Goal: Task Accomplishment & Management: Manage account settings

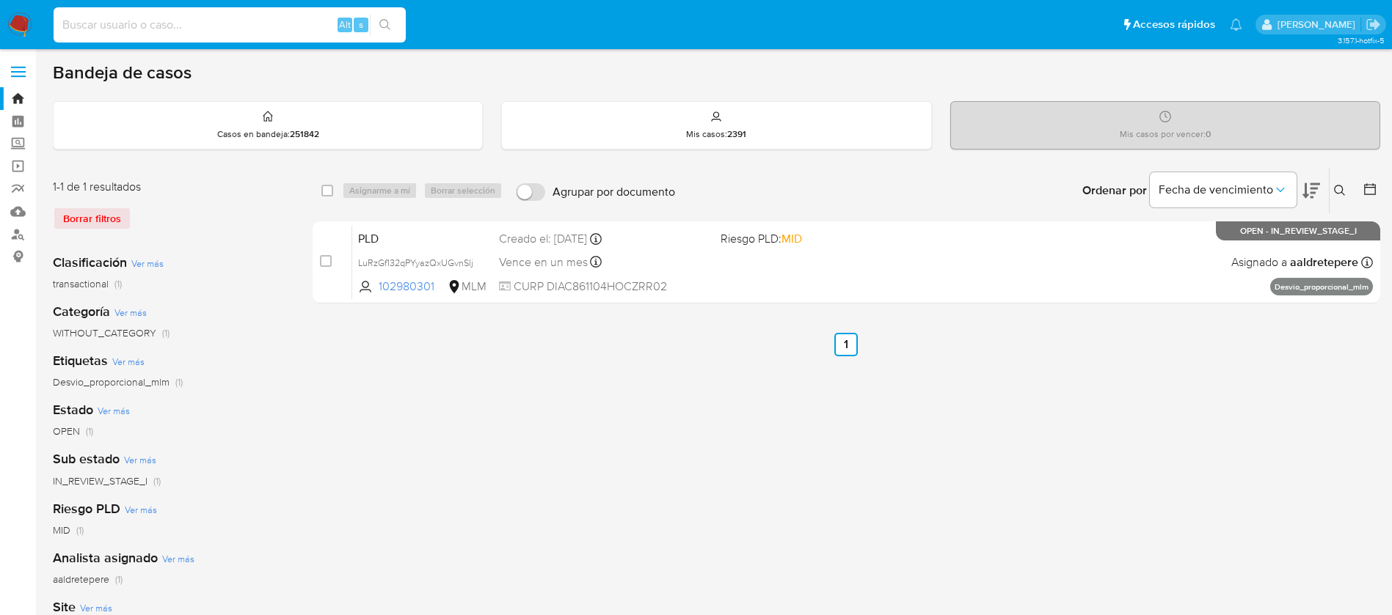
click at [87, 26] on input at bounding box center [230, 24] width 352 height 19
click at [240, 31] on input at bounding box center [230, 24] width 352 height 19
paste input "2517833714"
drag, startPoint x: 172, startPoint y: 32, endPoint x: 164, endPoint y: 38, distance: 9.4
click at [171, 33] on input "2517833714" at bounding box center [230, 24] width 352 height 19
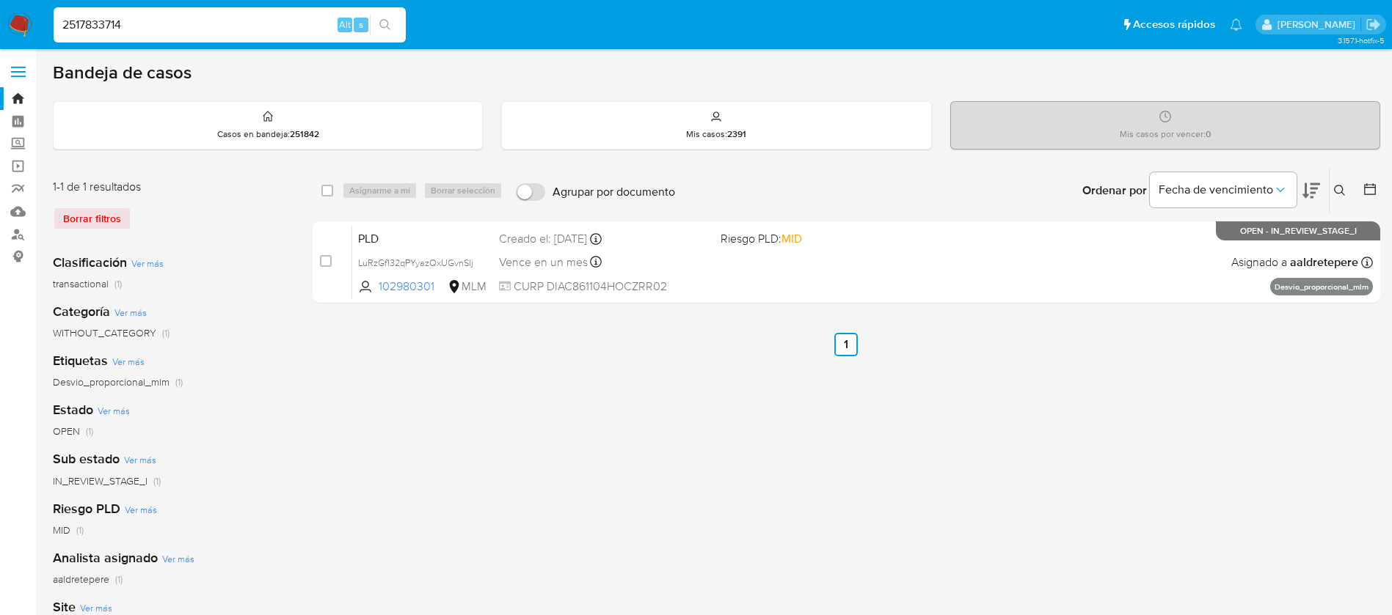
type input "2517833714"
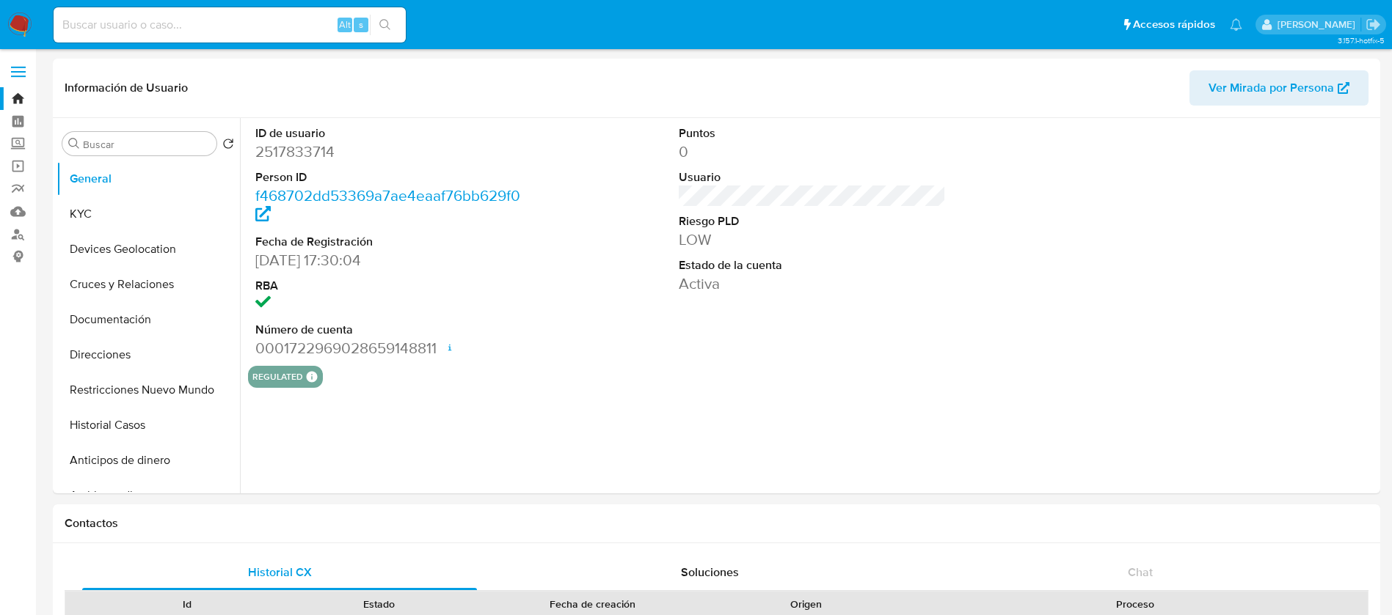
select select "10"
click at [109, 211] on button "KYC" at bounding box center [142, 214] width 172 height 35
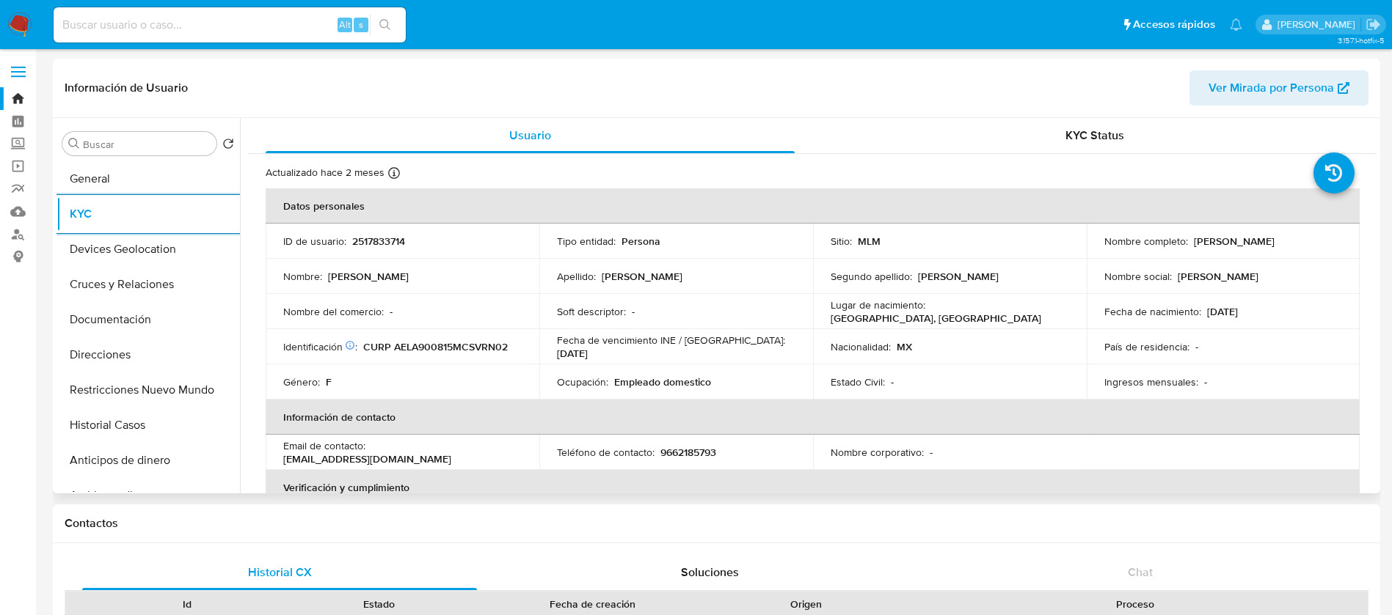
click at [381, 241] on p "2517833714" at bounding box center [378, 241] width 53 height 13
copy p "2517833714"
drag, startPoint x: 1330, startPoint y: 241, endPoint x: 1190, endPoint y: 238, distance: 140.2
click at [1190, 238] on div "Nombre completo : Ana Elvis Avendaño Lorenzana" at bounding box center [1223, 241] width 238 height 13
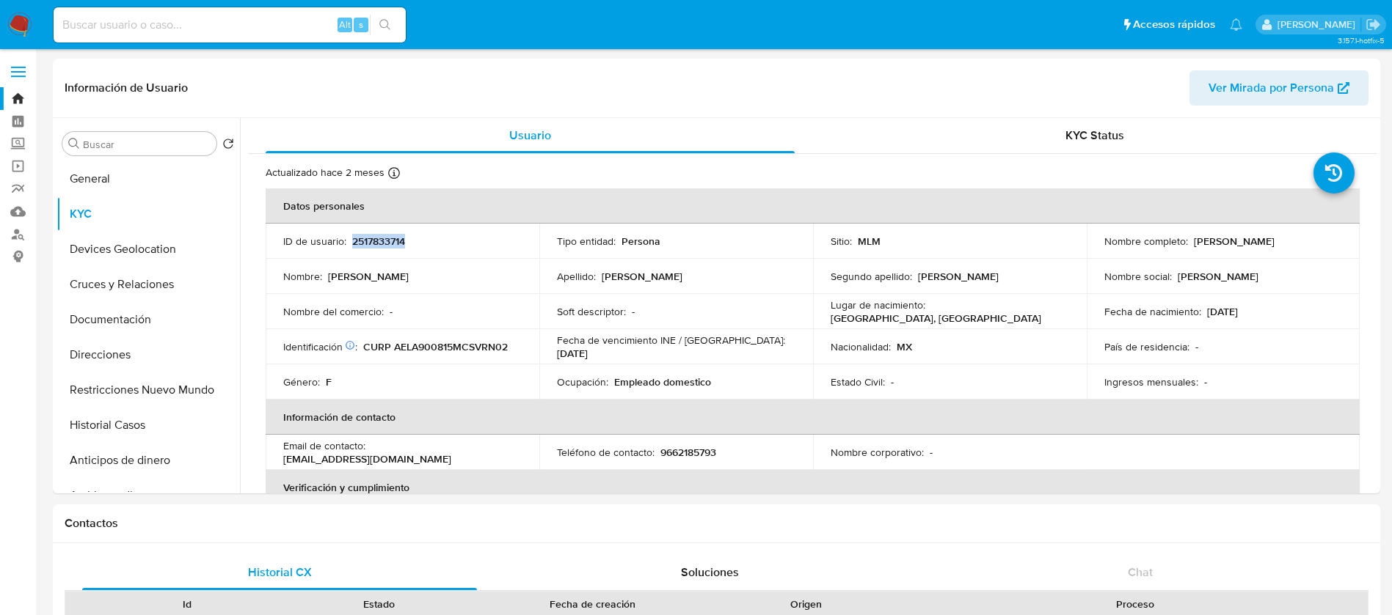
copy p "[PERSON_NAME] [PERSON_NAME]"
click at [383, 226] on td "ID de usuario : 2517833714" at bounding box center [403, 241] width 274 height 35
copy p "2517833714"
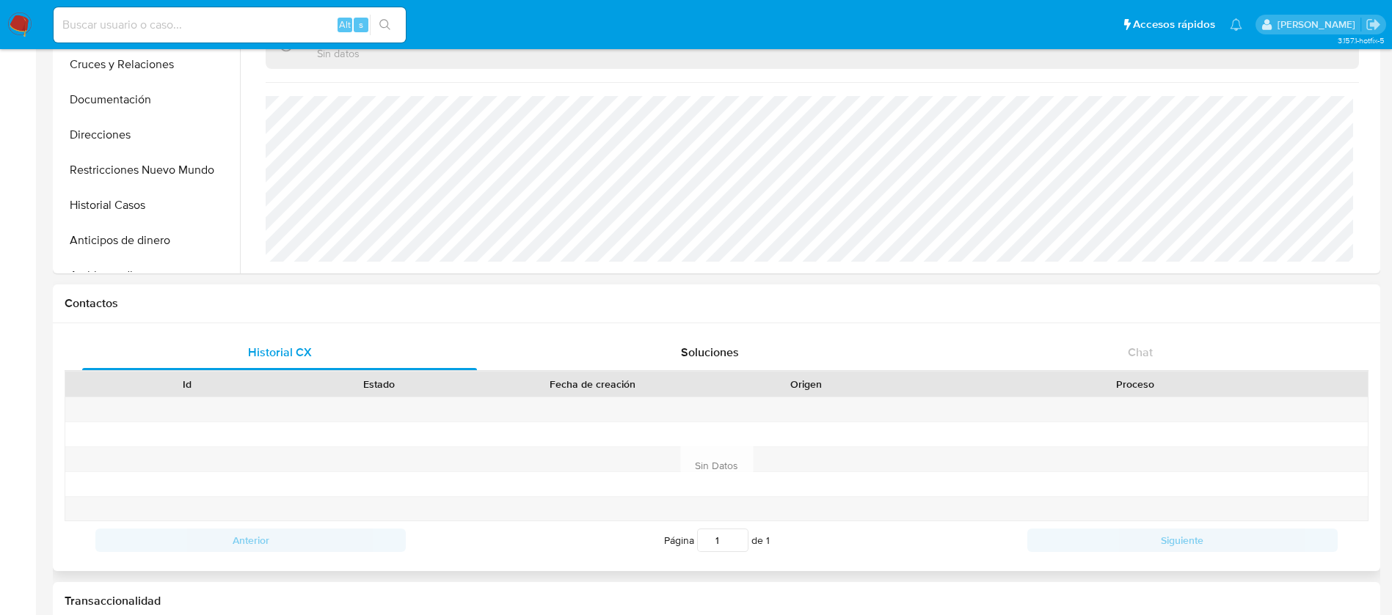
scroll to position [440, 0]
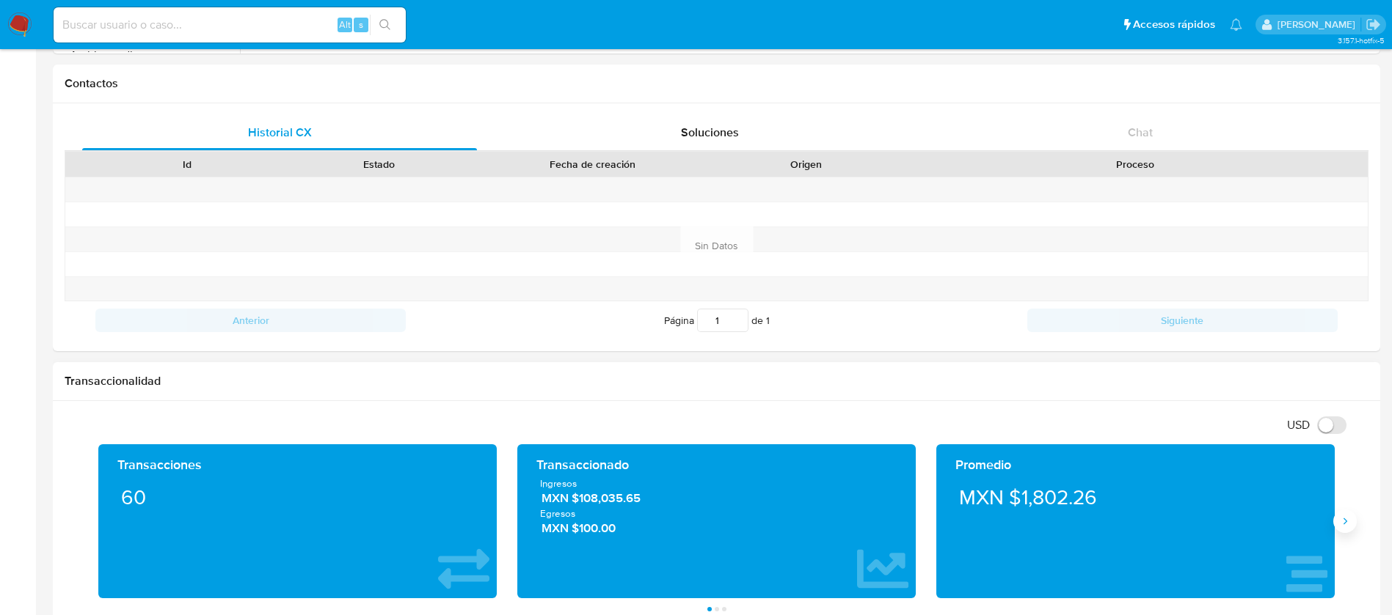
click at [1350, 519] on icon "Siguiente" at bounding box center [1345, 522] width 12 height 12
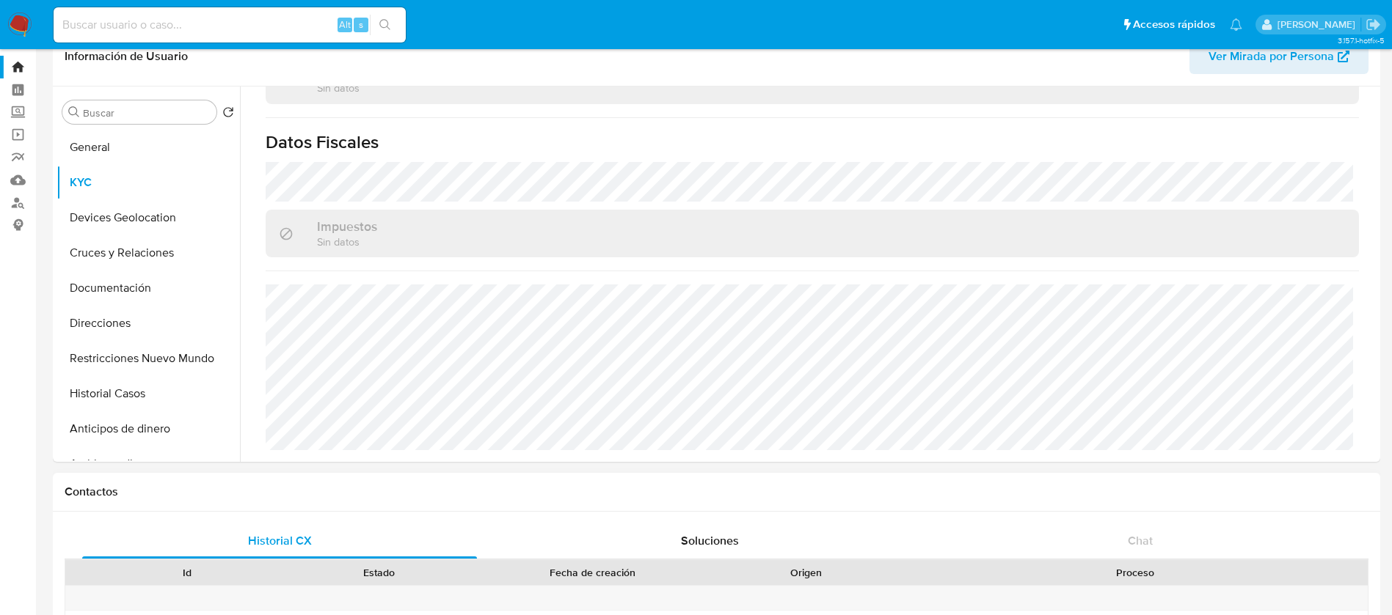
scroll to position [0, 0]
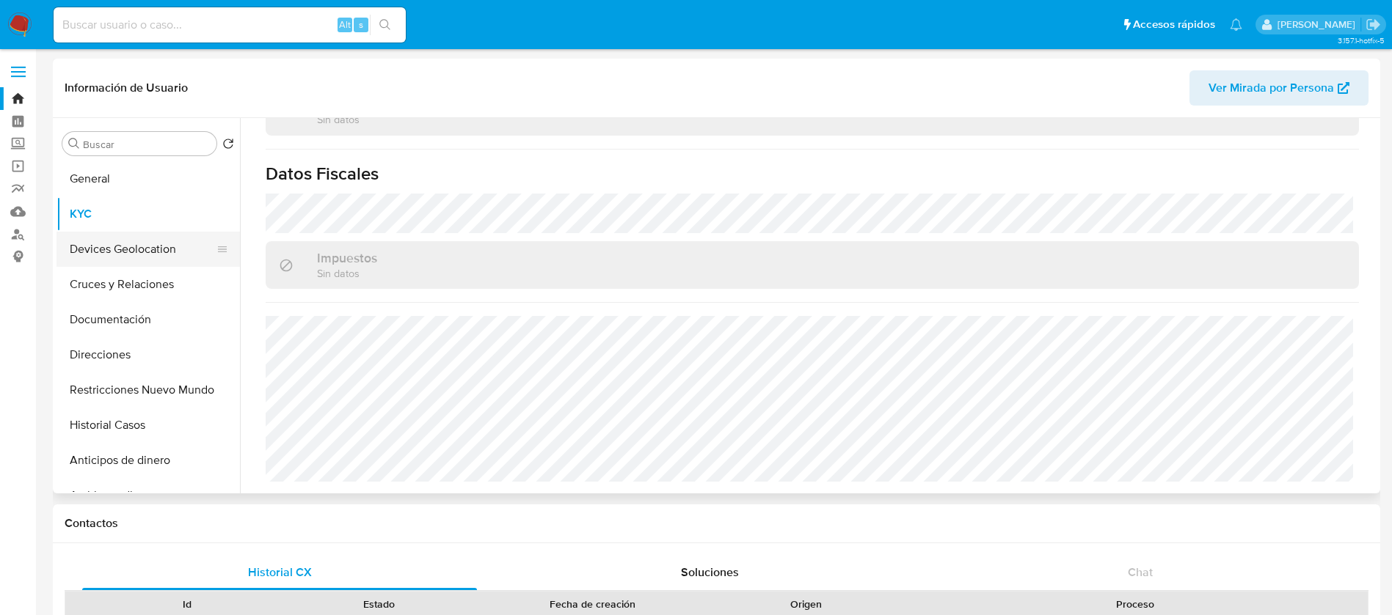
drag, startPoint x: 147, startPoint y: 216, endPoint x: 136, endPoint y: 246, distance: 32.5
click at [146, 220] on button "KYC" at bounding box center [147, 214] width 183 height 35
click at [136, 246] on button "Devices Geolocation" at bounding box center [142, 249] width 172 height 35
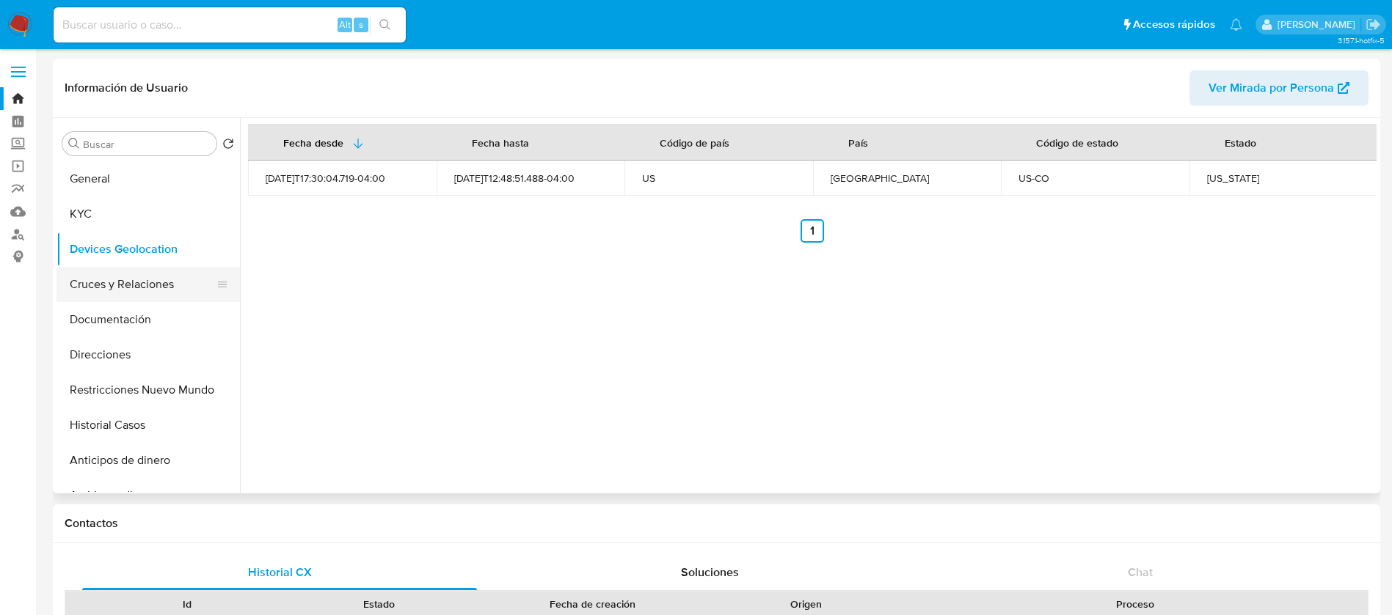
click at [149, 286] on button "Cruces y Relaciones" at bounding box center [142, 284] width 172 height 35
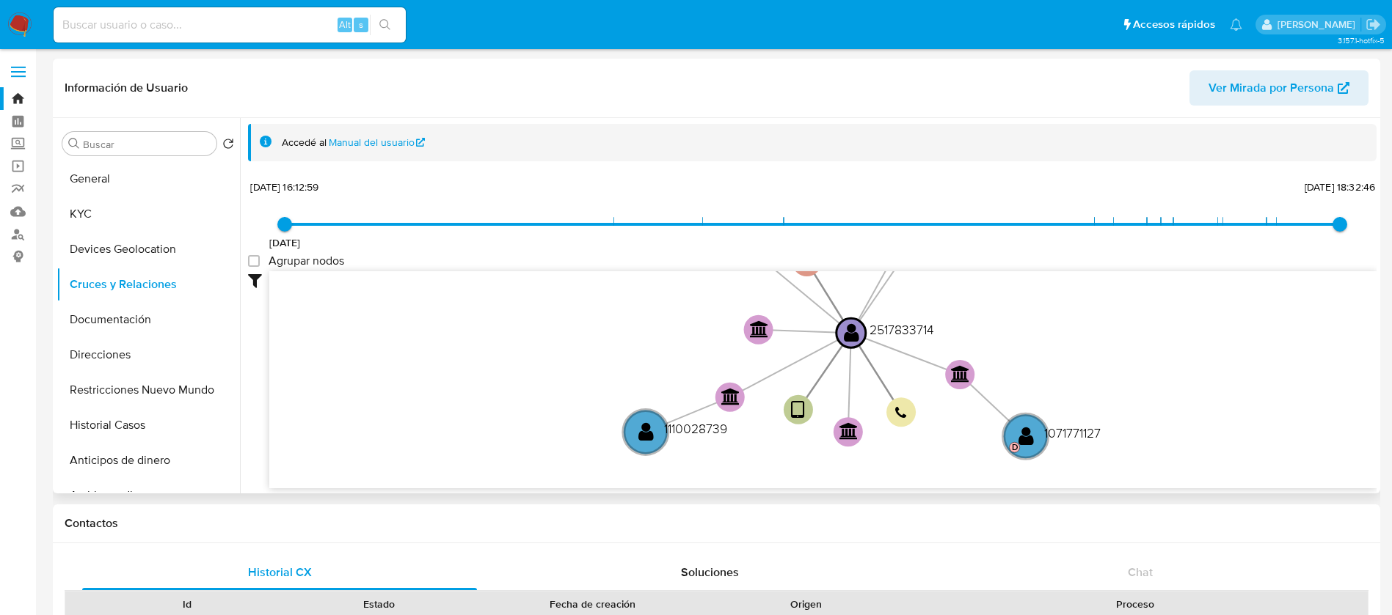
click at [249, 269] on div "Agrupar nodos" at bounding box center [812, 263] width 1128 height 18
click at [252, 260] on group_nodes "Agrupar nodos" at bounding box center [254, 261] width 12 height 12
checkbox group_nodes "true"
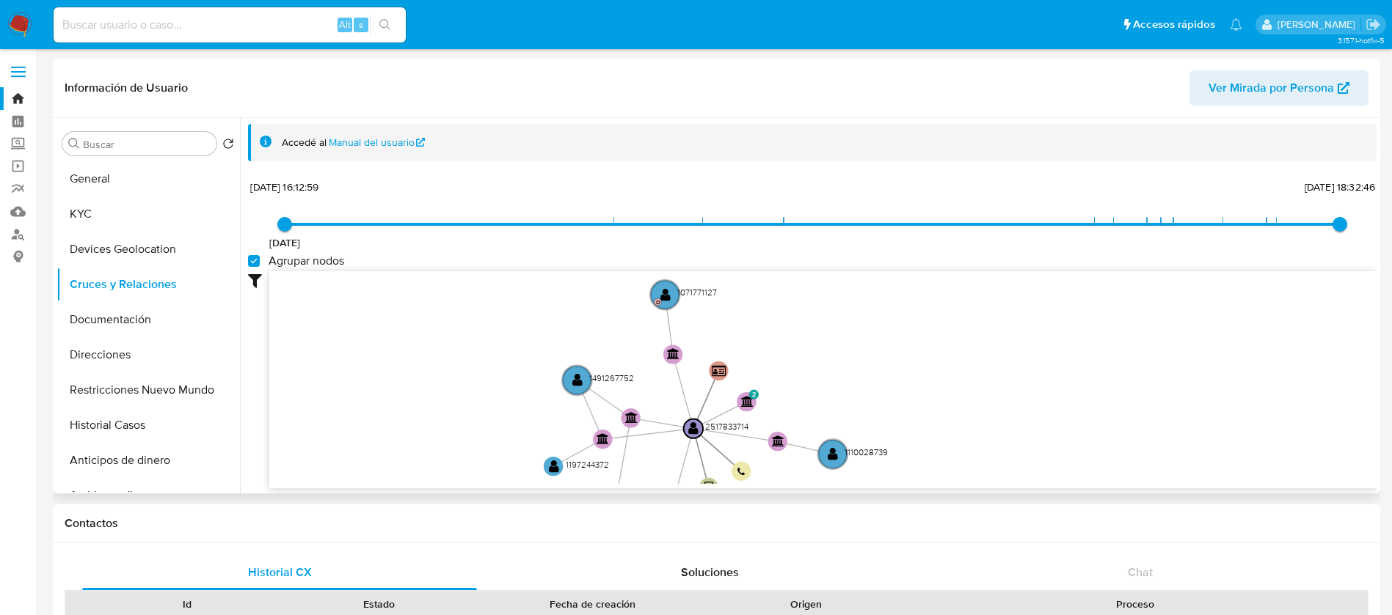
drag, startPoint x: 446, startPoint y: 333, endPoint x: 445, endPoint y: 428, distance: 95.4
click at [445, 428] on icon "user-2517833714  2517833714 device-685b18dc8a2cf5a89d14c249  person-f468702dd…" at bounding box center [822, 377] width 1107 height 213
click at [175, 325] on button "Documentación" at bounding box center [142, 319] width 172 height 35
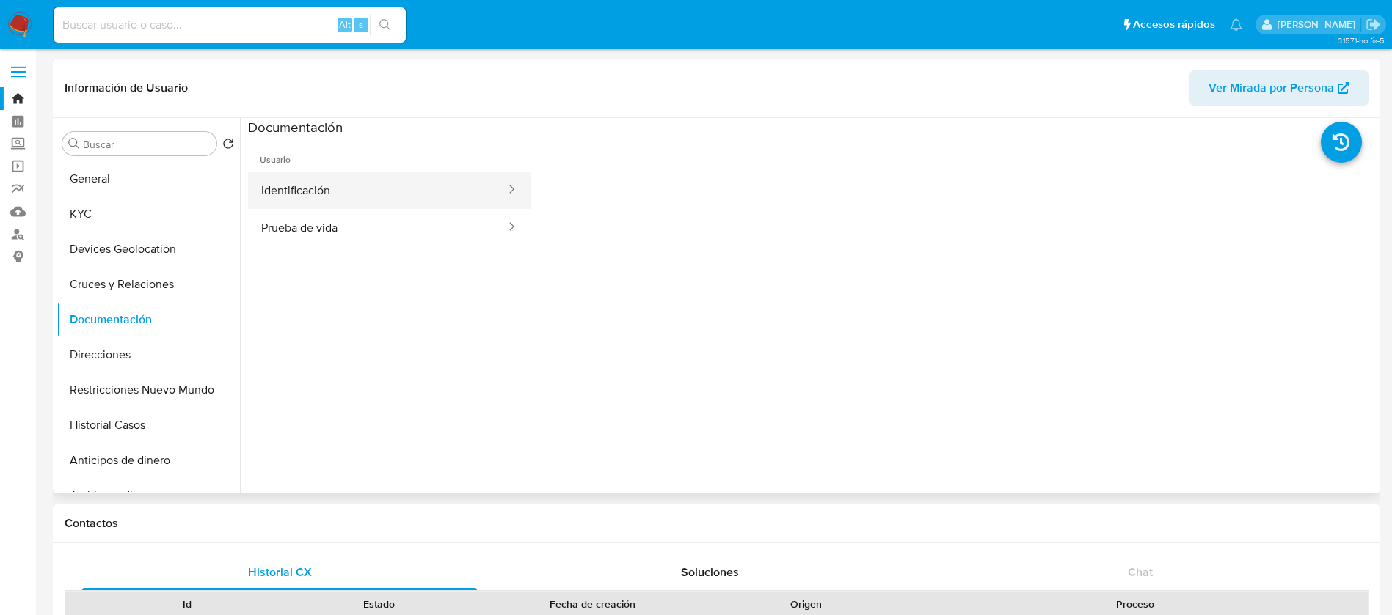
click at [346, 200] on button "Identificación" at bounding box center [377, 190] width 259 height 37
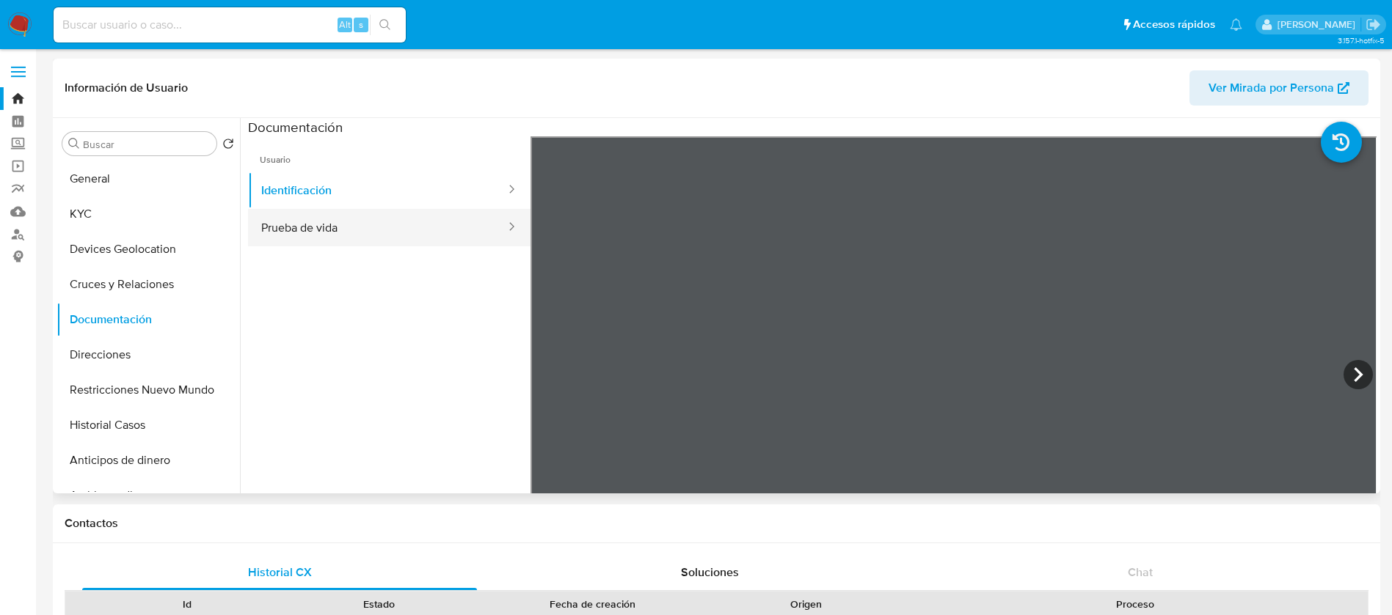
click at [326, 228] on button "Prueba de vida" at bounding box center [377, 227] width 259 height 37
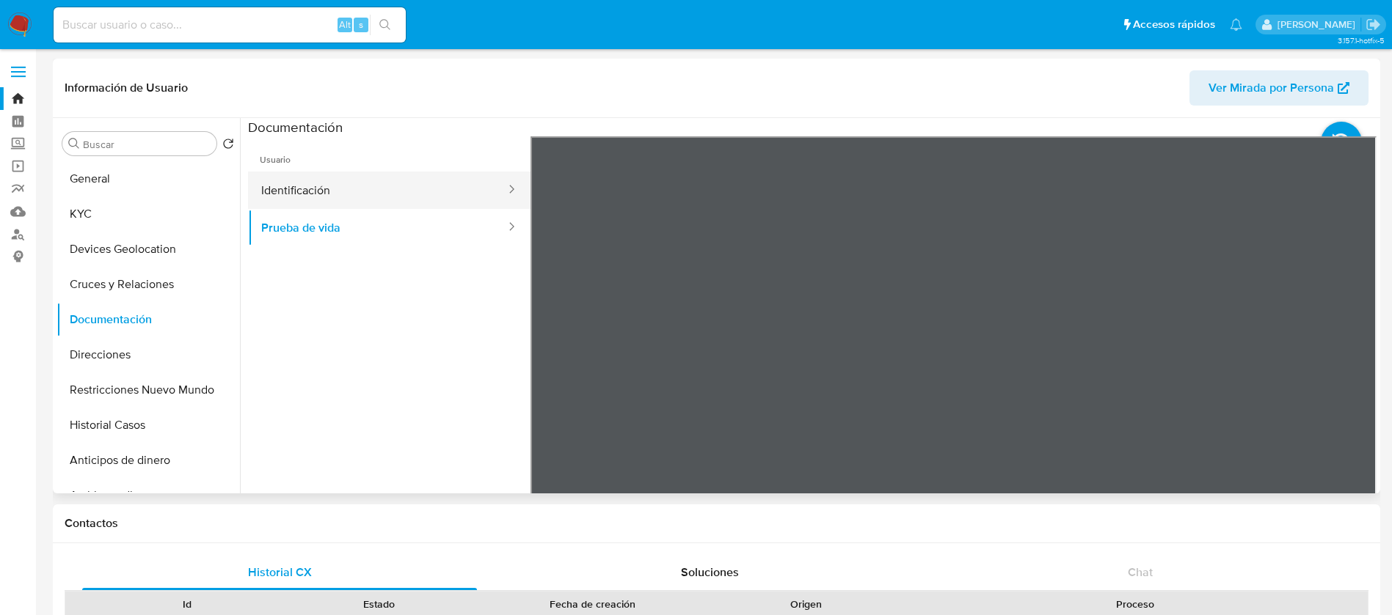
click at [437, 195] on button "Identificación" at bounding box center [377, 190] width 259 height 37
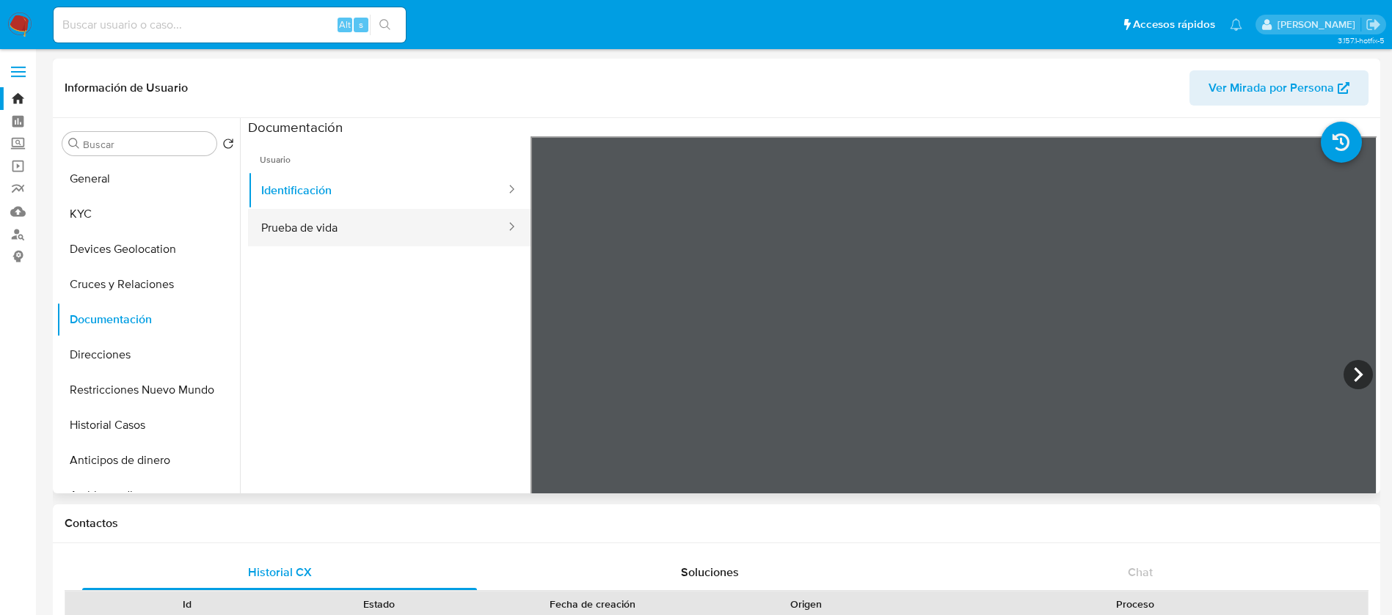
click at [403, 224] on button "Prueba de vida" at bounding box center [377, 227] width 259 height 37
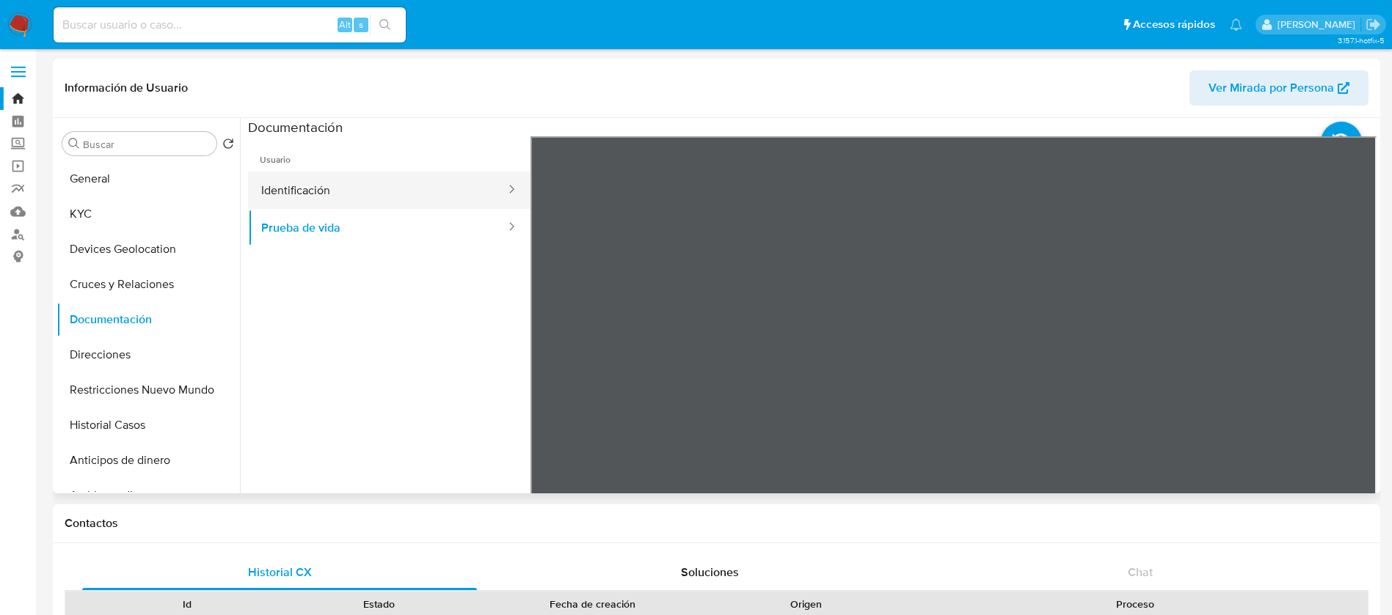
click at [401, 185] on button "Identificación" at bounding box center [377, 190] width 259 height 37
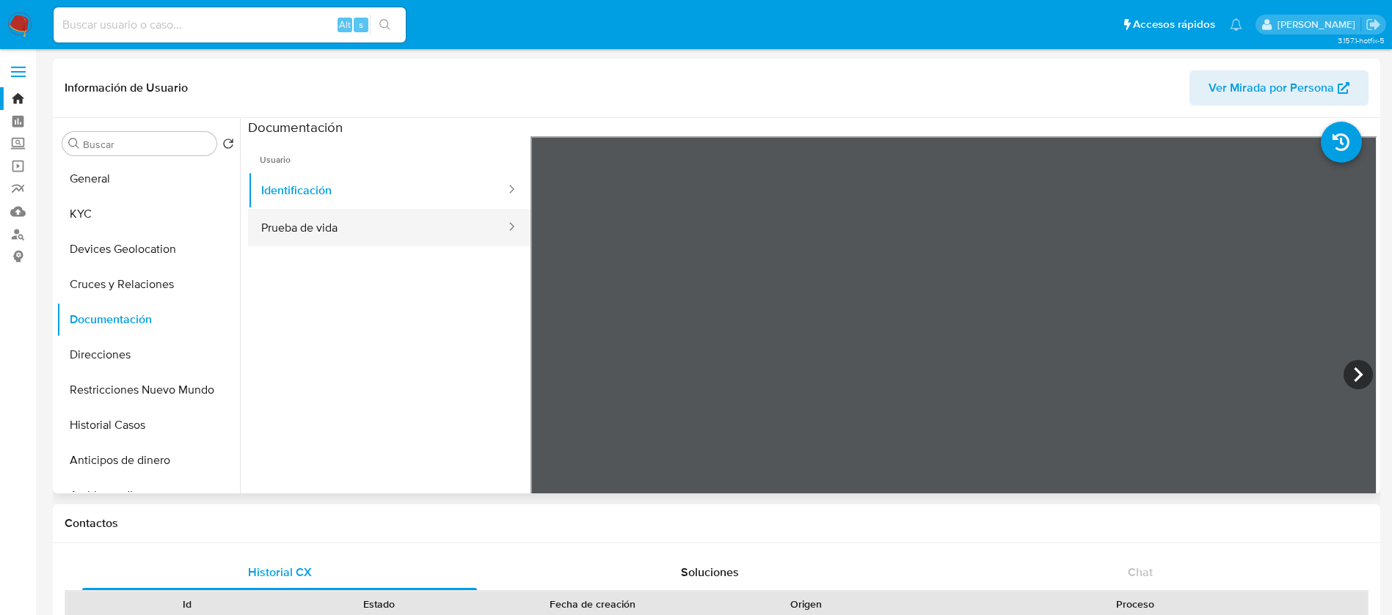
click at [389, 240] on button "Prueba de vida" at bounding box center [377, 227] width 259 height 37
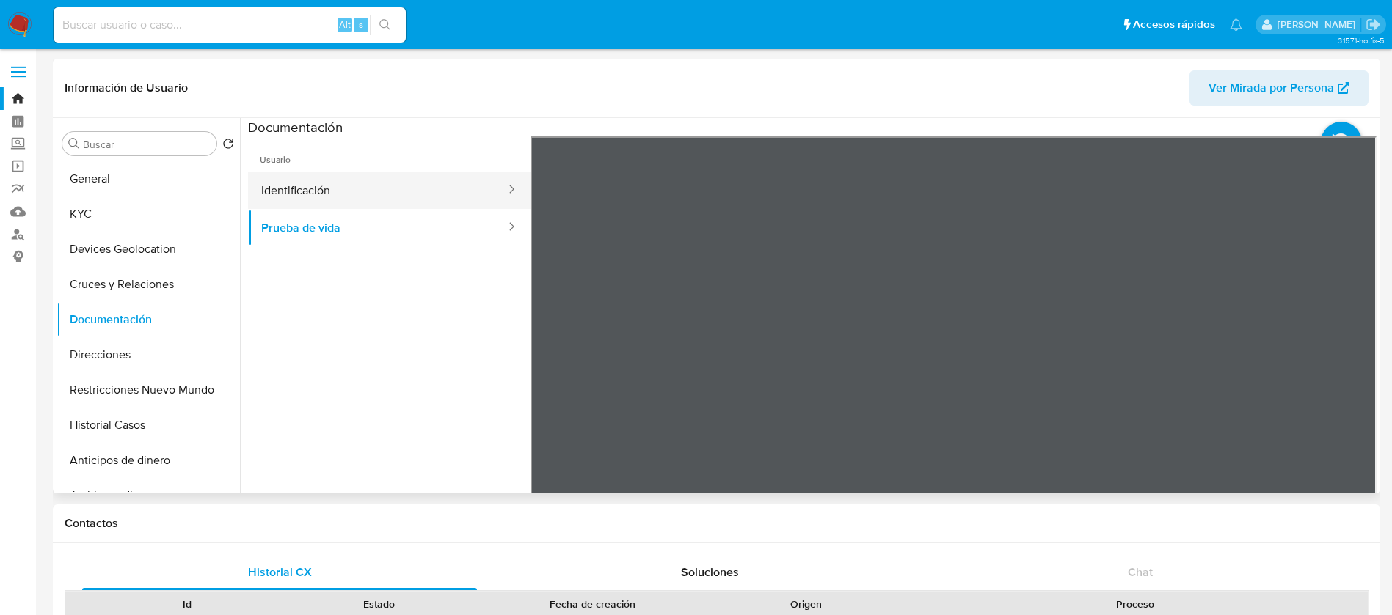
click at [396, 178] on button "Identificación" at bounding box center [377, 190] width 259 height 37
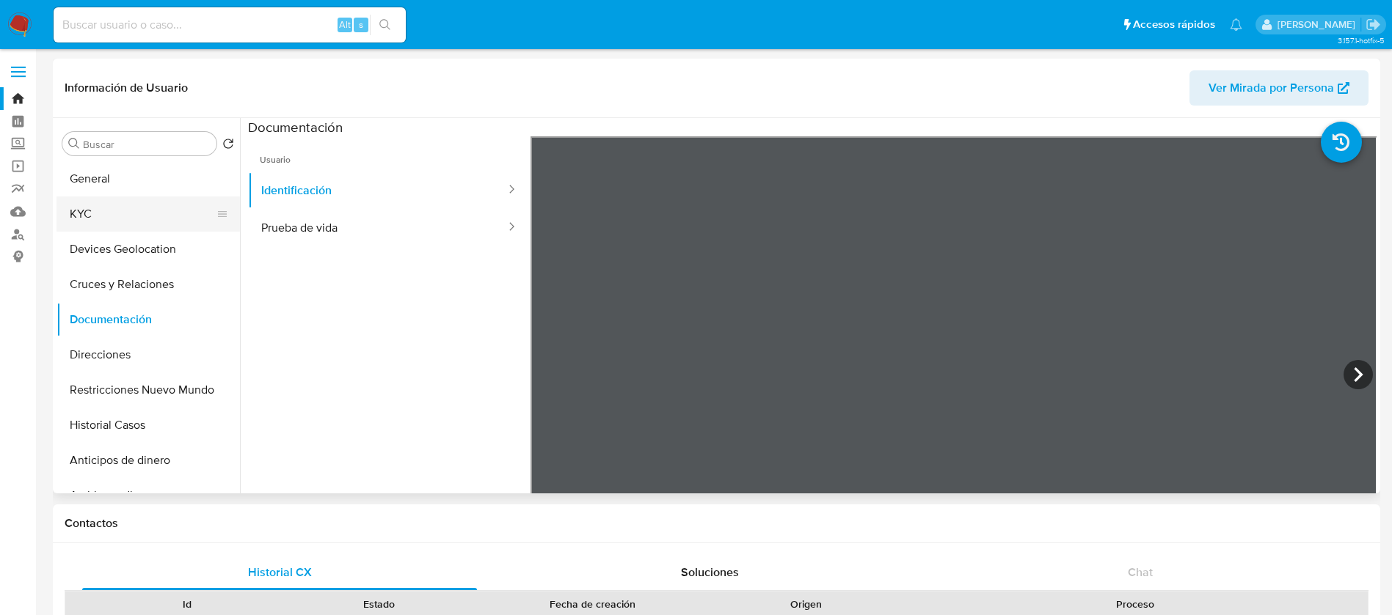
click at [163, 213] on button "KYC" at bounding box center [142, 214] width 172 height 35
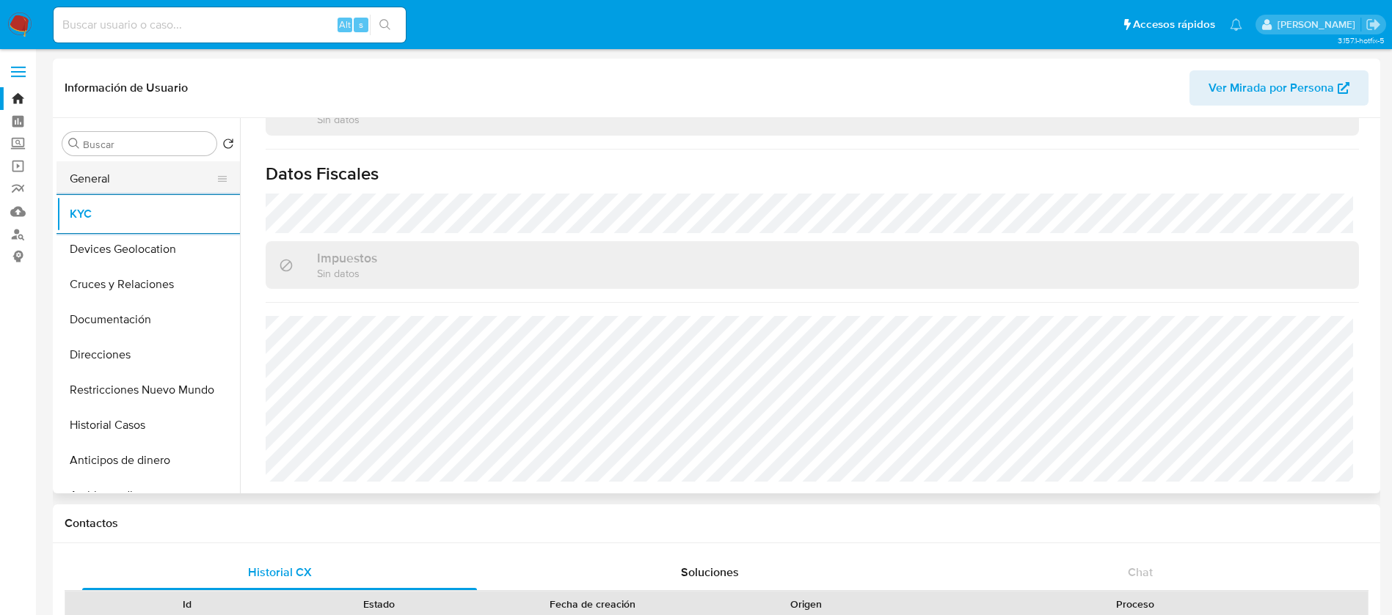
click at [141, 174] on button "General" at bounding box center [142, 178] width 172 height 35
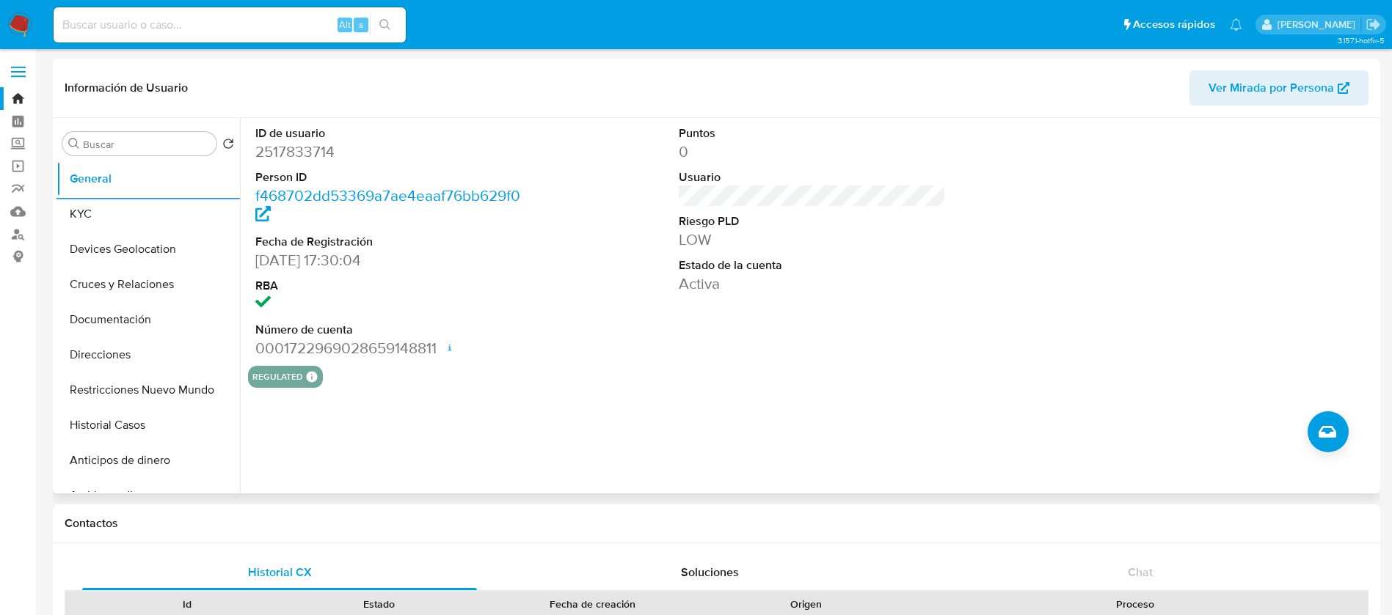
drag, startPoint x: 1017, startPoint y: 325, endPoint x: 952, endPoint y: 398, distance: 97.2
click at [997, 351] on div "ID de usuario 2517833714 Person ID f468702dd53369a7ae4eaaf76bb629f0 Fecha de Re…" at bounding box center [812, 242] width 1128 height 248
click at [73, 219] on button "KYC" at bounding box center [142, 214] width 172 height 35
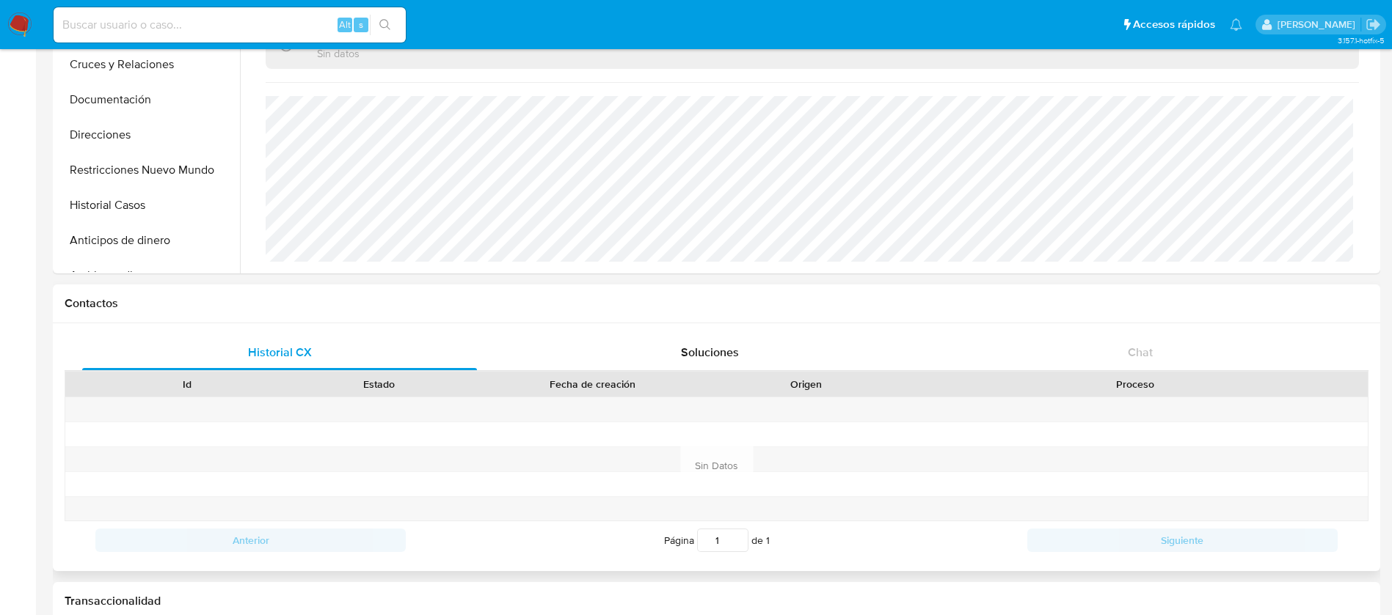
scroll to position [110, 0]
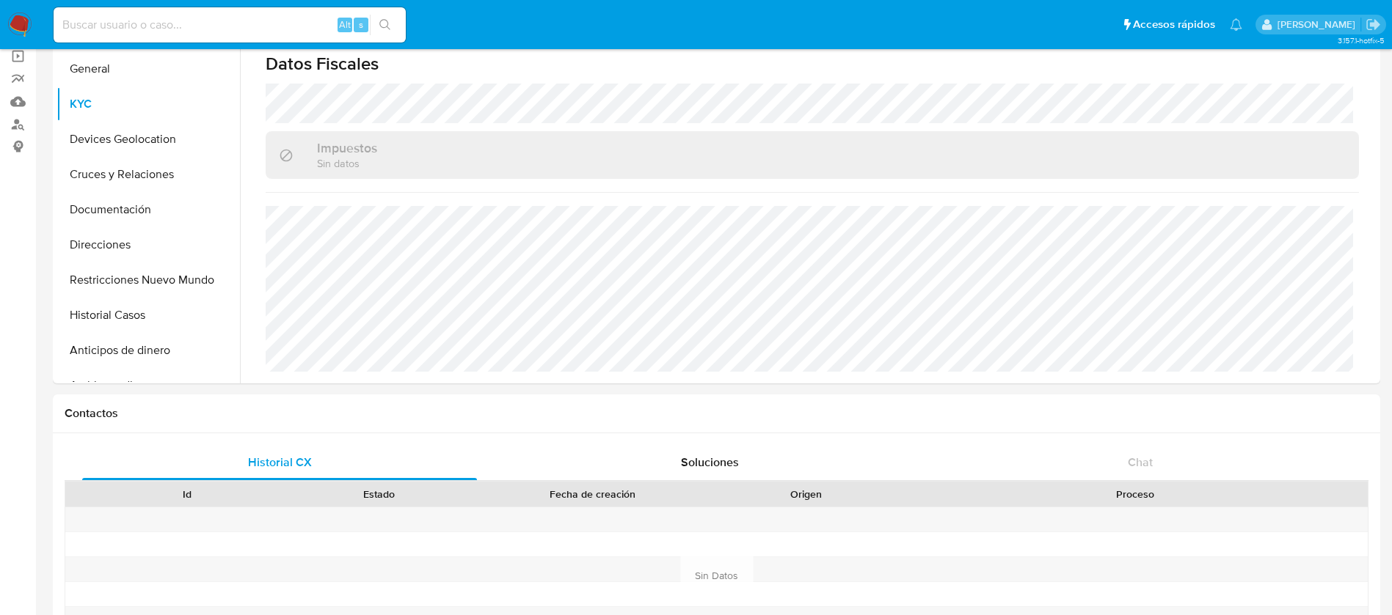
drag, startPoint x: 223, startPoint y: 21, endPoint x: 135, endPoint y: 2, distance: 89.9
click at [135, 2] on nav "Pausado Ver notificaciones Alt s Accesos rápidos Presiona las siguientes teclas…" at bounding box center [696, 24] width 1392 height 49
paste input "52395440"
type input "52395440"
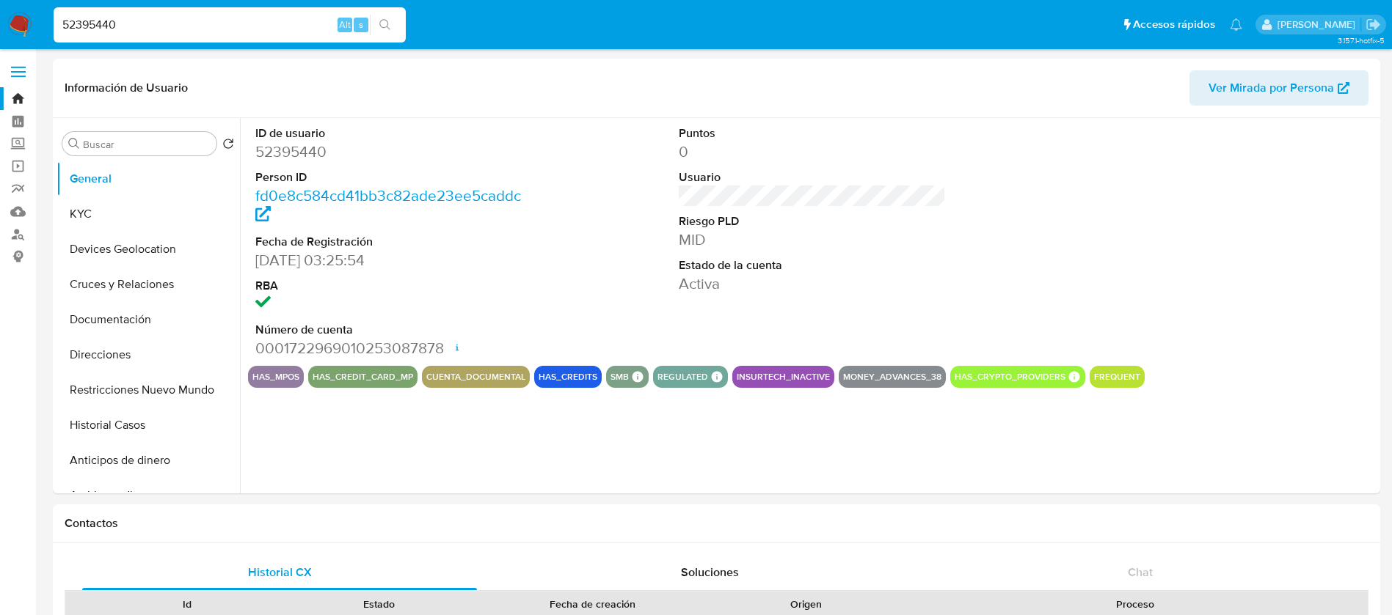
select select "10"
click at [177, 415] on button "Historial Casos" at bounding box center [142, 425] width 172 height 35
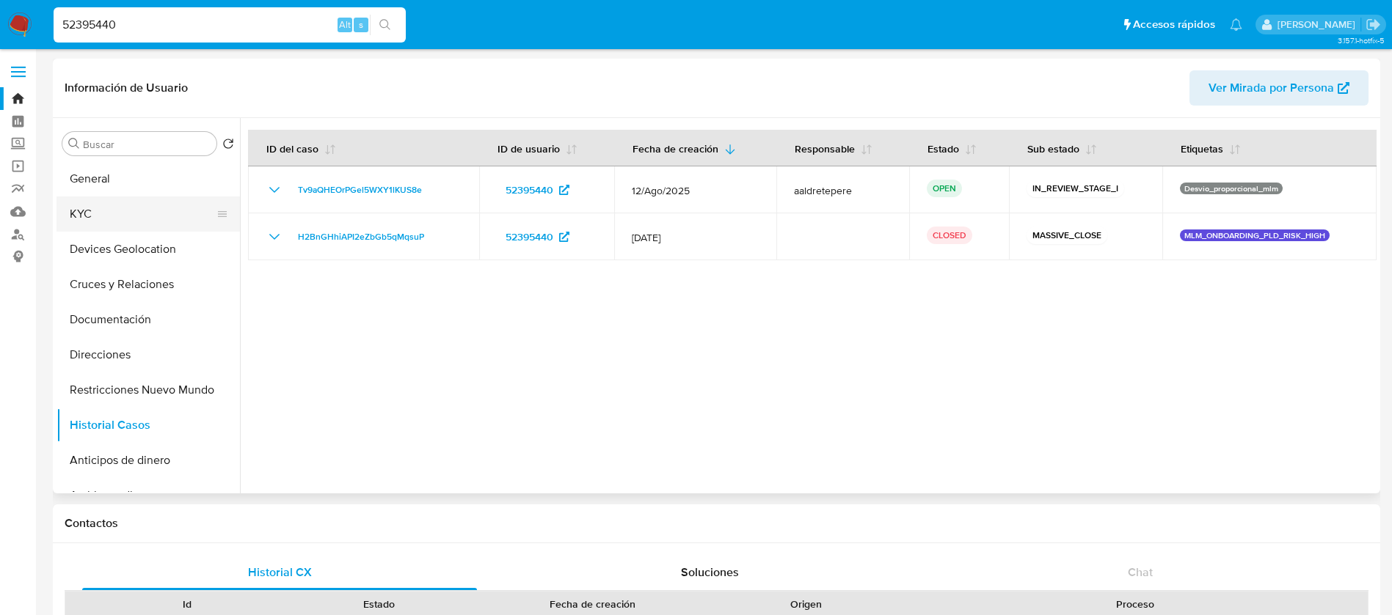
click at [111, 211] on button "KYC" at bounding box center [142, 214] width 172 height 35
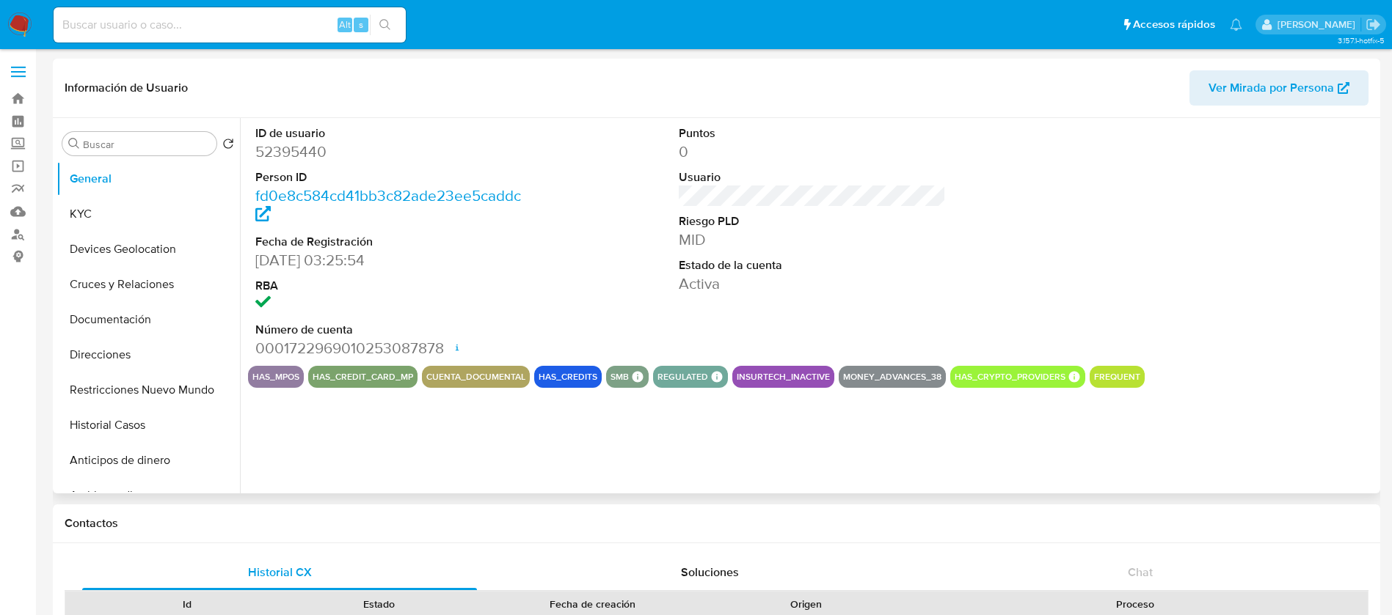
select select "10"
click at [157, 219] on button "KYC" at bounding box center [142, 214] width 172 height 35
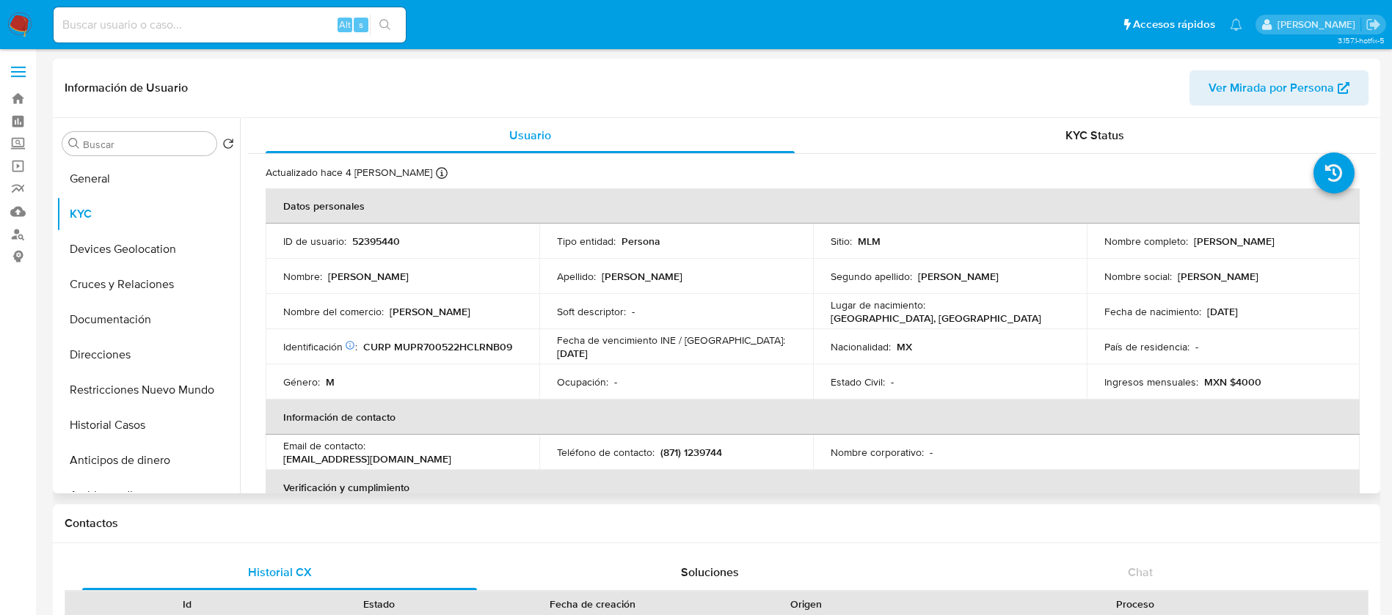
click at [363, 241] on p "52395440" at bounding box center [376, 241] width 48 height 13
copy p "52395440"
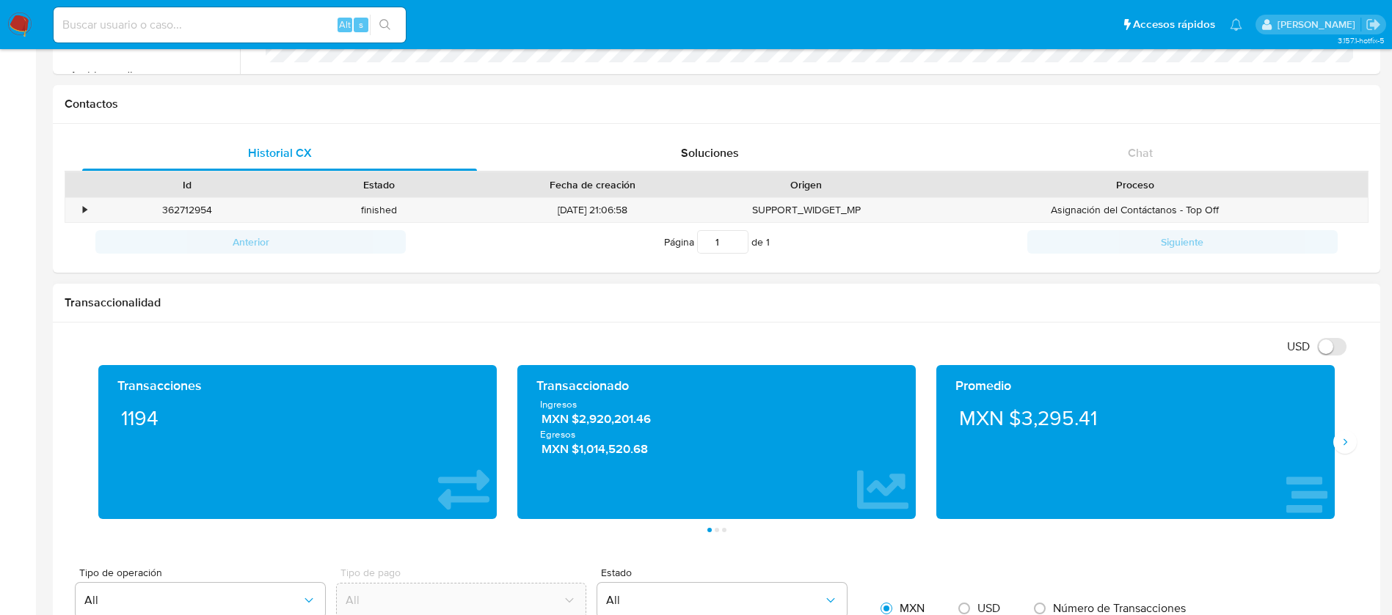
scroll to position [440, 0]
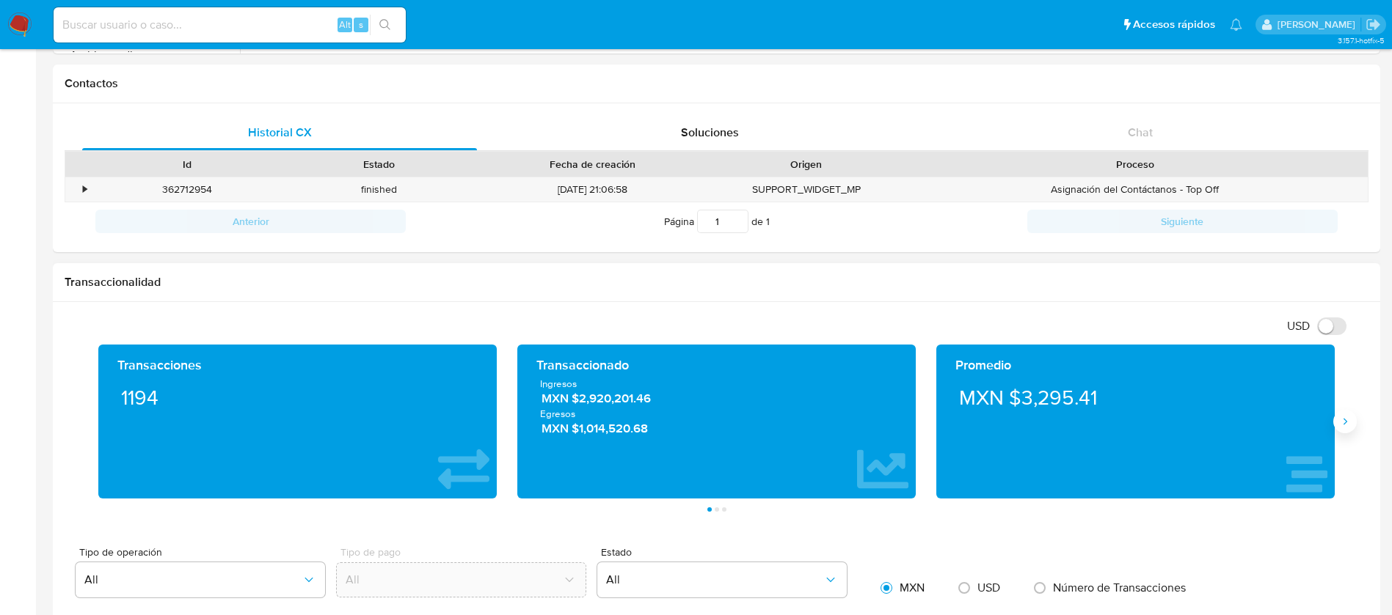
click at [1345, 424] on icon "Siguiente" at bounding box center [1345, 422] width 4 height 7
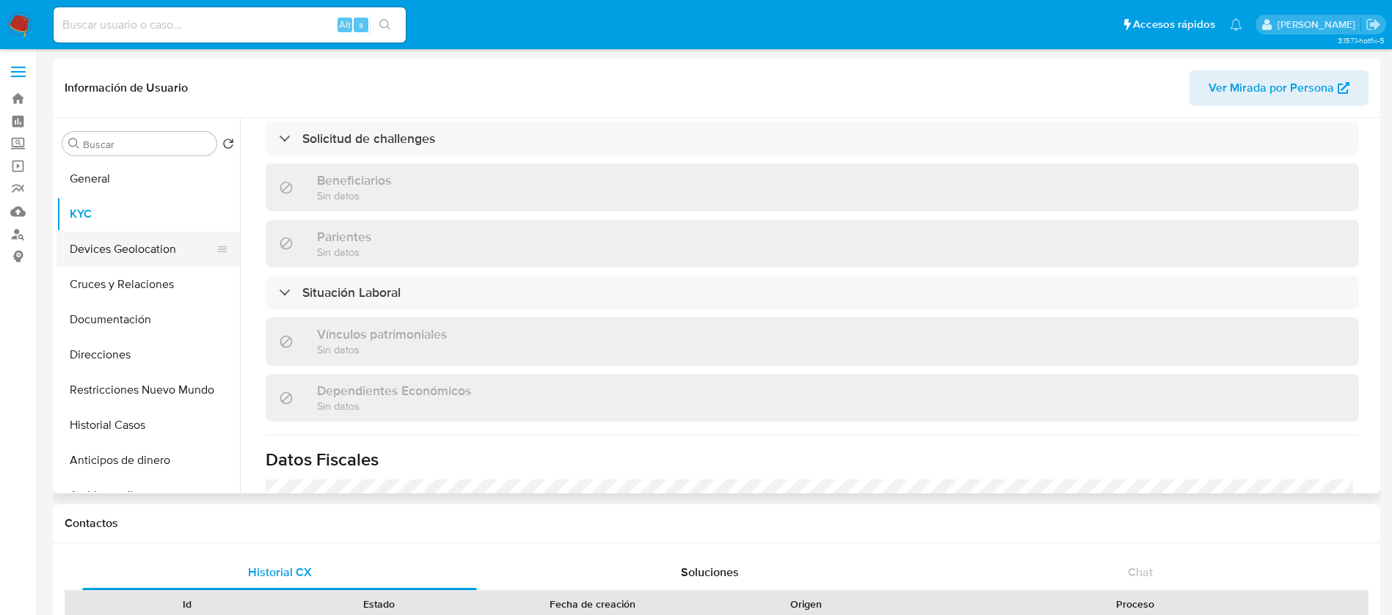
scroll to position [453, 0]
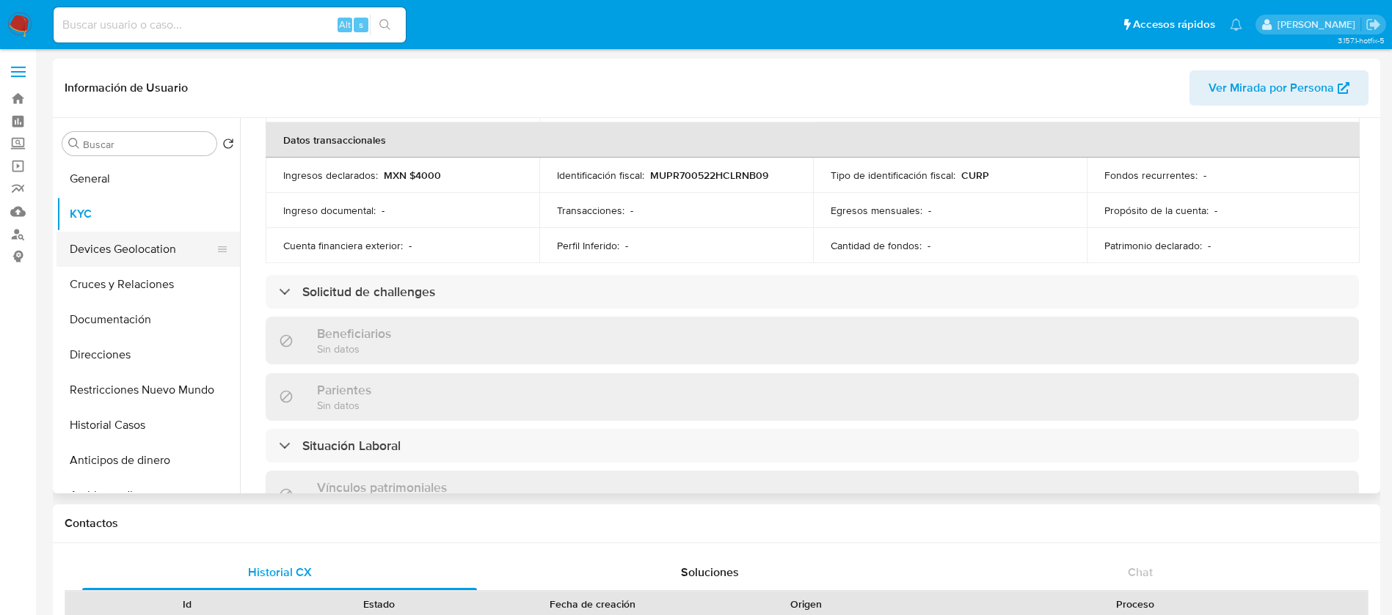
click at [140, 241] on button "Devices Geolocation" at bounding box center [142, 249] width 172 height 35
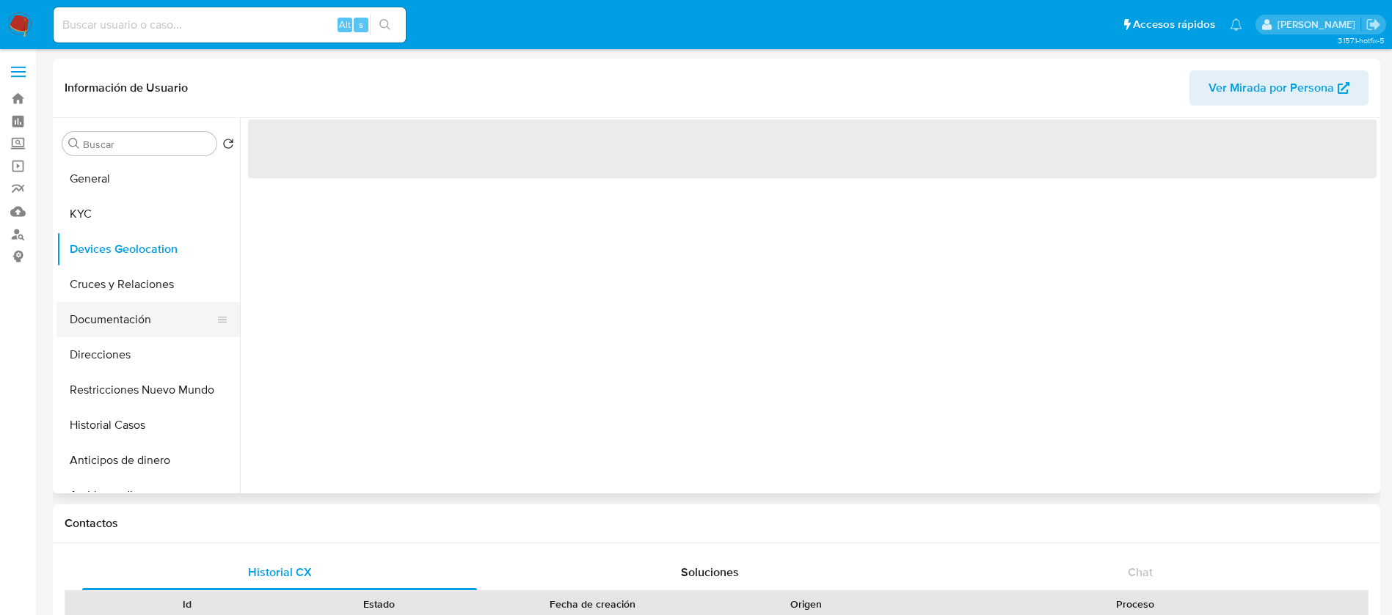
scroll to position [0, 0]
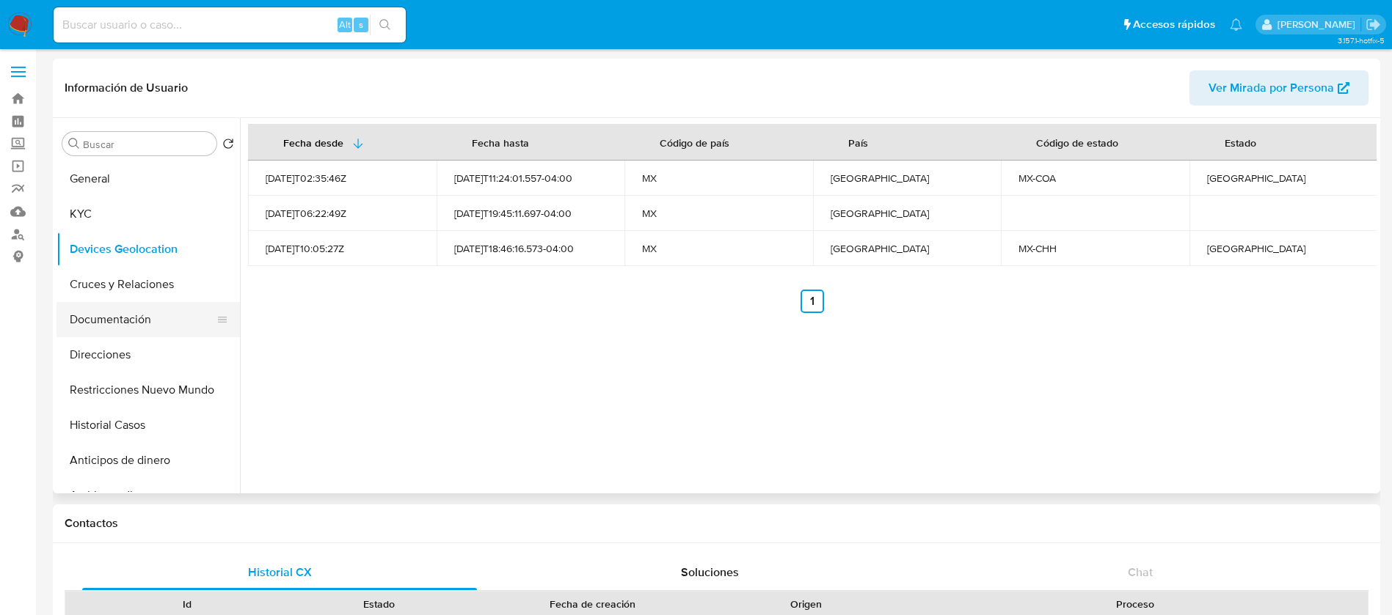
click at [147, 325] on button "Documentación" at bounding box center [142, 319] width 172 height 35
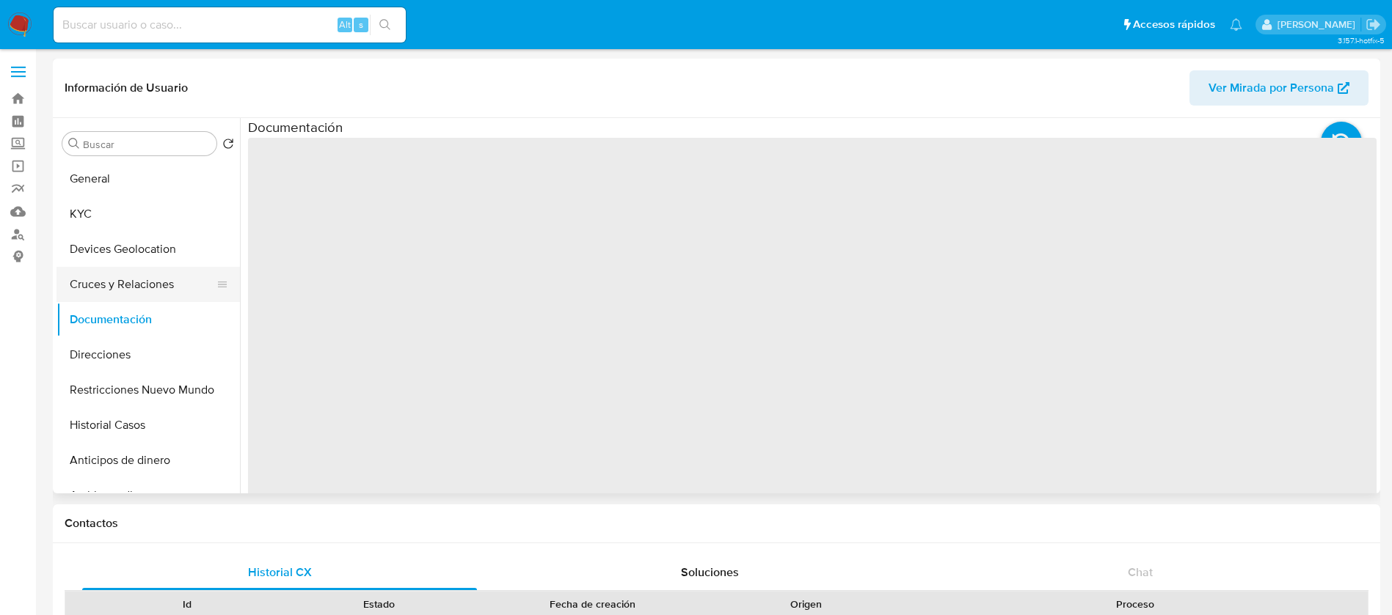
click at [150, 297] on button "Cruces y Relaciones" at bounding box center [142, 284] width 172 height 35
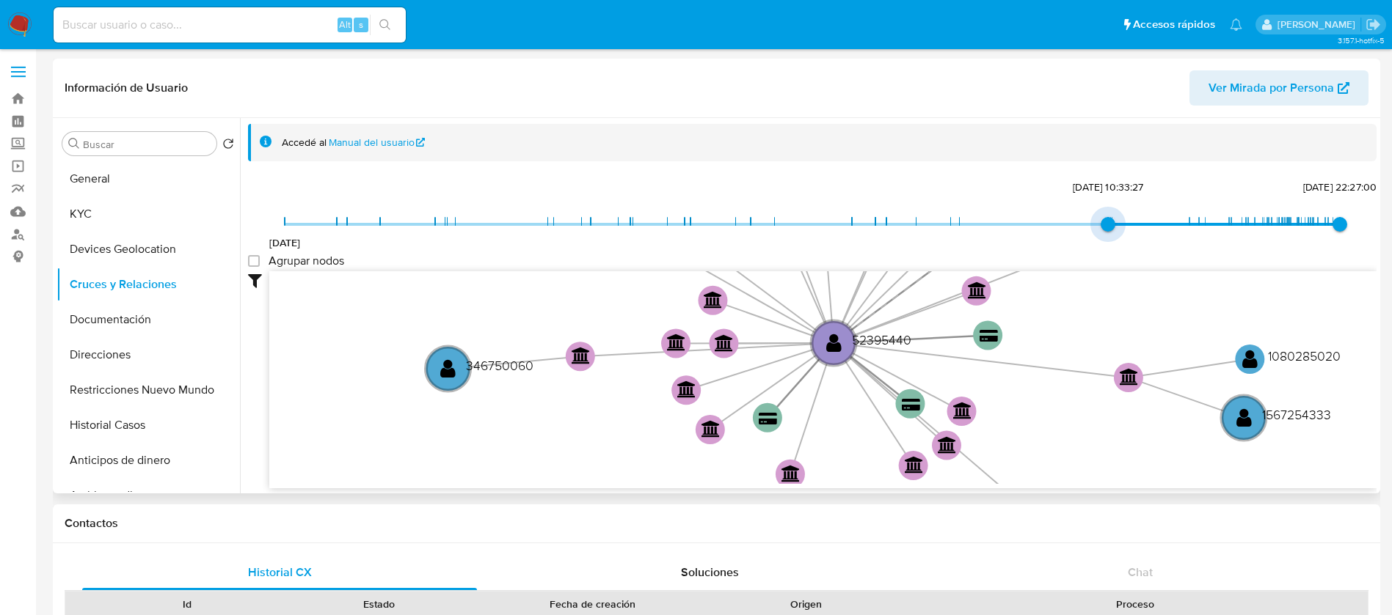
type input "1738372868000"
drag, startPoint x: 283, startPoint y: 224, endPoint x: 1175, endPoint y: 219, distance: 892.0
click at [1182, 219] on span "31/1/2025, 19:21:08" at bounding box center [1189, 224] width 15 height 15
drag, startPoint x: 253, startPoint y: 259, endPoint x: 324, endPoint y: 291, distance: 78.1
click at [253, 257] on group_nodes "Agrupar nodos" at bounding box center [254, 261] width 12 height 12
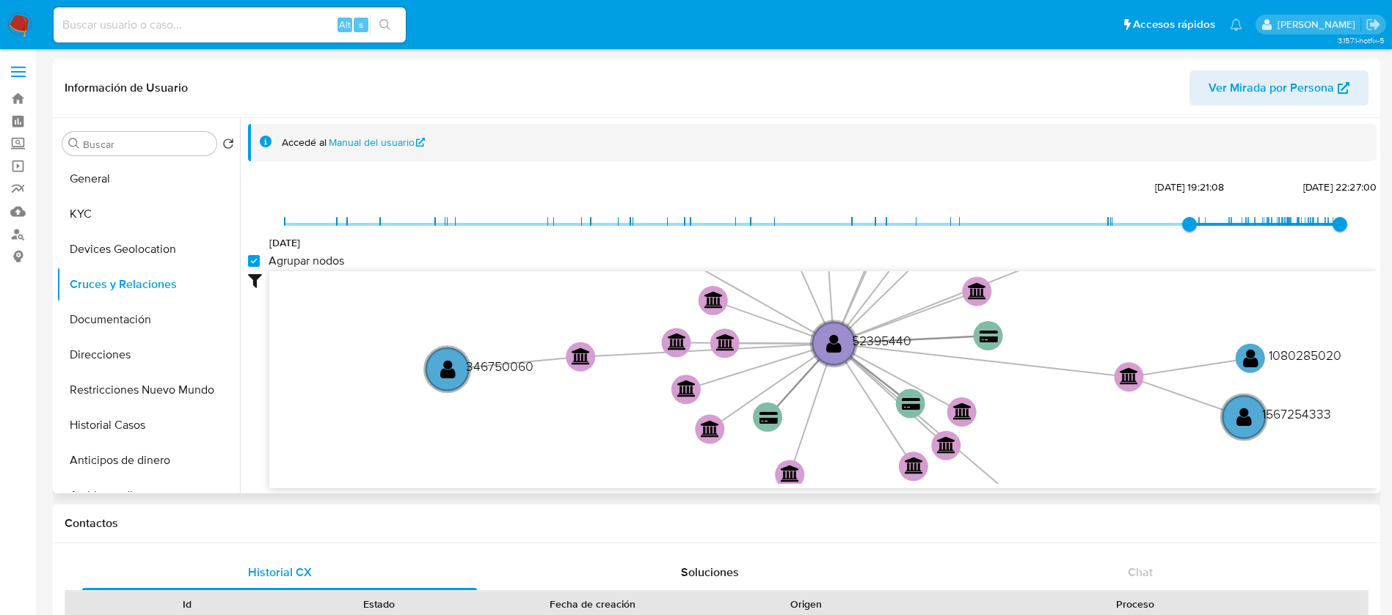
checkbox group_nodes "true"
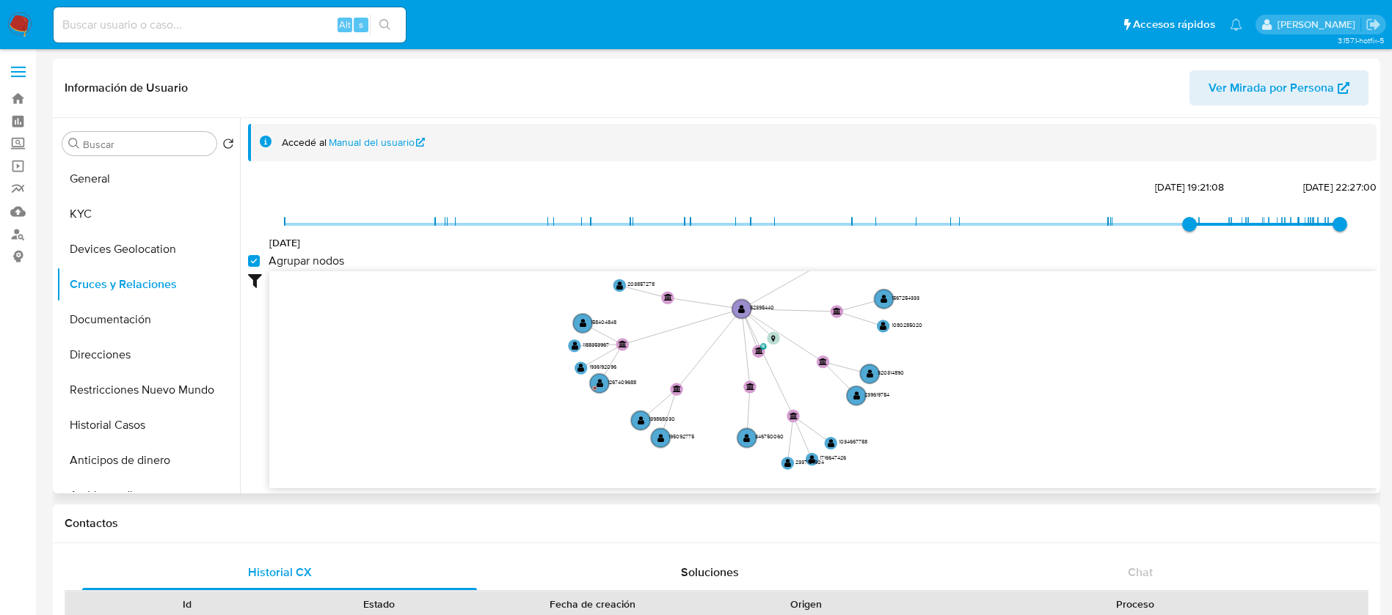
drag, startPoint x: 734, startPoint y: 369, endPoint x: 703, endPoint y: 335, distance: 46.2
click at [703, 335] on icon "device-617f8feb08813b001869a118  user-52395440  52395440 device-61cec8f308813…" at bounding box center [822, 377] width 1107 height 213
click at [160, 331] on button "Documentación" at bounding box center [142, 319] width 172 height 35
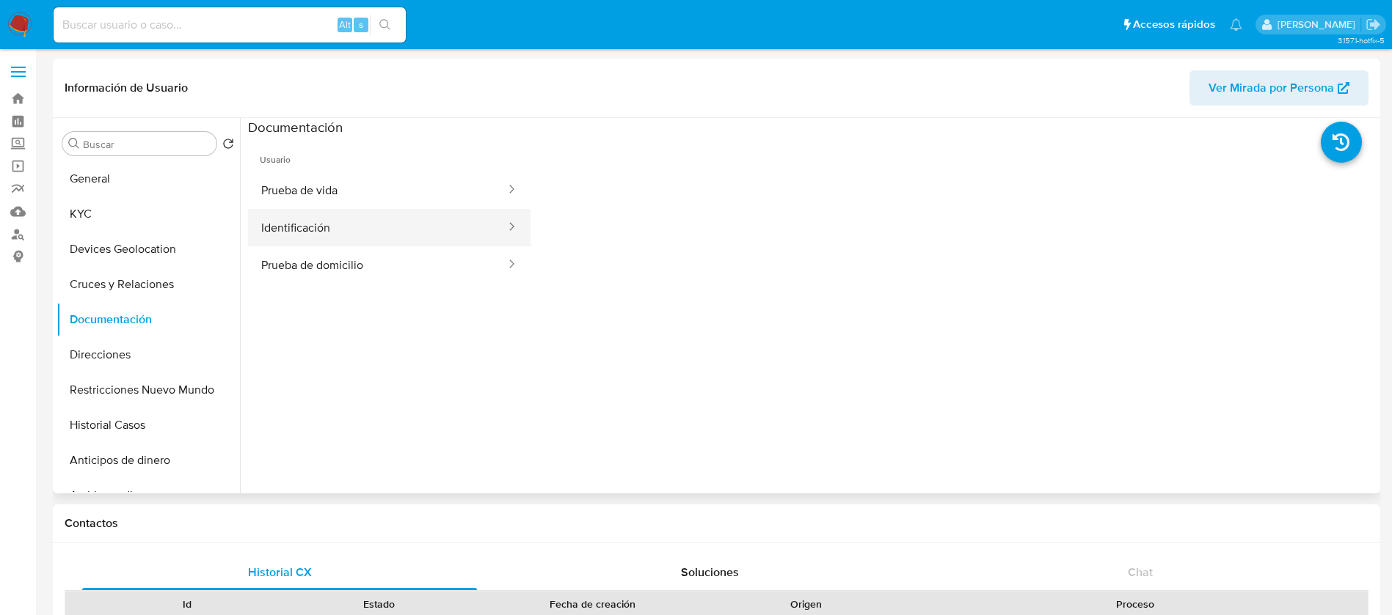
click at [296, 226] on button "Identificación" at bounding box center [377, 227] width 259 height 37
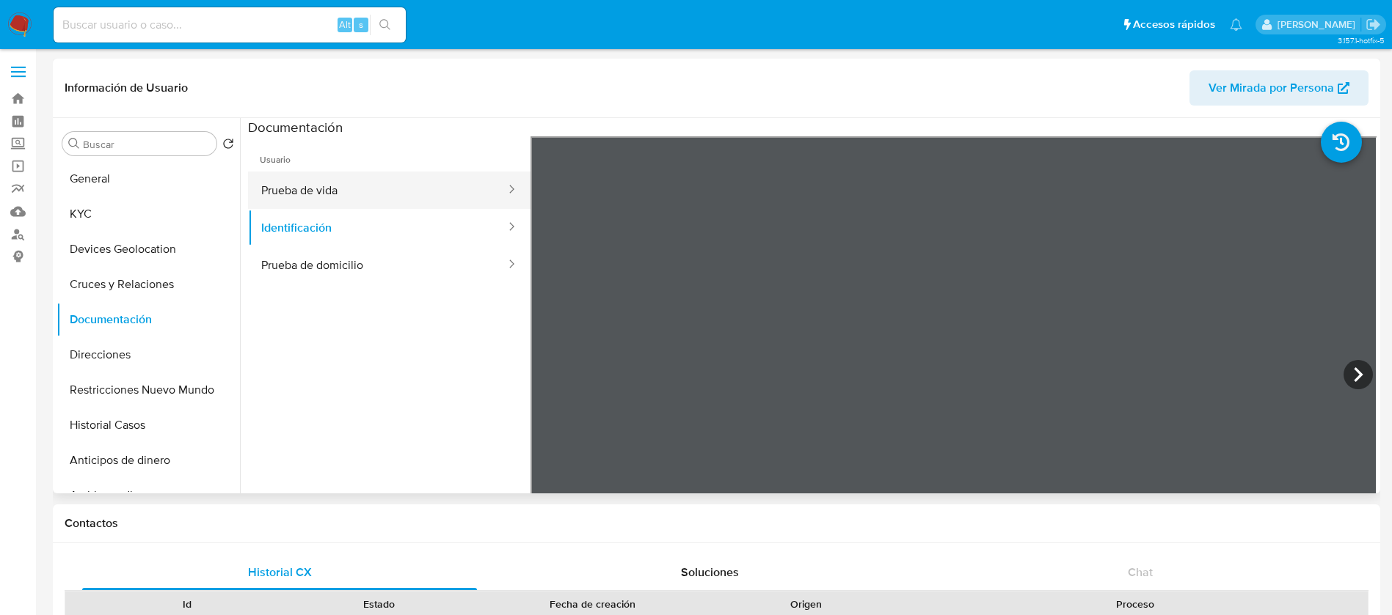
click at [403, 199] on button "Prueba de vida" at bounding box center [377, 190] width 259 height 37
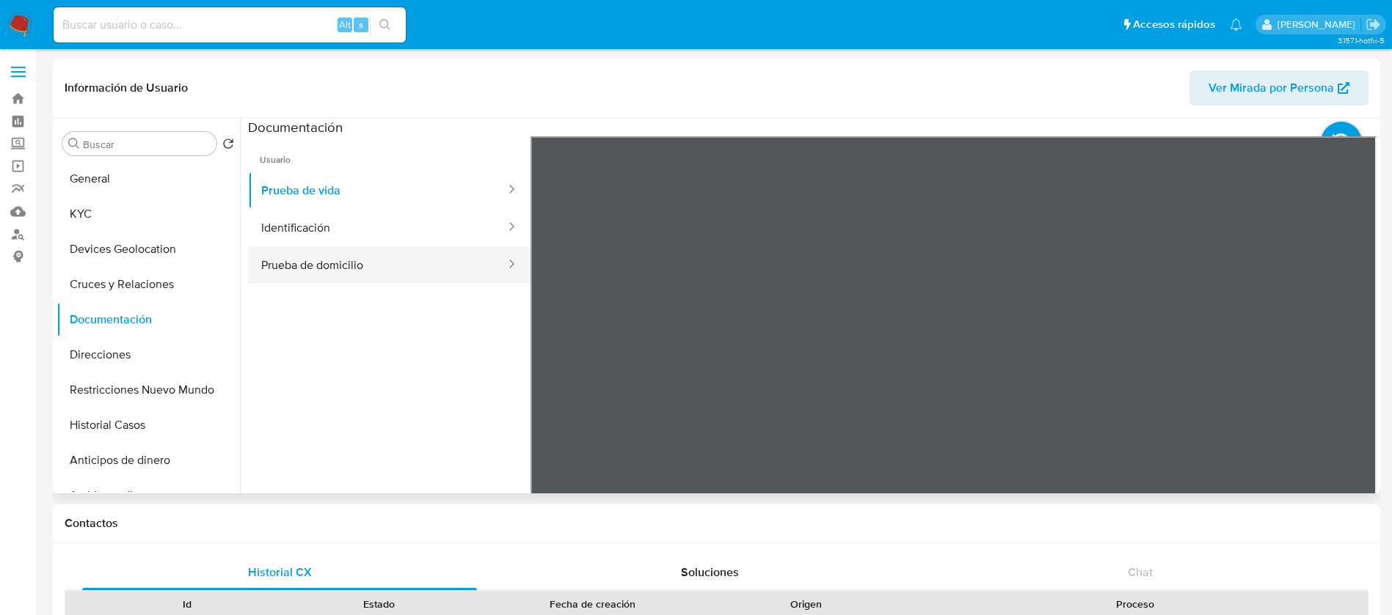
click at [347, 276] on button "Prueba de domicilio" at bounding box center [377, 264] width 259 height 37
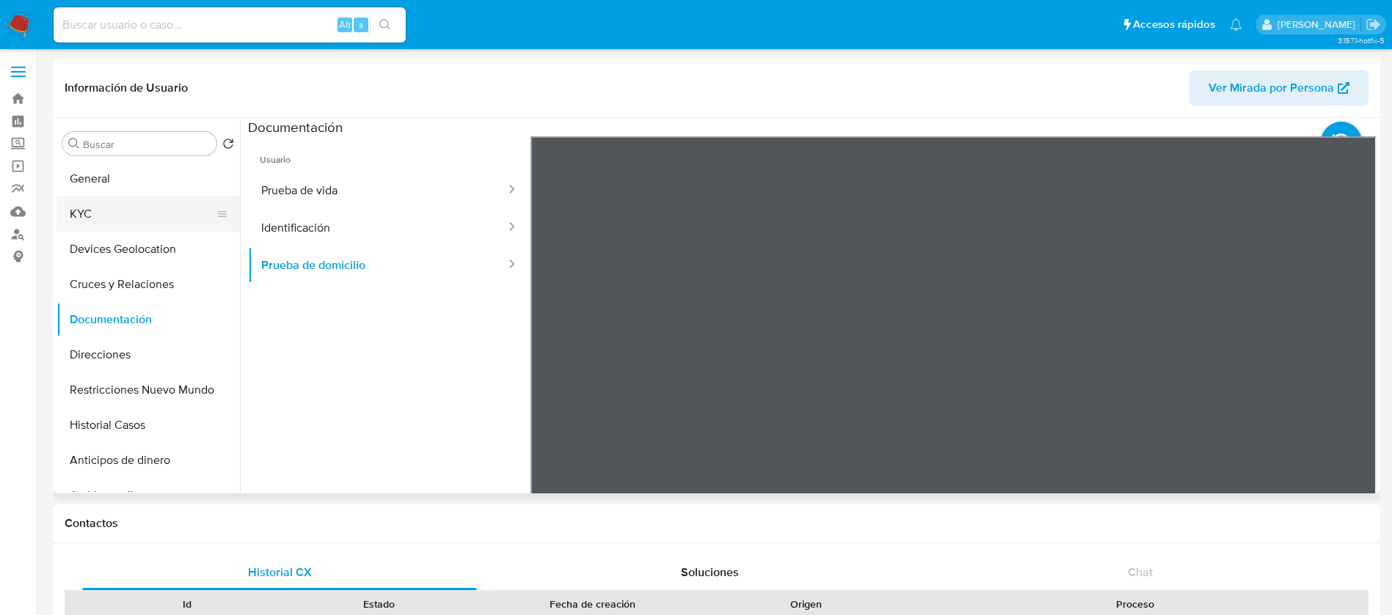
click at [134, 220] on button "KYC" at bounding box center [142, 214] width 172 height 35
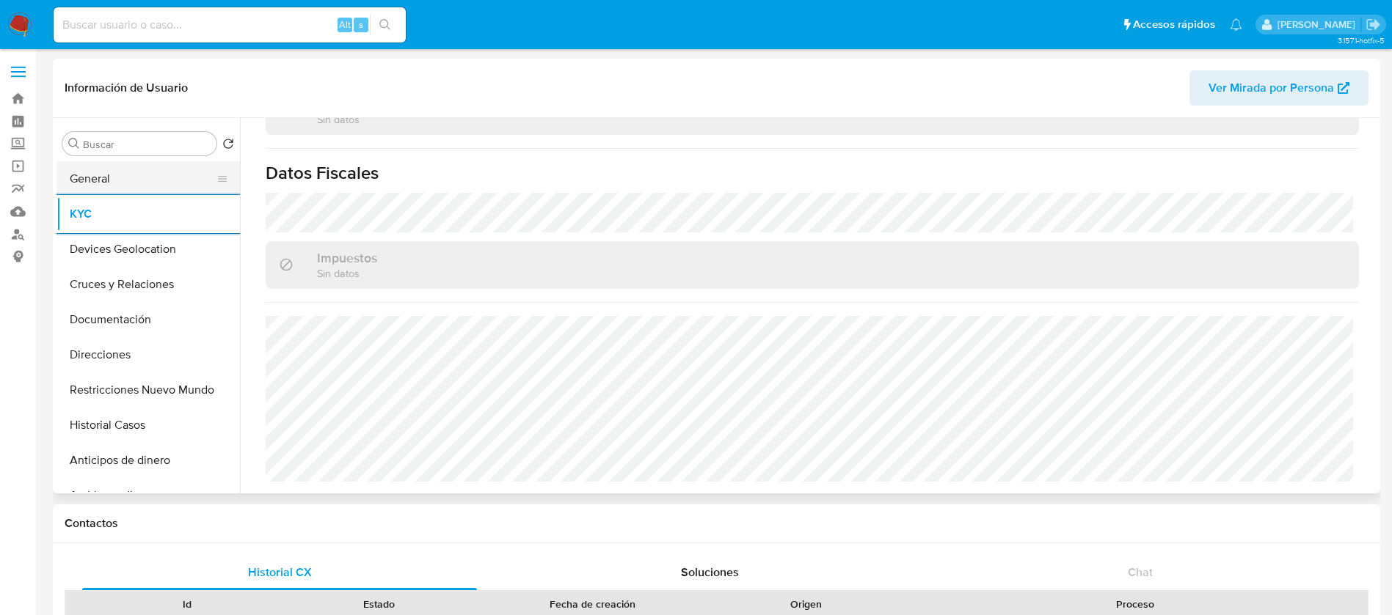
click at [158, 190] on button "General" at bounding box center [142, 178] width 172 height 35
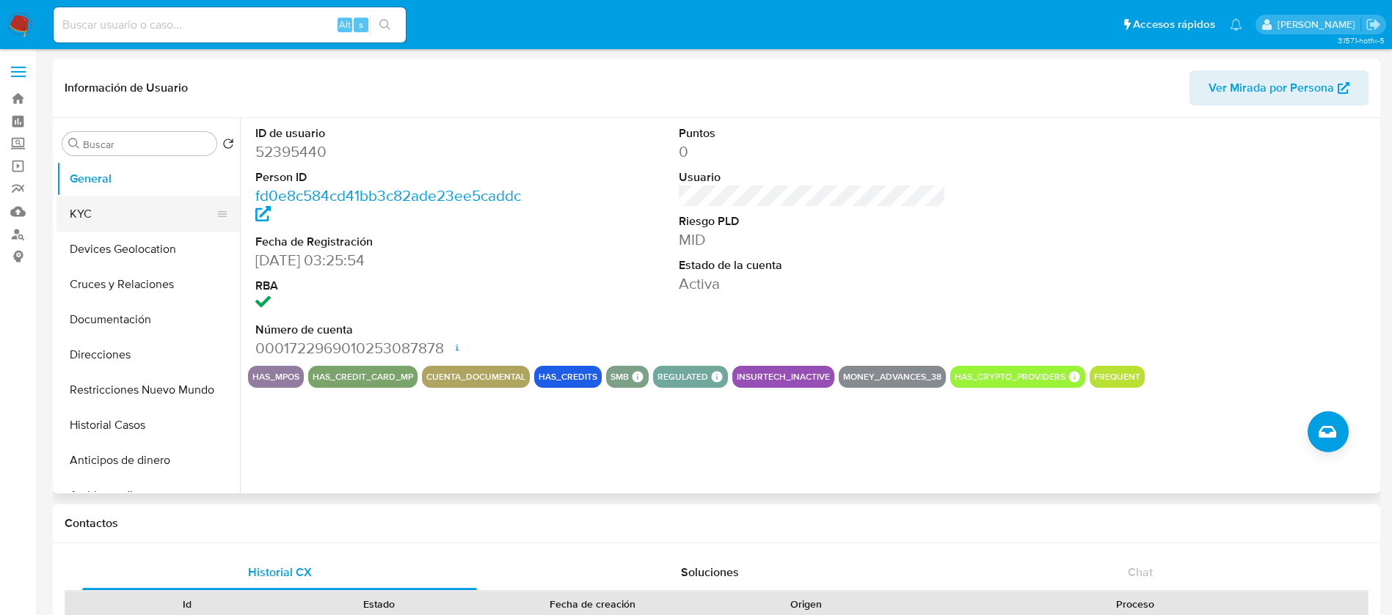
click at [117, 208] on button "KYC" at bounding box center [142, 214] width 172 height 35
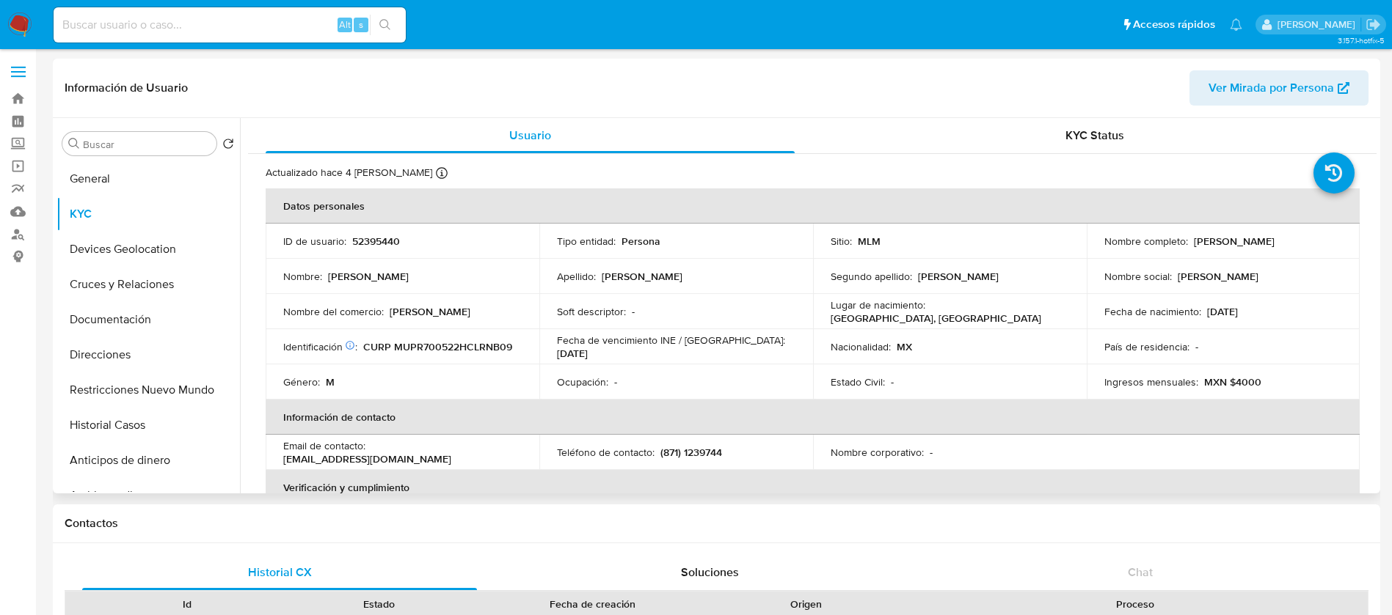
drag, startPoint x: 554, startPoint y: 372, endPoint x: 547, endPoint y: 401, distance: 30.1
click at [555, 377] on td "Ocupación : -" at bounding box center [676, 382] width 274 height 35
drag, startPoint x: 501, startPoint y: 450, endPoint x: 371, endPoint y: 453, distance: 129.9
click at [371, 453] on div "Email de contacto : polloburguer@hotmail.com" at bounding box center [402, 452] width 238 height 26
copy p "polloburguer@hotmail.com"
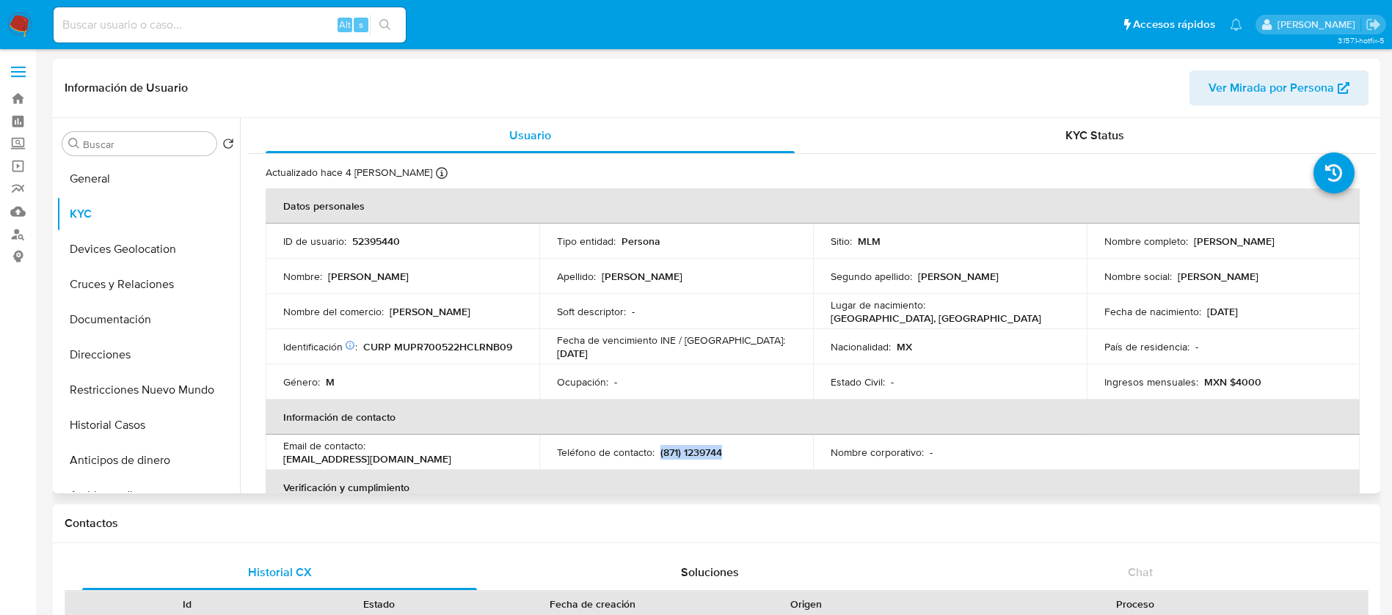
drag, startPoint x: 737, startPoint y: 452, endPoint x: 657, endPoint y: 454, distance: 80.0
click at [657, 454] on div "Teléfono de contacto : (871) 1239744" at bounding box center [676, 452] width 238 height 13
copy p "(871) 1239744"
click at [89, 221] on button "KYC" at bounding box center [142, 214] width 172 height 35
click at [300, 31] on input at bounding box center [230, 24] width 352 height 19
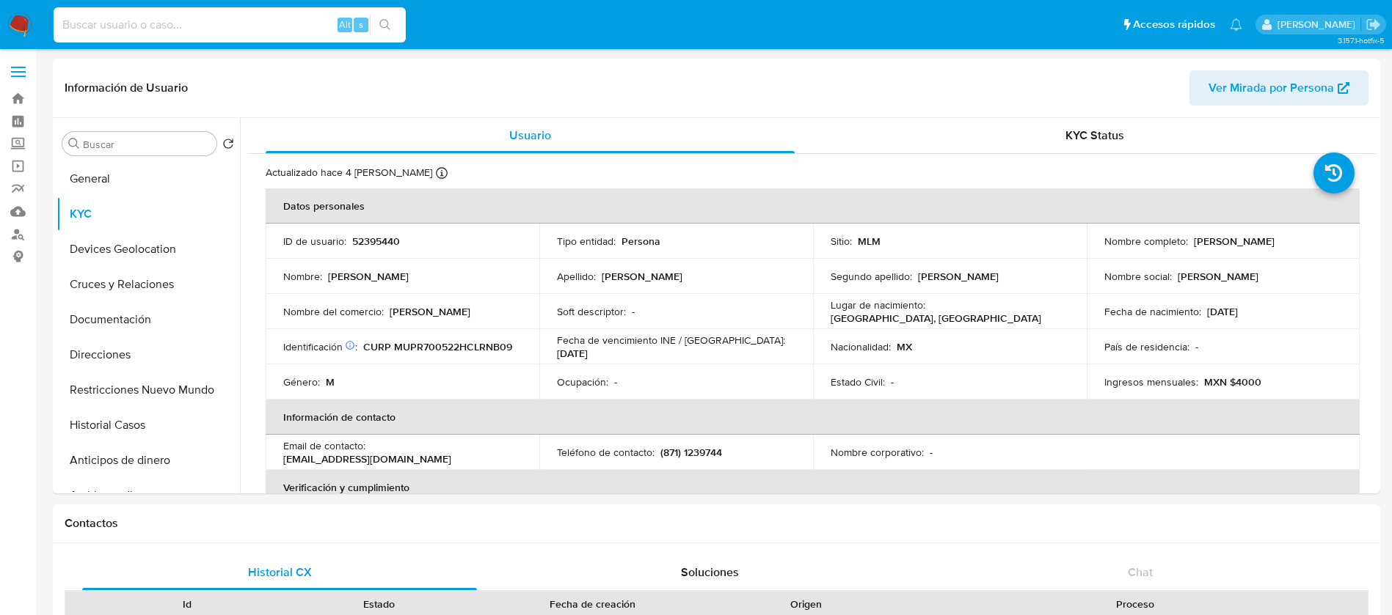
paste input "90501823"
type input "90501823"
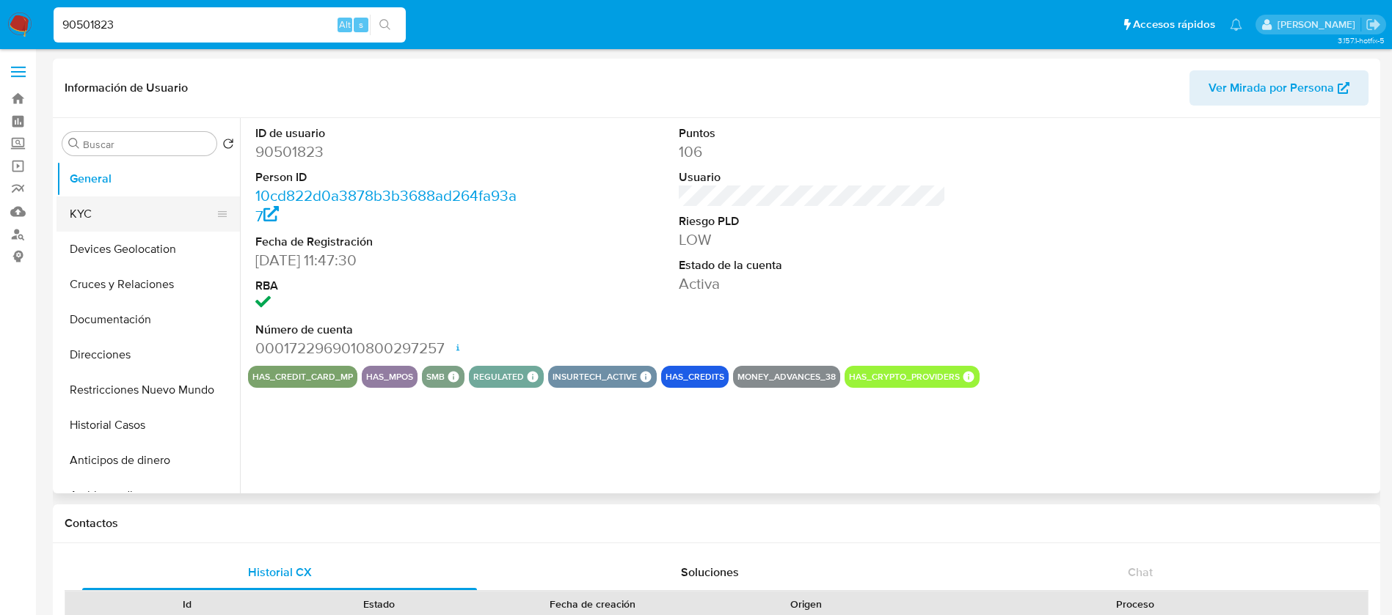
select select "10"
click at [100, 202] on button "KYC" at bounding box center [142, 214] width 172 height 35
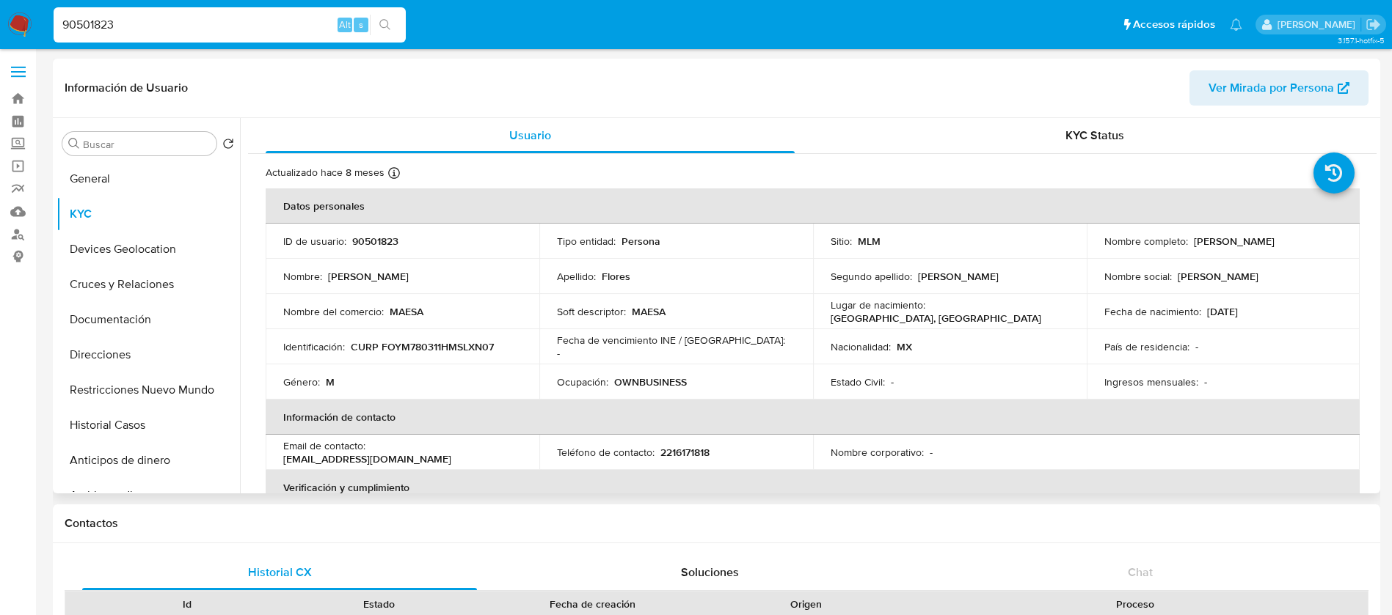
click at [381, 239] on p "90501823" at bounding box center [375, 241] width 46 height 13
copy p "90501823"
drag, startPoint x: 1300, startPoint y: 246, endPoint x: 1189, endPoint y: 245, distance: 110.8
click at [1189, 245] on div "Nombre completo : Manuel Flores Yañez" at bounding box center [1223, 241] width 238 height 13
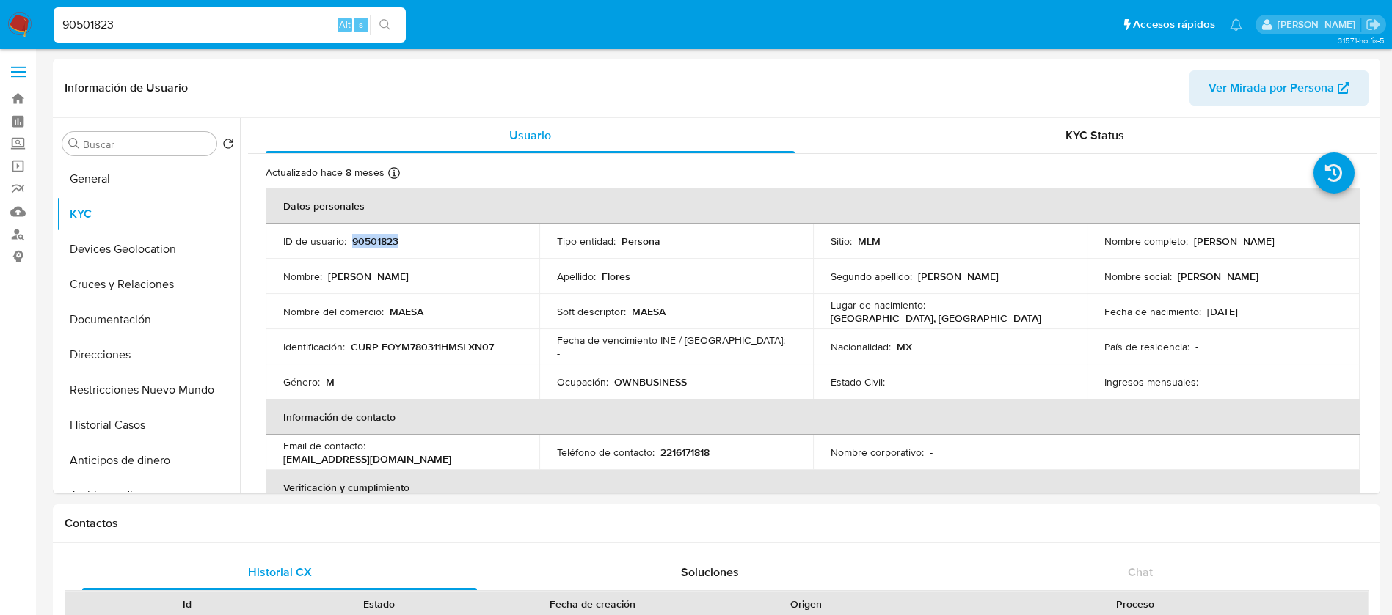
copy p "Manuel Flores Yañez"
click at [373, 231] on td "ID de usuario : 90501823" at bounding box center [403, 241] width 274 height 35
copy p "90501823"
click at [425, 323] on td "Nombre del comercio : MAESA" at bounding box center [403, 311] width 274 height 35
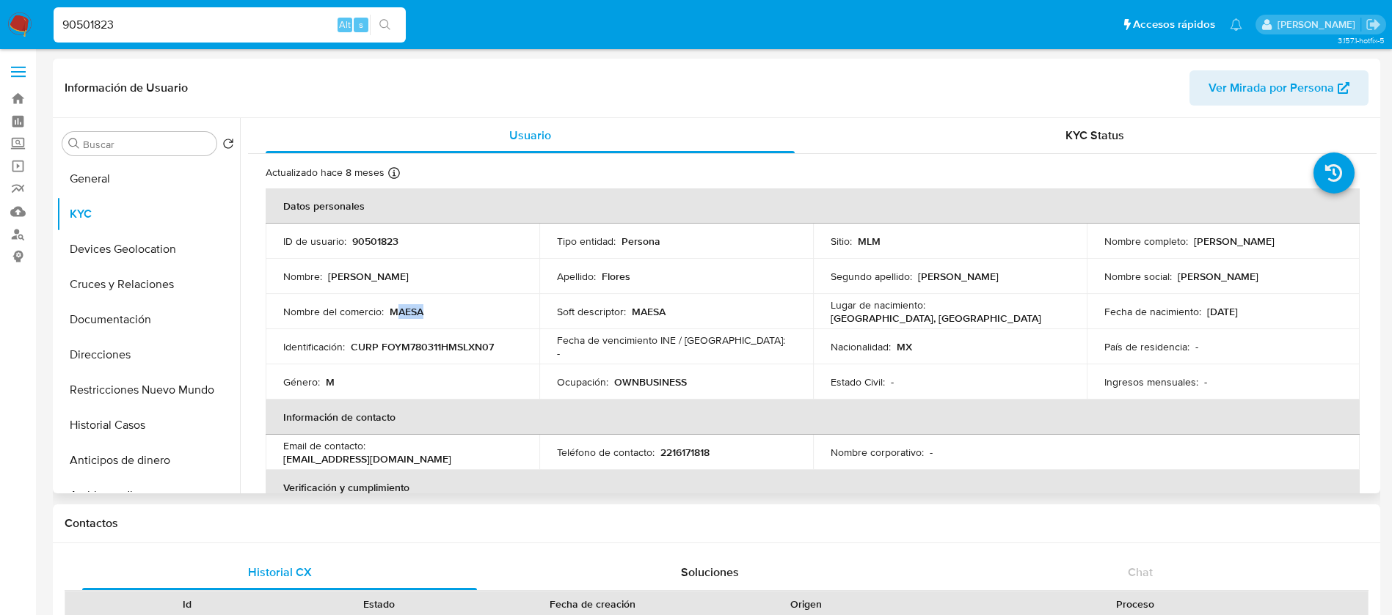
drag, startPoint x: 425, startPoint y: 318, endPoint x: 398, endPoint y: 310, distance: 28.5
click at [398, 310] on td "Nombre del comercio : MAESA" at bounding box center [403, 311] width 274 height 35
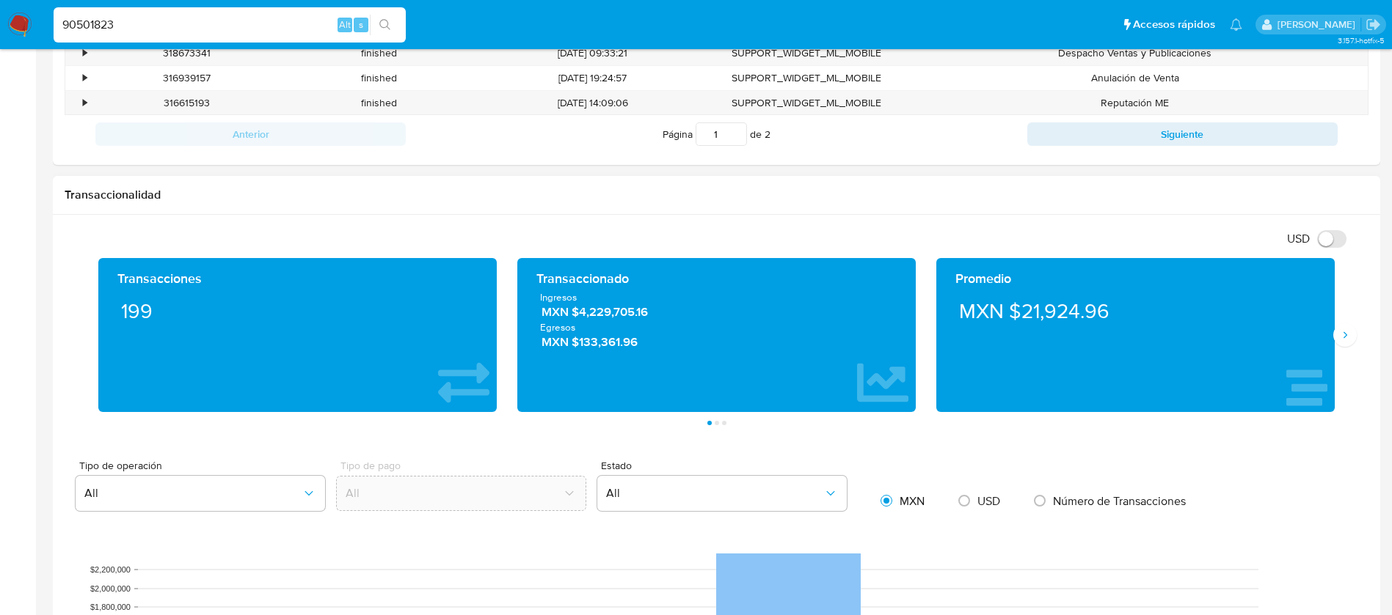
scroll to position [660, 0]
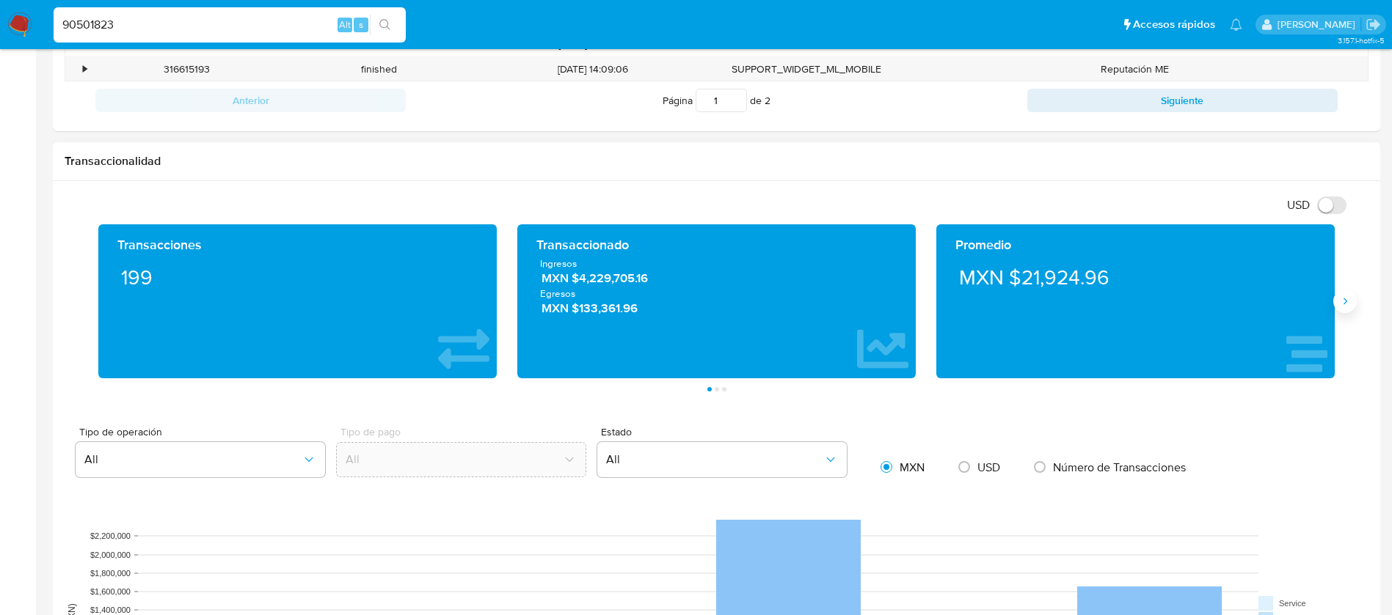
click at [1342, 307] on icon "Siguiente" at bounding box center [1345, 302] width 12 height 12
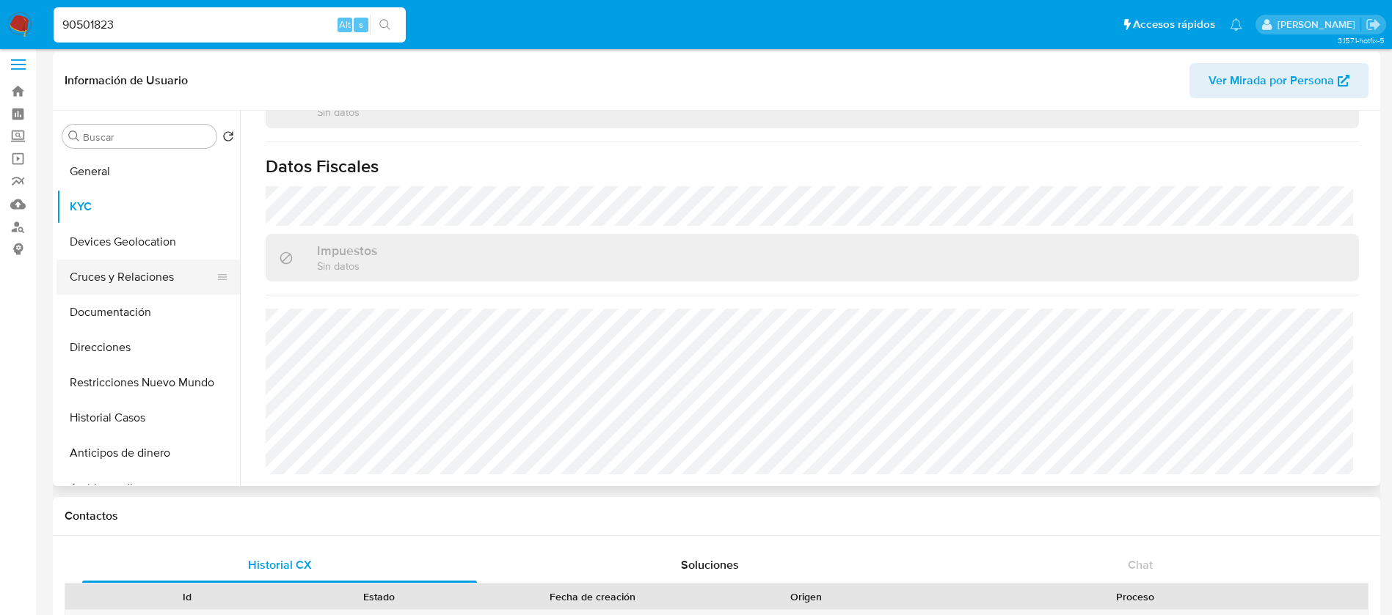
scroll to position [0, 0]
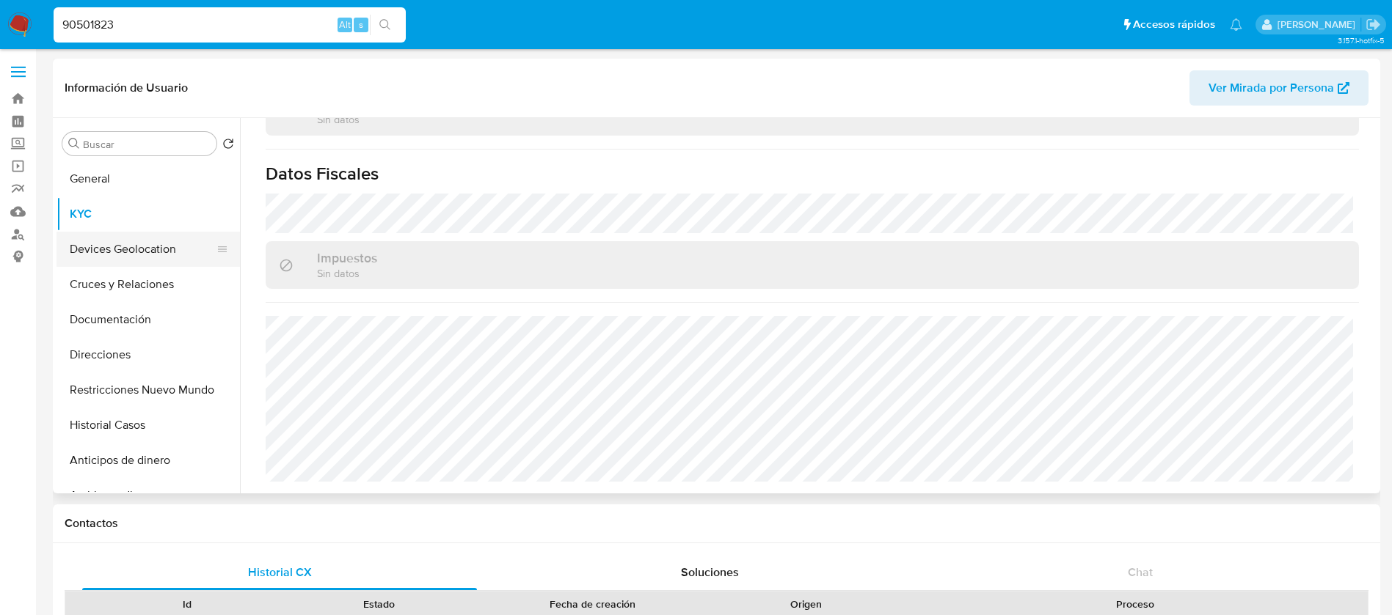
click at [132, 248] on button "Devices Geolocation" at bounding box center [142, 249] width 172 height 35
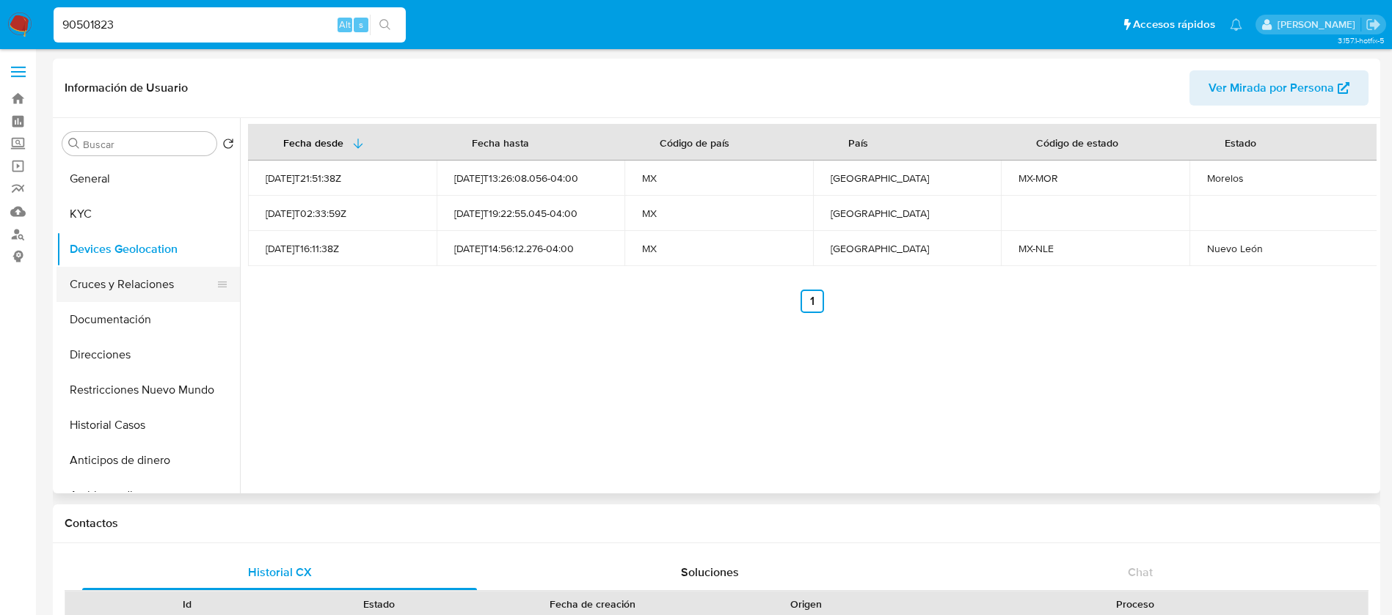
click at [131, 270] on button "Cruces y Relaciones" at bounding box center [142, 284] width 172 height 35
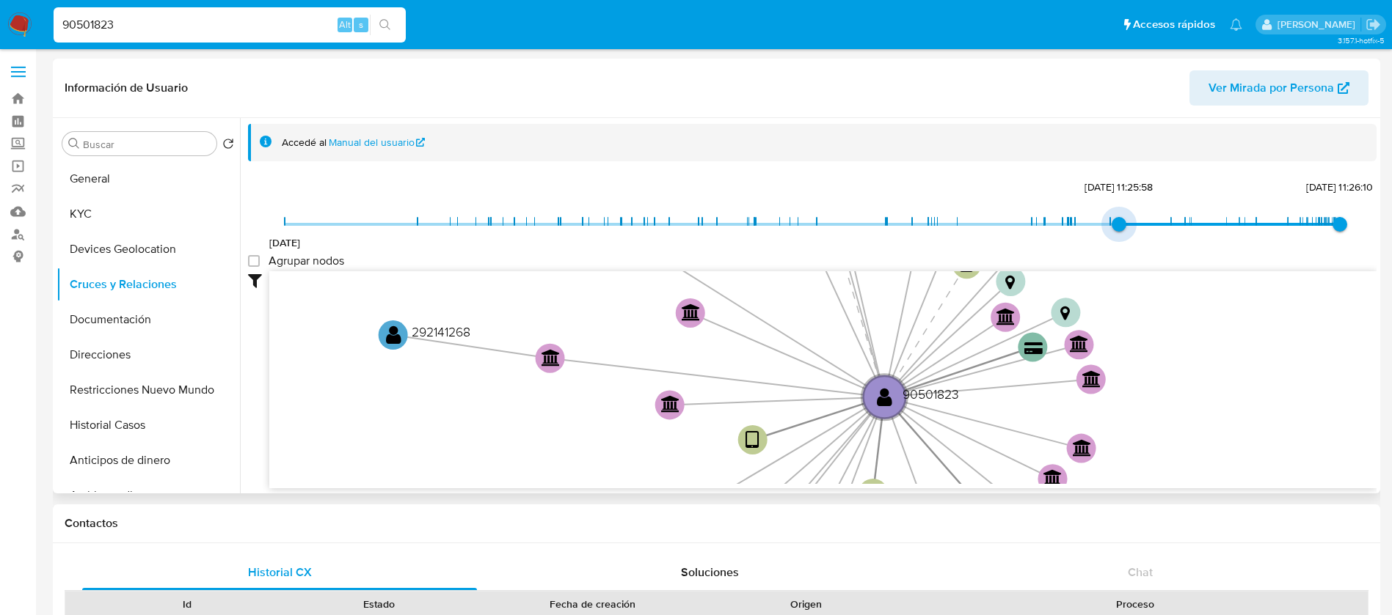
type input "1730829230000"
drag, startPoint x: 286, startPoint y: 222, endPoint x: 1141, endPoint y: 211, distance: 854.7
click at [1141, 211] on div "1/8/2020 5/11/2024, 11:53:50 29/8/2025, 11:26:10 Agrupar nodos Filtros Confianz…" at bounding box center [812, 333] width 1128 height 312
click at [260, 260] on group_nodes "Agrupar nodos" at bounding box center [254, 261] width 12 height 12
checkbox group_nodes "true"
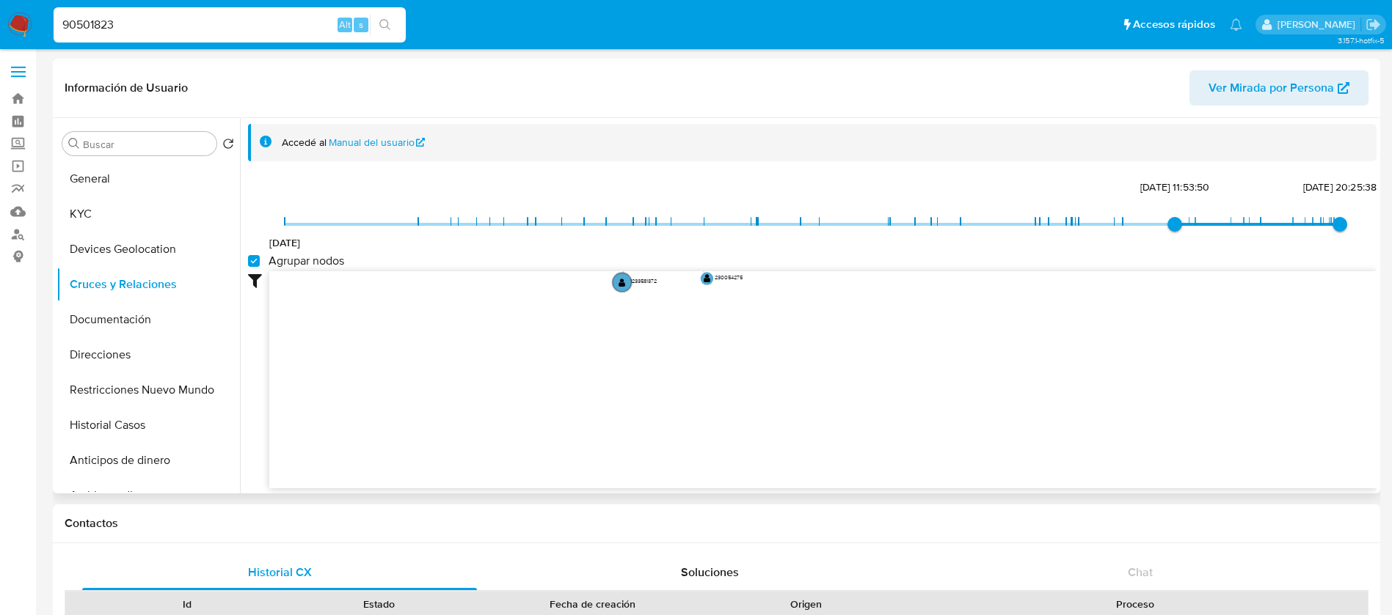
drag, startPoint x: 583, startPoint y: 299, endPoint x: 592, endPoint y: 174, distance: 125.7
click at [592, 174] on div "Accedé al Manual del usuario 1/8/2020 5/11/2024, 11:53:50 20/8/2025, 20:25:38 A…" at bounding box center [812, 306] width 1128 height 365
click at [184, 318] on button "Documentación" at bounding box center [142, 319] width 172 height 35
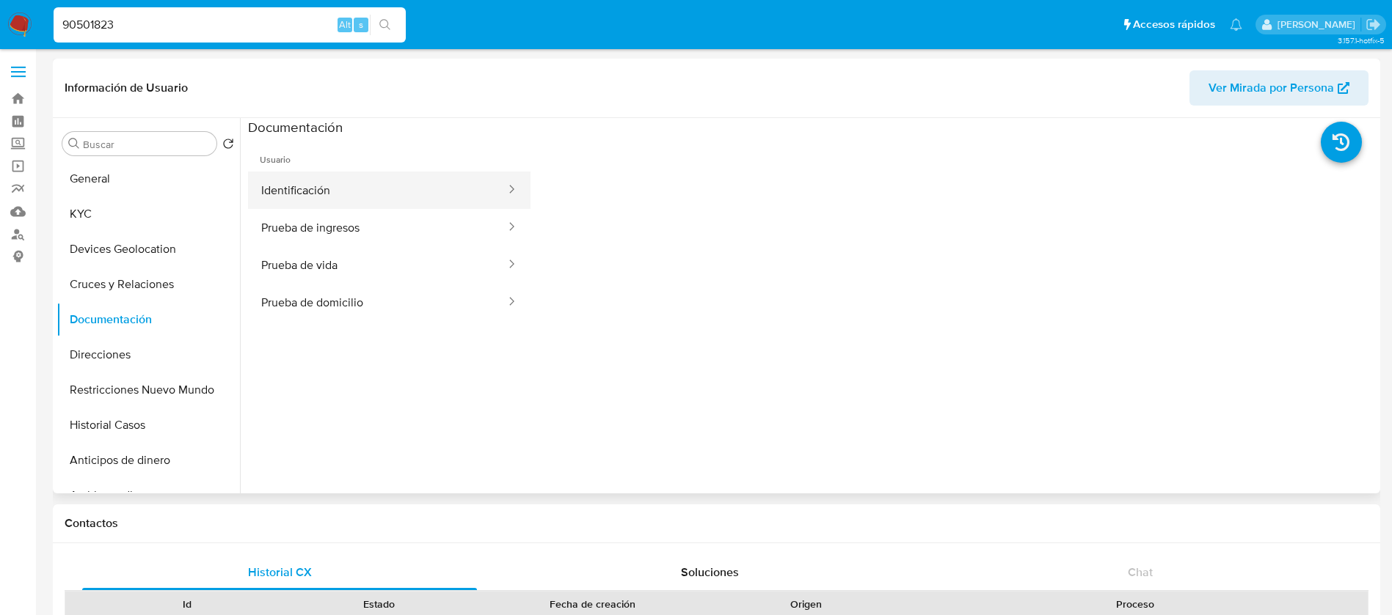
click at [374, 194] on button "Identificación" at bounding box center [377, 190] width 259 height 37
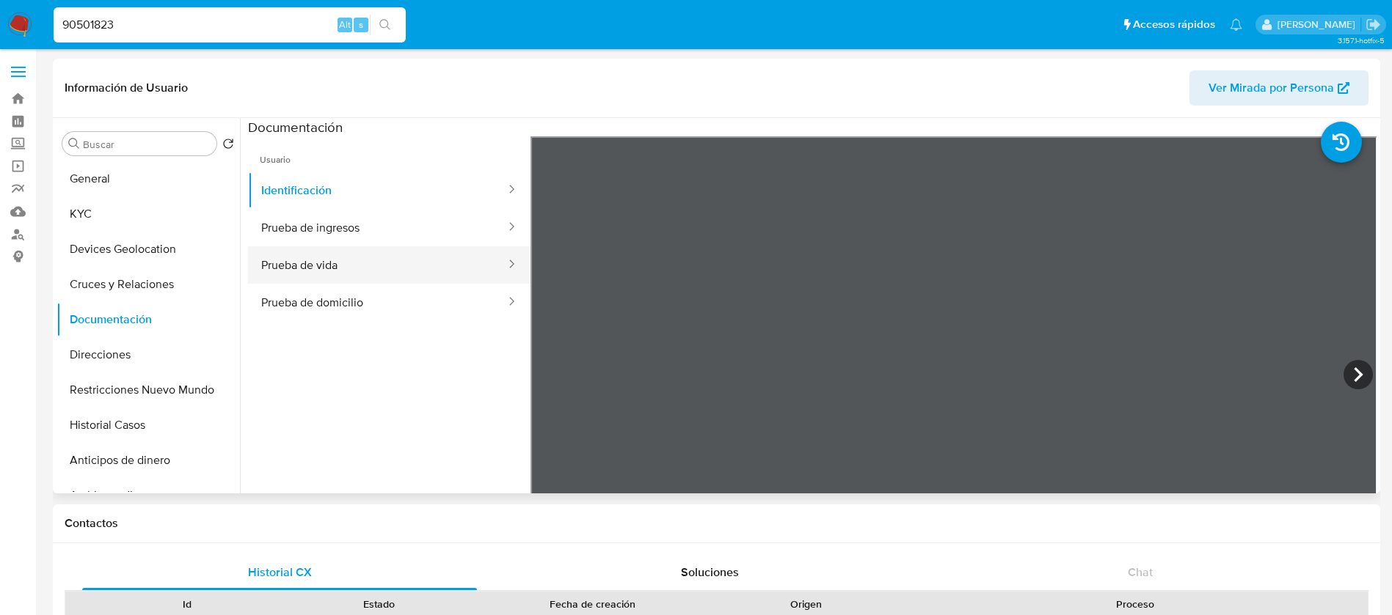
click at [359, 263] on button "Prueba de vida" at bounding box center [377, 264] width 259 height 37
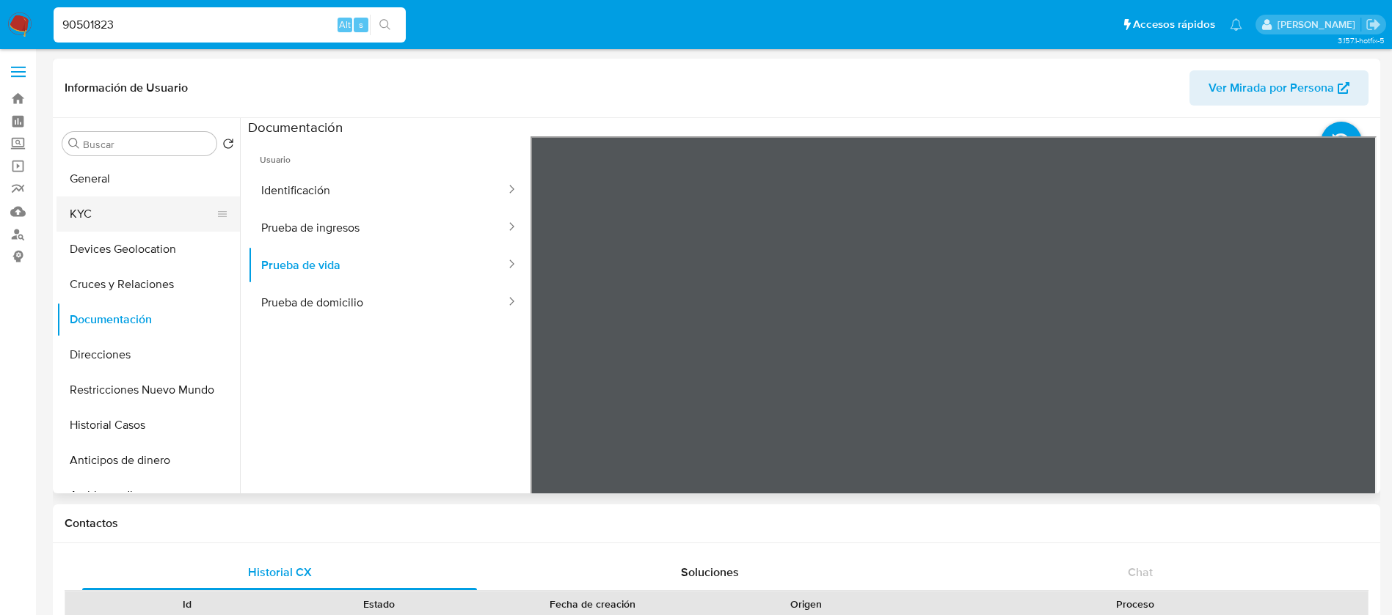
click at [161, 215] on button "KYC" at bounding box center [142, 214] width 172 height 35
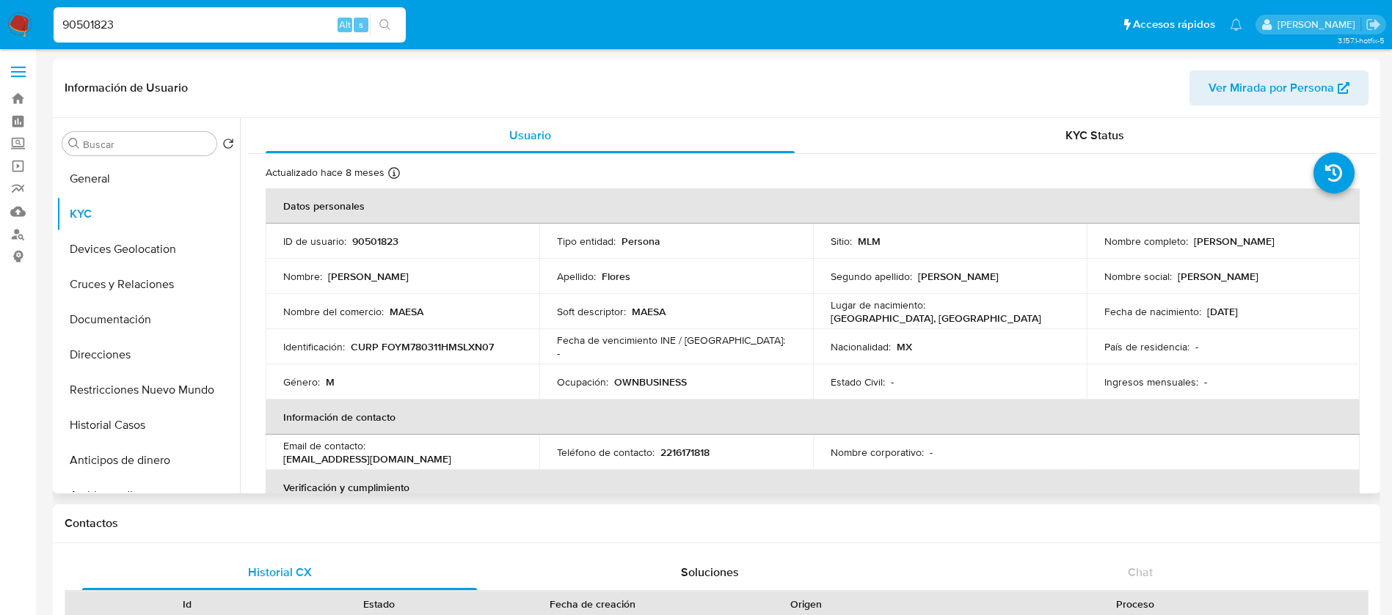
click at [993, 395] on td "Estado Civil : -" at bounding box center [950, 382] width 274 height 35
click at [109, 323] on button "Documentación" at bounding box center [142, 319] width 172 height 35
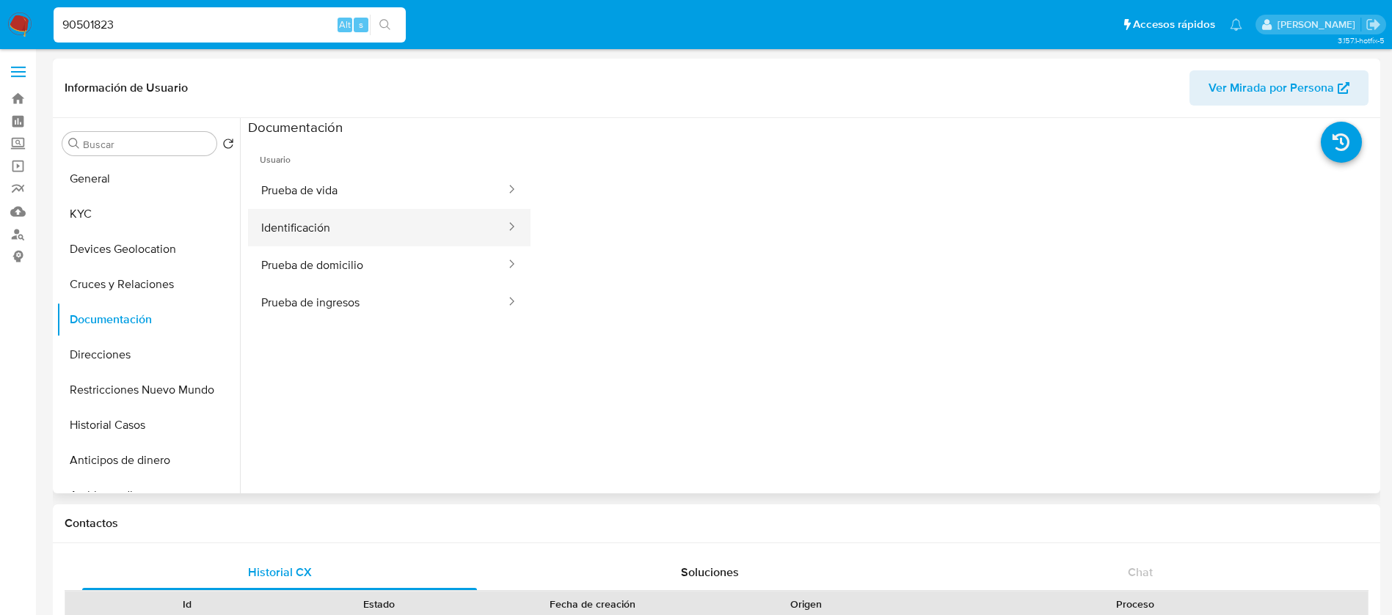
click at [340, 220] on button "Identificación" at bounding box center [377, 227] width 259 height 37
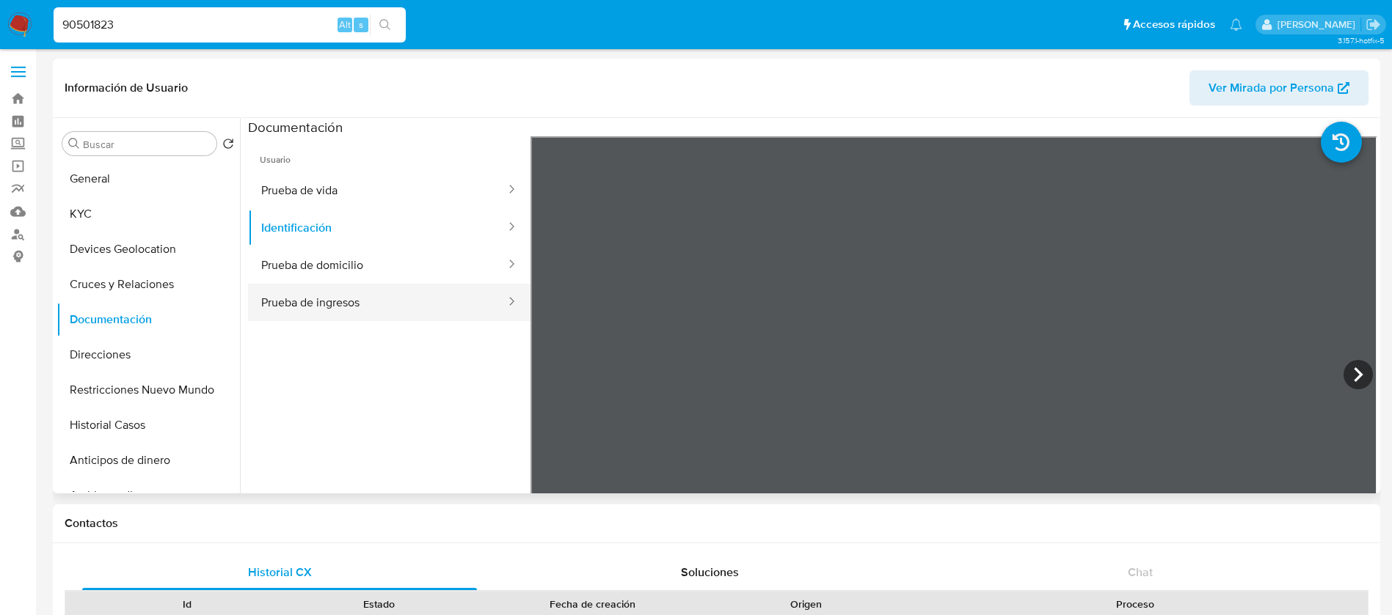
click at [379, 308] on button "Prueba de ingresos" at bounding box center [377, 302] width 259 height 37
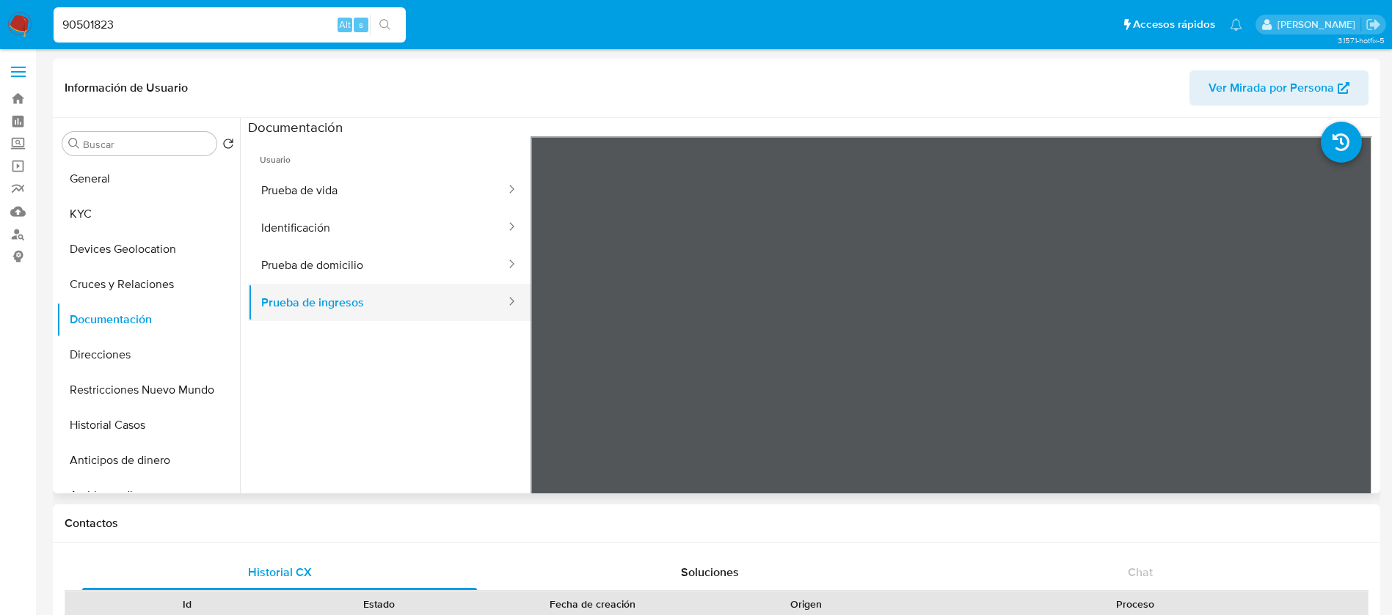
click at [366, 284] on button "Prueba de ingresos" at bounding box center [377, 302] width 259 height 37
click at [366, 276] on button "Prueba de domicilio" at bounding box center [377, 264] width 259 height 37
click at [89, 287] on button "Cruces y Relaciones" at bounding box center [142, 284] width 172 height 35
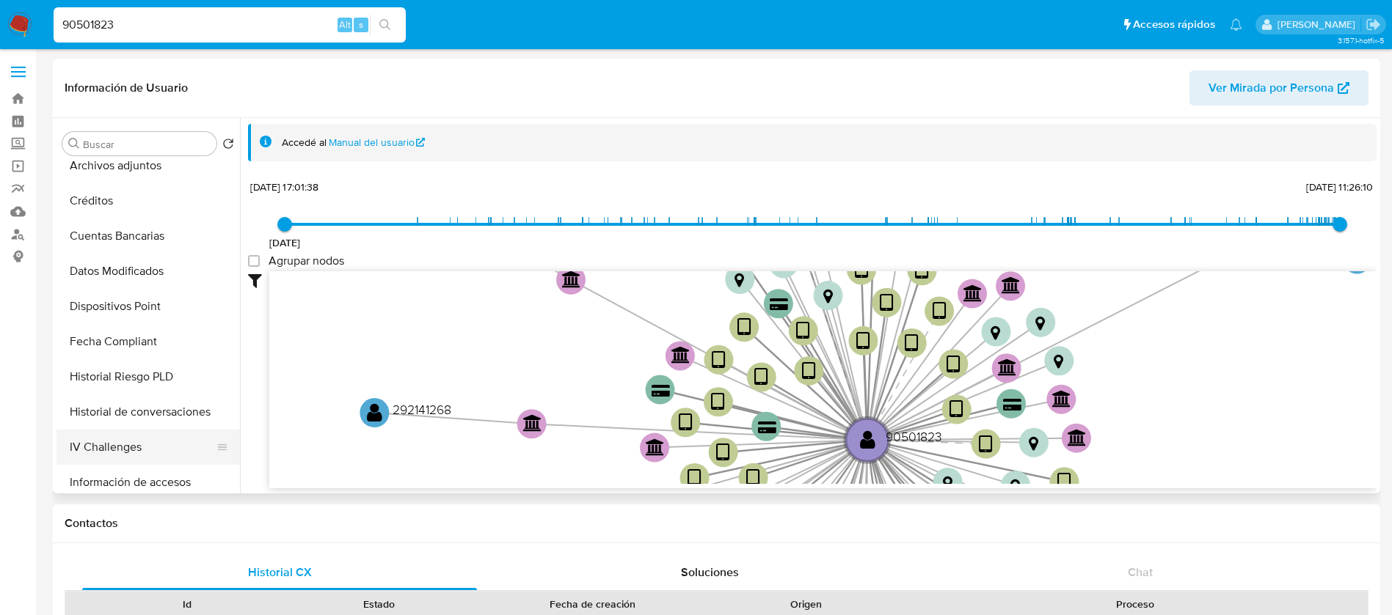
scroll to position [440, 0]
click at [110, 436] on button "Items" at bounding box center [142, 442] width 172 height 35
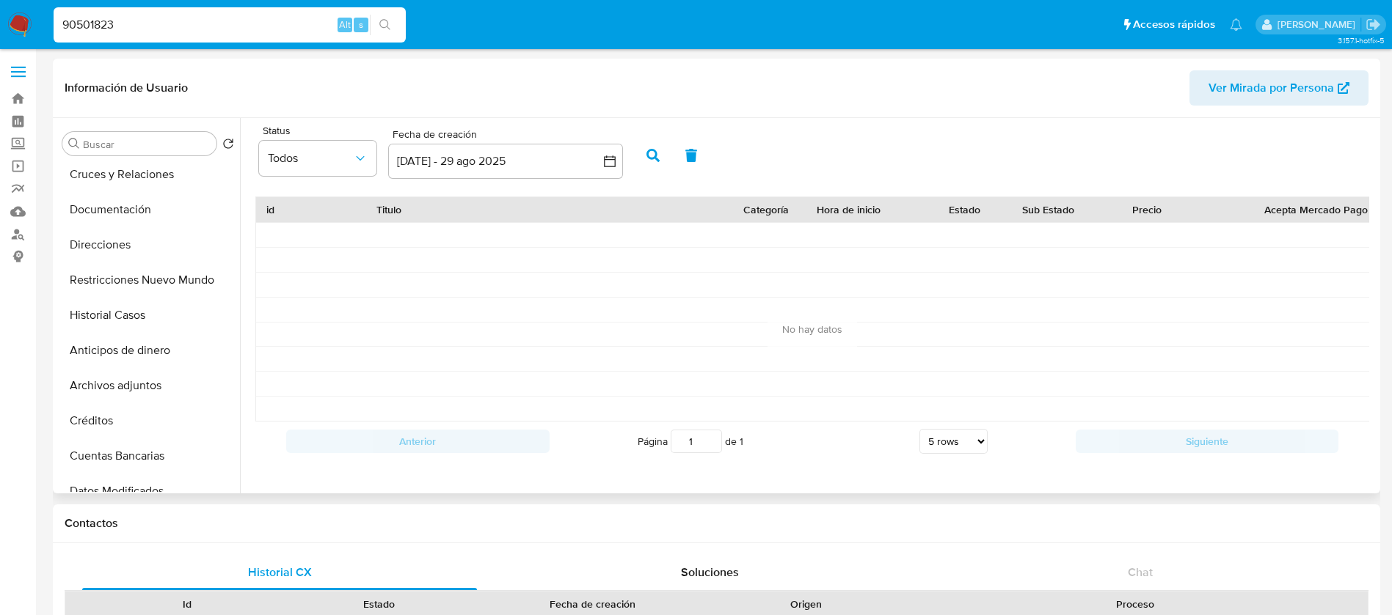
scroll to position [0, 0]
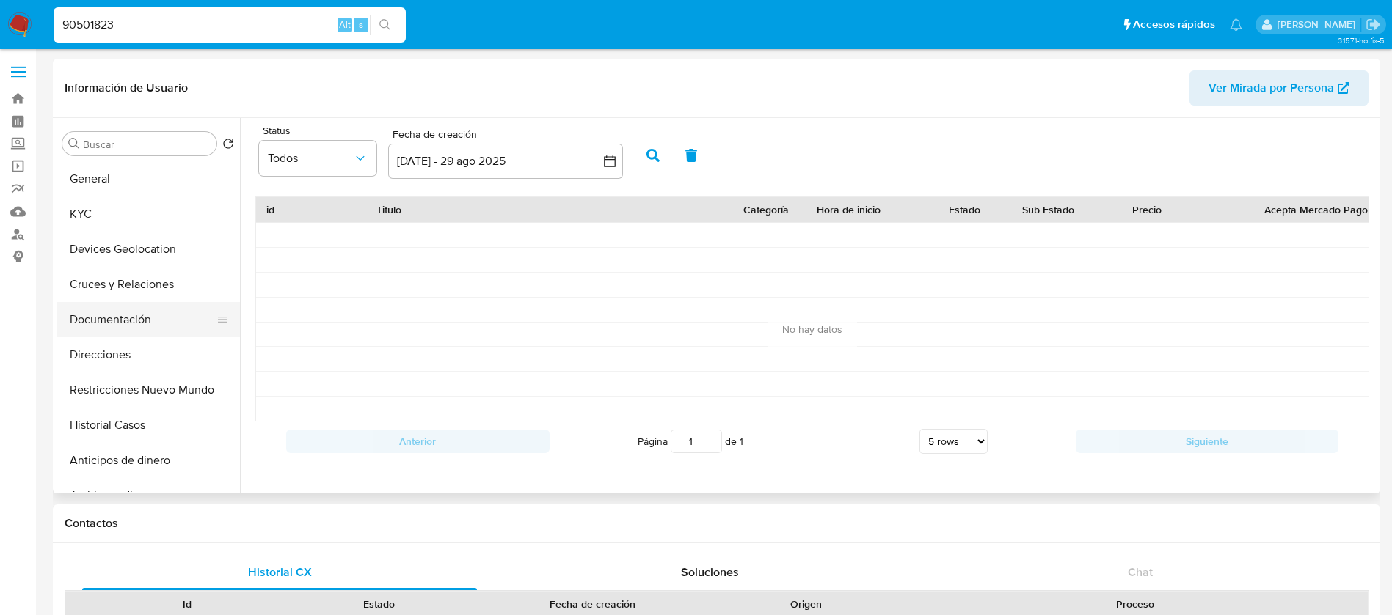
click at [123, 329] on button "Documentación" at bounding box center [142, 319] width 172 height 35
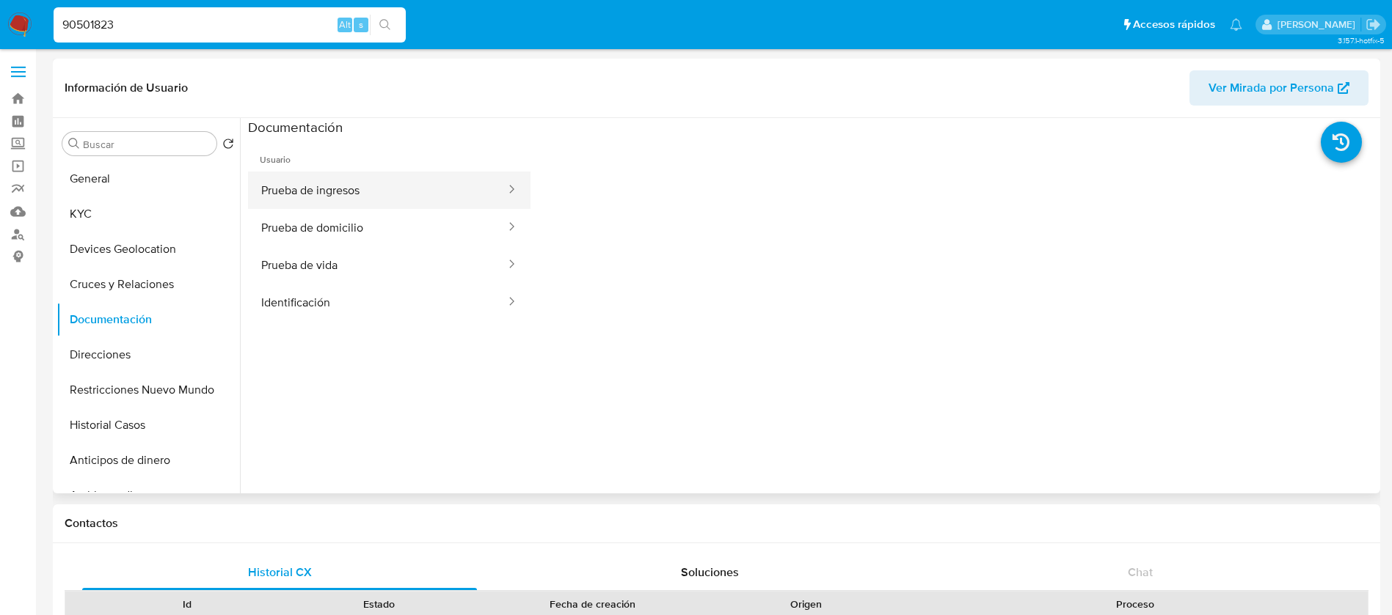
click at [355, 185] on button "Prueba de ingresos" at bounding box center [377, 190] width 259 height 37
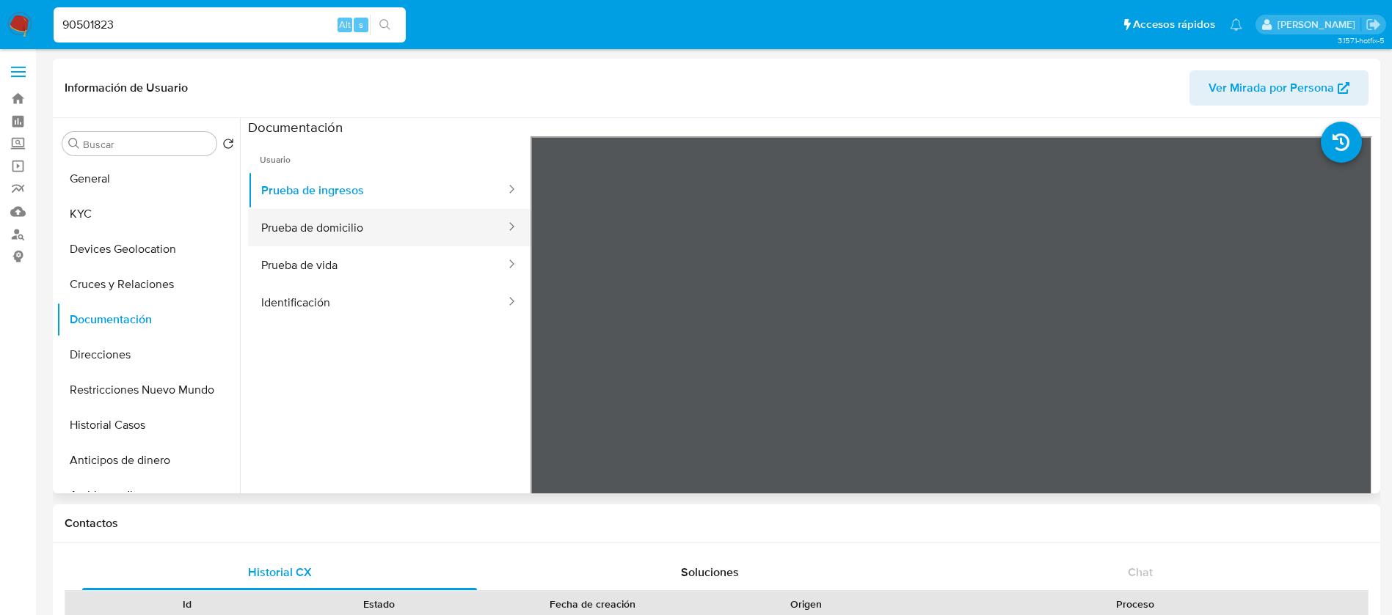
click at [414, 217] on button "Prueba de domicilio" at bounding box center [377, 227] width 259 height 37
click at [138, 198] on button "KYC" at bounding box center [142, 214] width 172 height 35
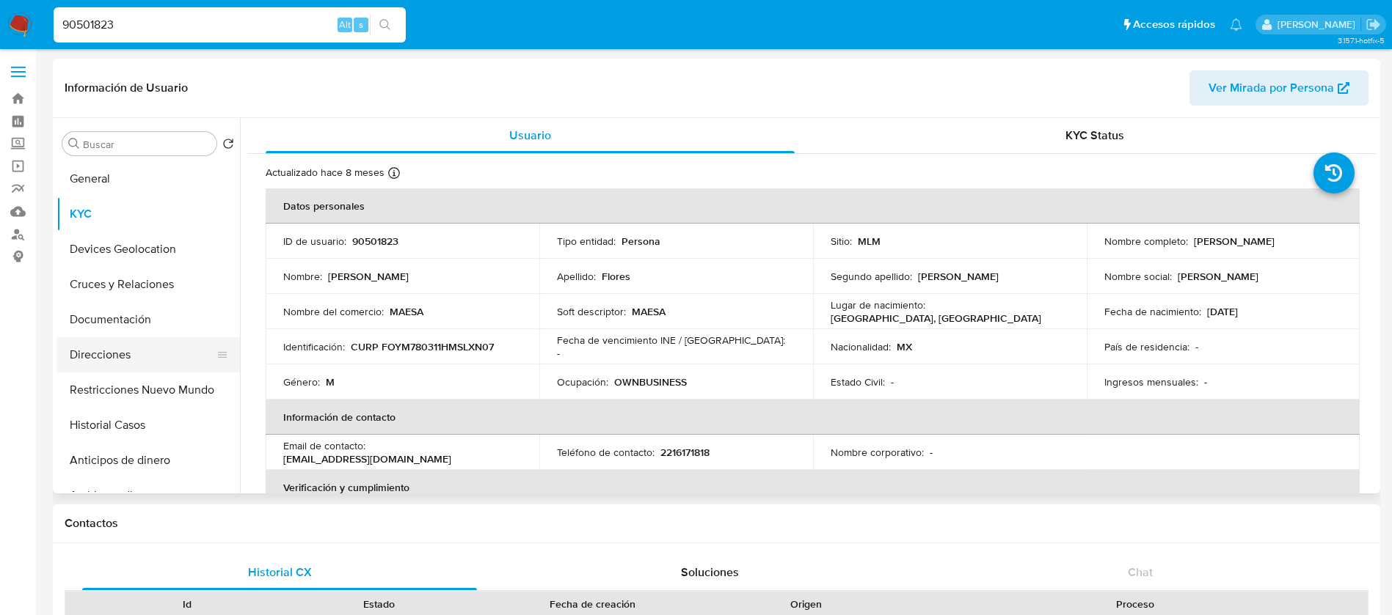
click at [100, 357] on button "Direcciones" at bounding box center [142, 354] width 172 height 35
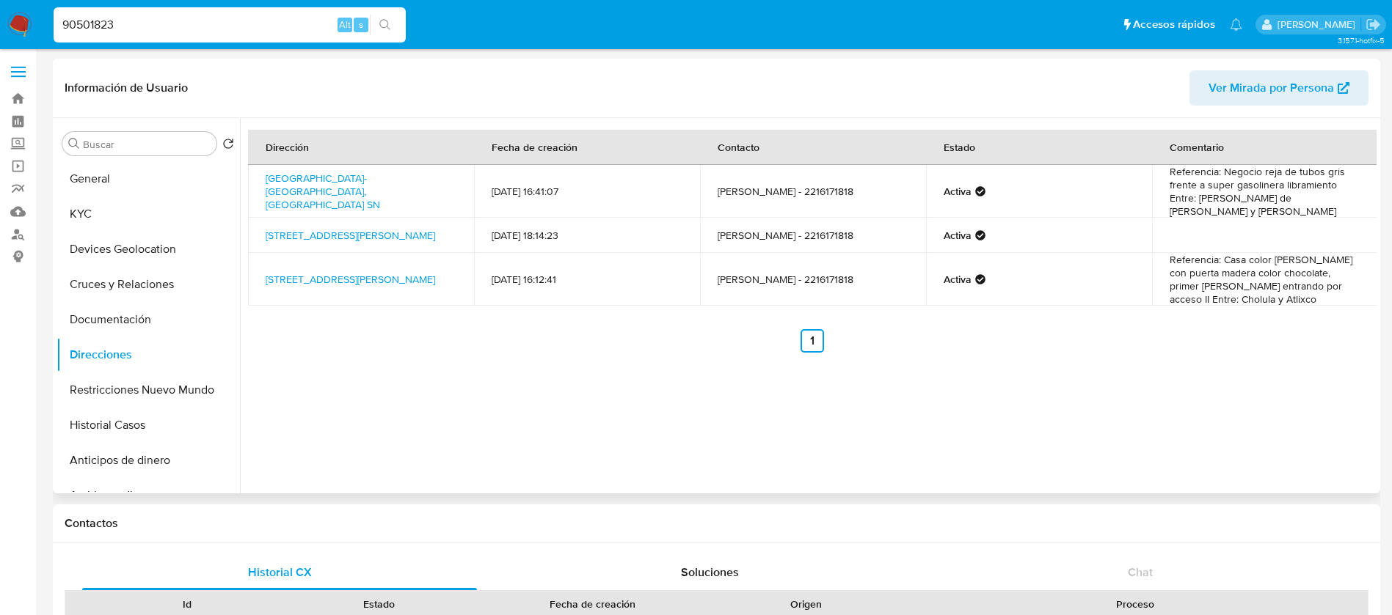
click at [383, 200] on td "Carretera México-oaxaca Sn, Cuautla, Morelos, 62754, Mexico SN" at bounding box center [361, 191] width 226 height 53
click at [380, 198] on link "Carretera México-oaxaca Sn, Cuautla, Morelos, 62754, Mexico SN" at bounding box center [323, 191] width 114 height 41
click at [83, 219] on button "KYC" at bounding box center [142, 214] width 172 height 35
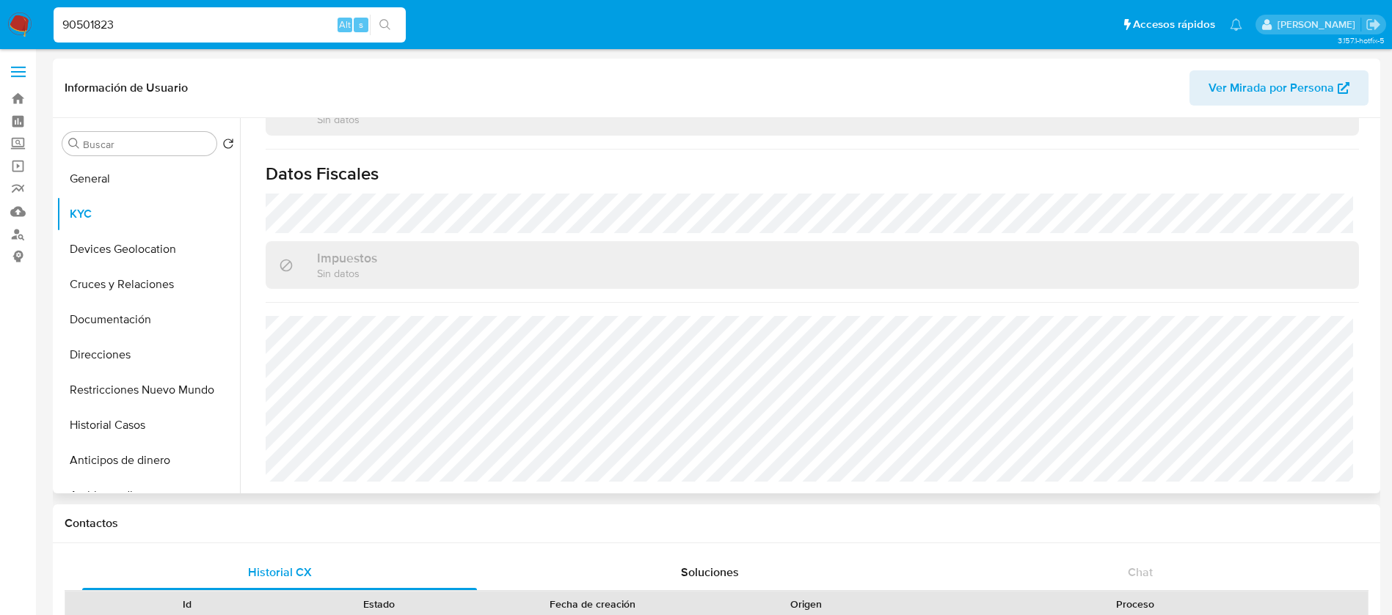
scroll to position [357, 0]
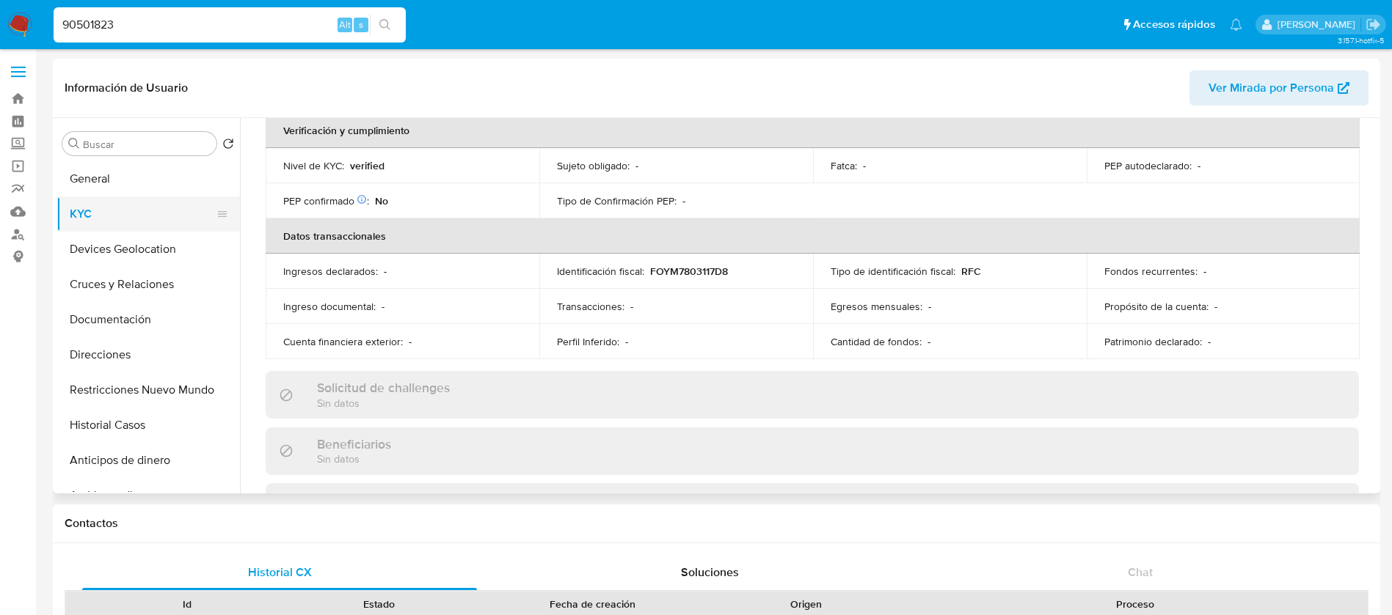
click at [135, 215] on button "KYC" at bounding box center [142, 214] width 172 height 35
click at [136, 252] on button "Devices Geolocation" at bounding box center [142, 249] width 172 height 35
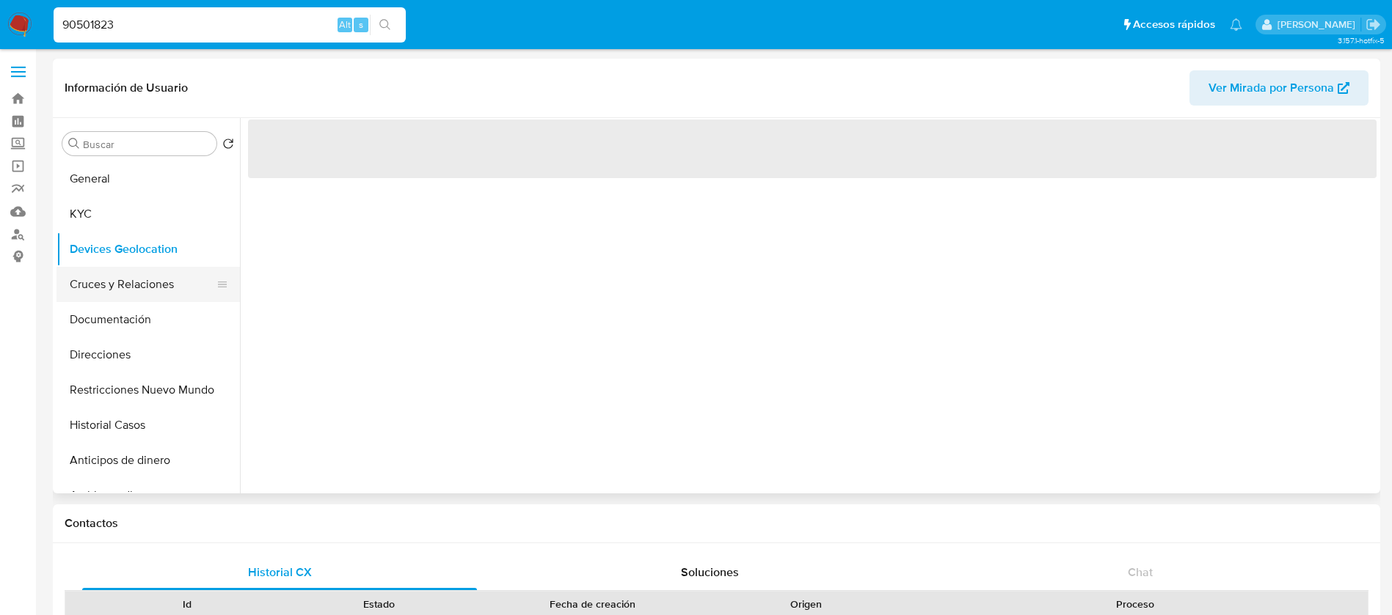
click at [149, 292] on button "Cruces y Relaciones" at bounding box center [142, 284] width 172 height 35
click at [144, 324] on button "Documentación" at bounding box center [142, 319] width 172 height 35
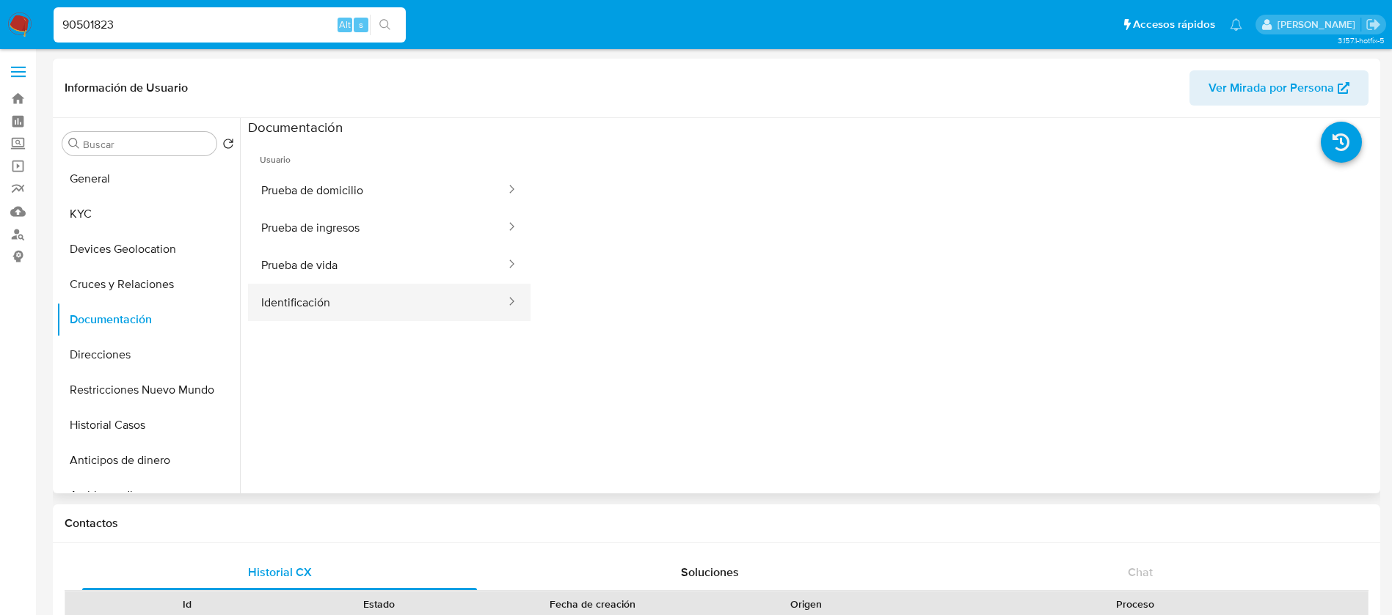
click at [324, 303] on button "Identificación" at bounding box center [377, 302] width 259 height 37
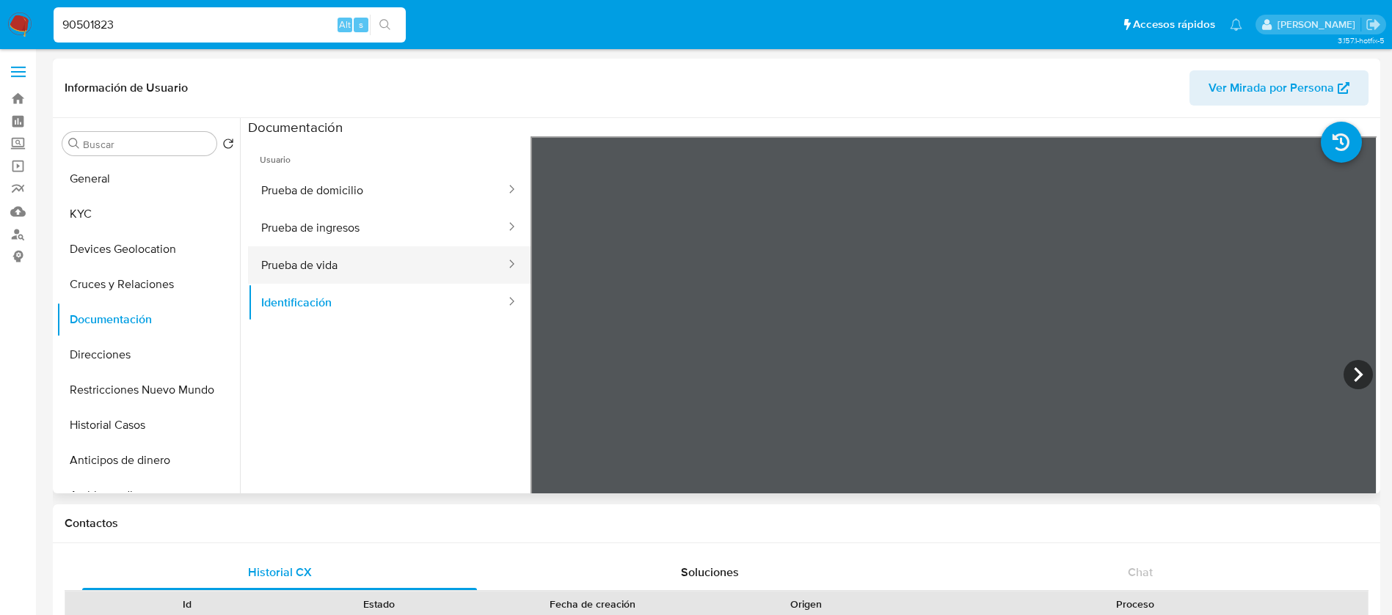
click at [346, 259] on button "Prueba de vida" at bounding box center [377, 264] width 259 height 37
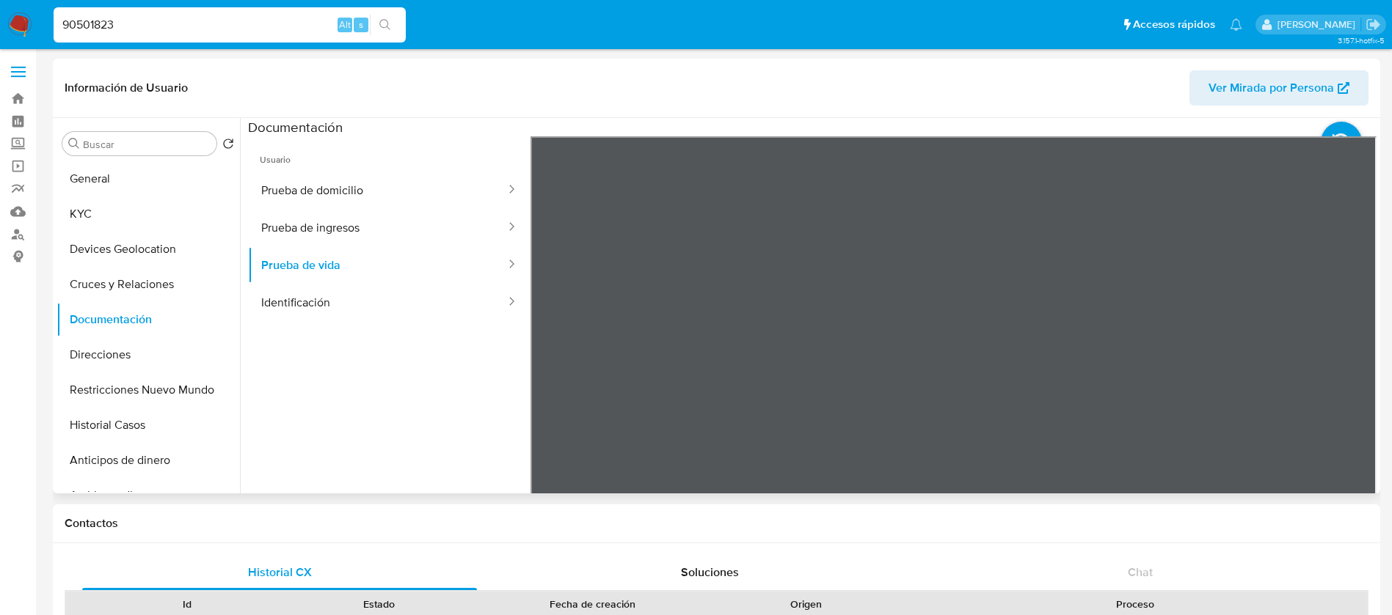
drag, startPoint x: 1271, startPoint y: 314, endPoint x: 1275, endPoint y: 224, distance: 90.3
click at [1275, 224] on div at bounding box center [953, 376] width 847 height 481
click at [348, 285] on button "Identificación" at bounding box center [377, 302] width 259 height 37
drag, startPoint x: 337, startPoint y: 230, endPoint x: 332, endPoint y: 241, distance: 11.2
click at [333, 238] on button "Prueba de ingresos" at bounding box center [377, 227] width 259 height 37
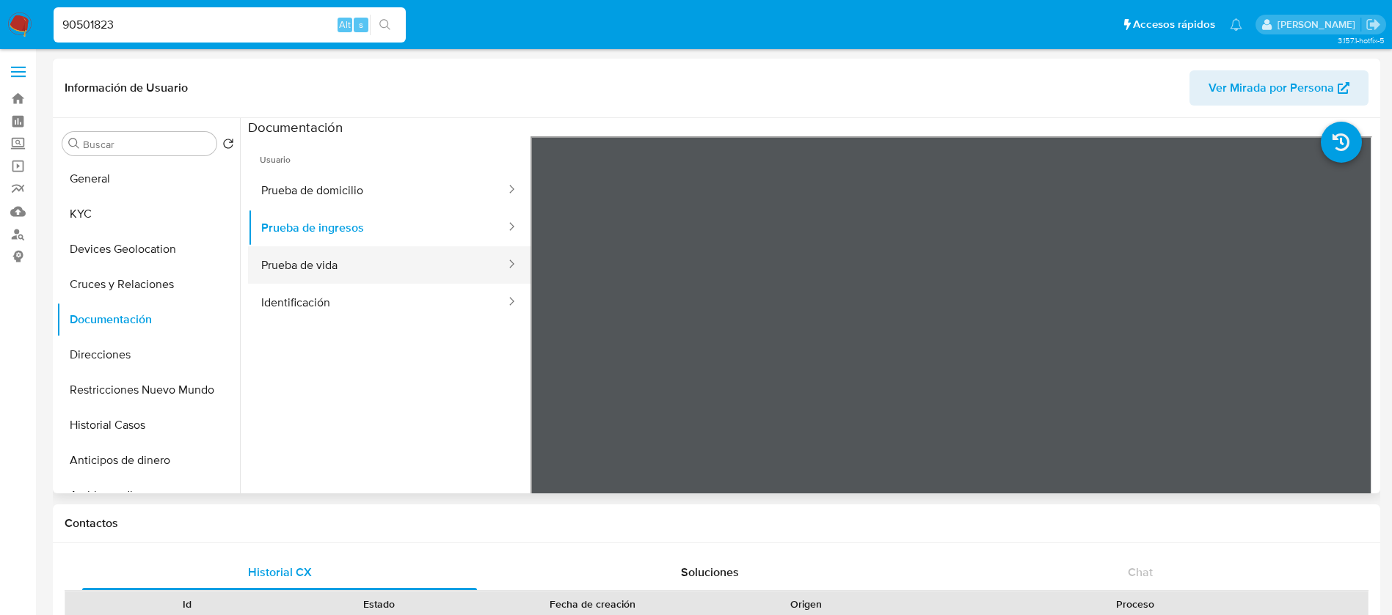
click at [315, 270] on button "Prueba de vida" at bounding box center [377, 264] width 259 height 37
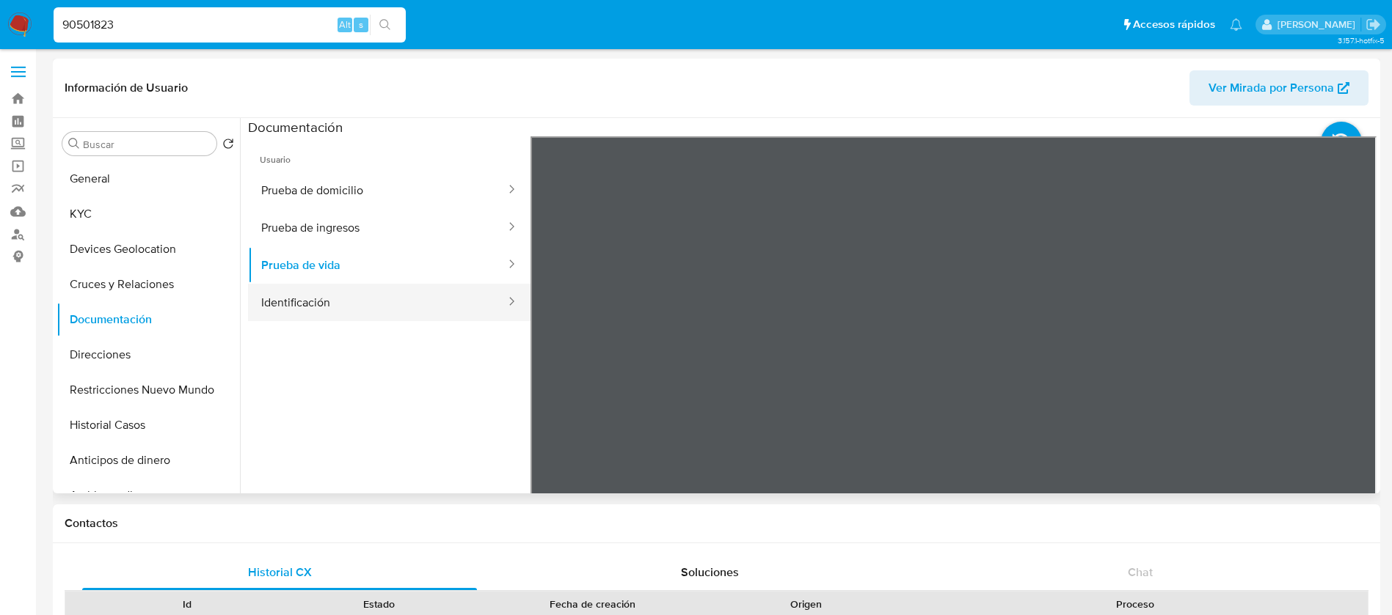
click at [327, 309] on button "Identificación" at bounding box center [377, 302] width 259 height 37
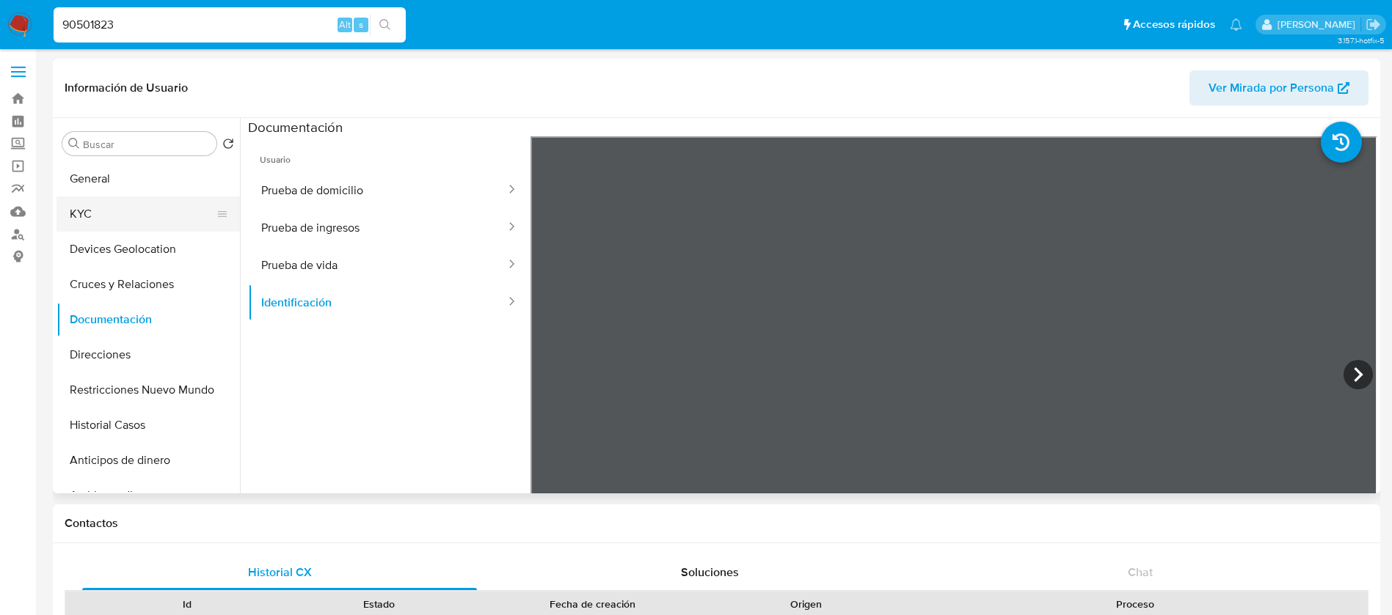
click at [87, 197] on button "KYC" at bounding box center [142, 214] width 172 height 35
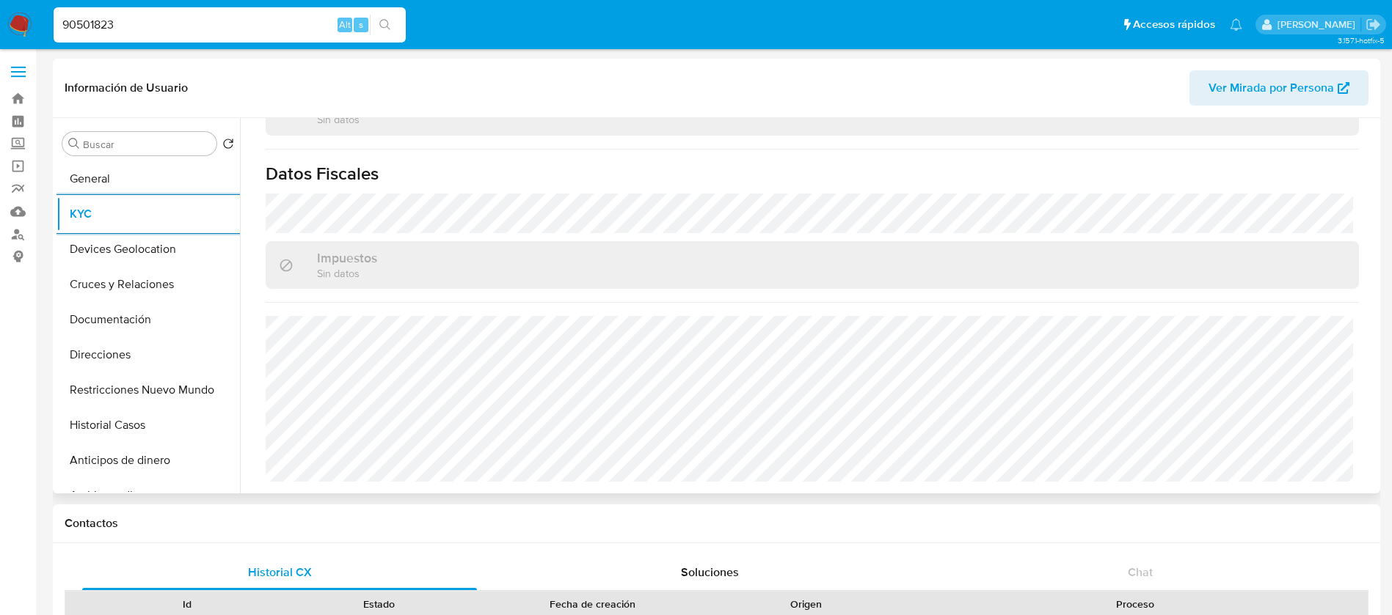
scroll to position [357, 0]
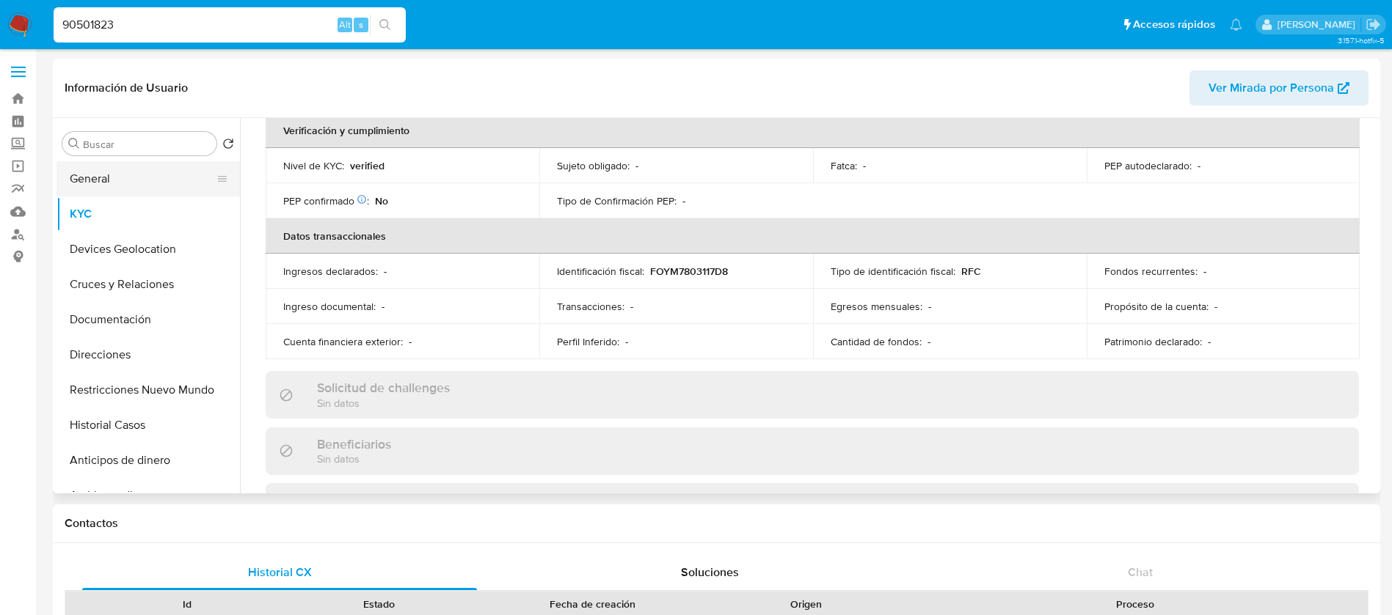
click at [158, 187] on button "General" at bounding box center [142, 178] width 172 height 35
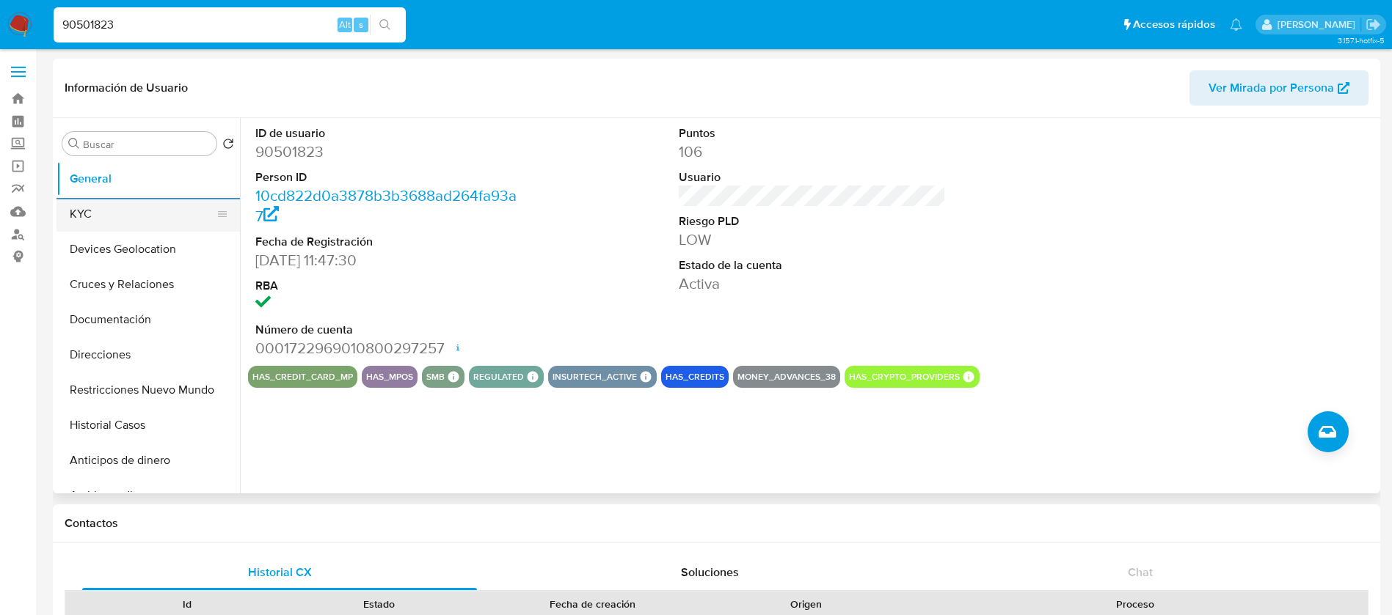
click at [99, 216] on button "KYC" at bounding box center [142, 214] width 172 height 35
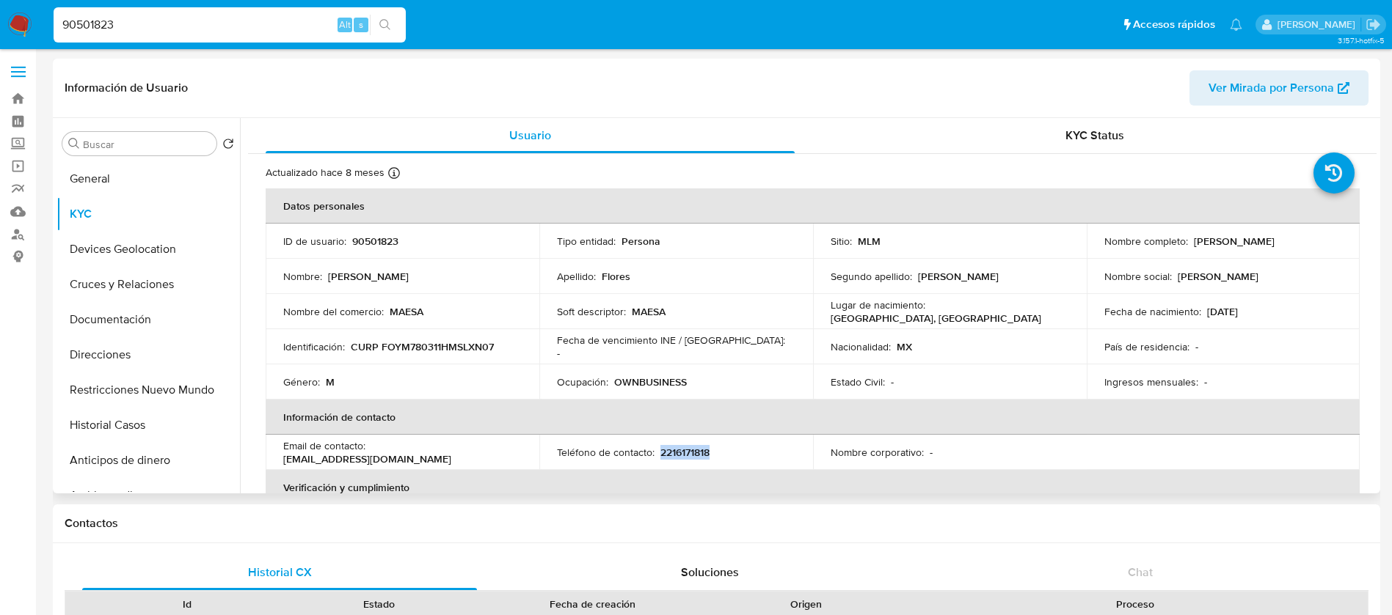
drag, startPoint x: 717, startPoint y: 453, endPoint x: 659, endPoint y: 447, distance: 58.9
click at [659, 447] on div "Teléfono de contacto : 2216171818" at bounding box center [676, 452] width 238 height 13
copy p "2216171818"
drag, startPoint x: 491, startPoint y: 456, endPoint x: 369, endPoint y: 458, distance: 122.5
click at [369, 458] on div "Email de contacto : licmflores08@gmail.com" at bounding box center [402, 452] width 238 height 26
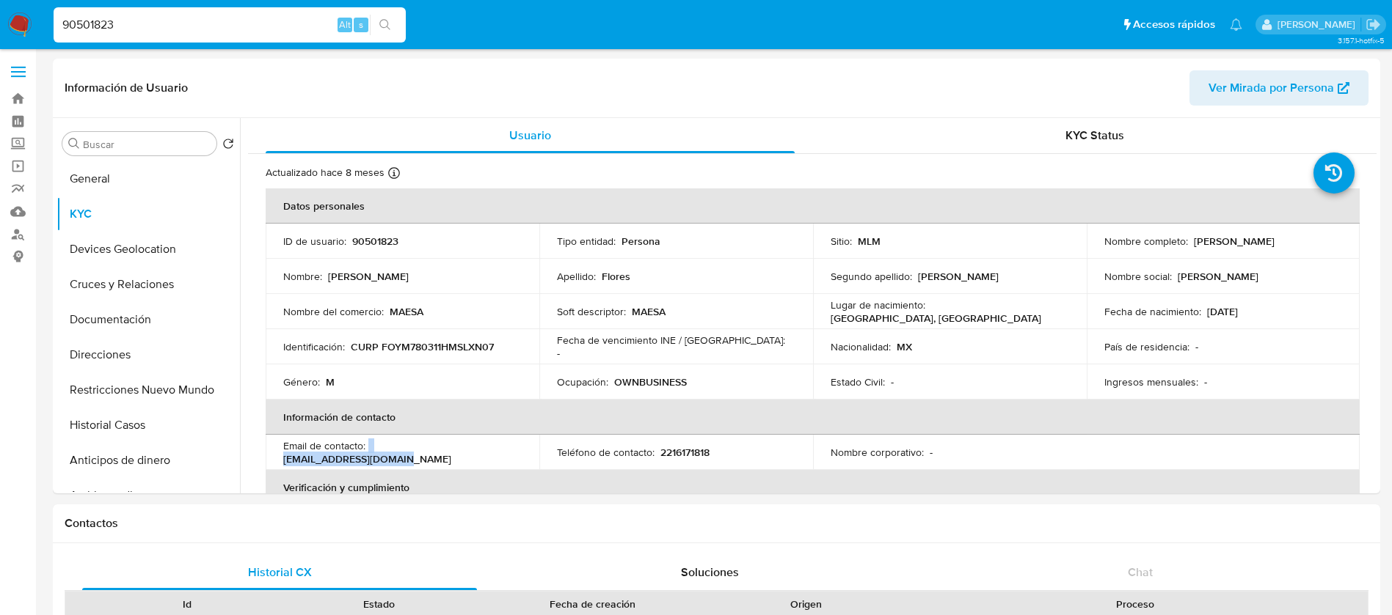
copy div "licmflores08@gmail.com"
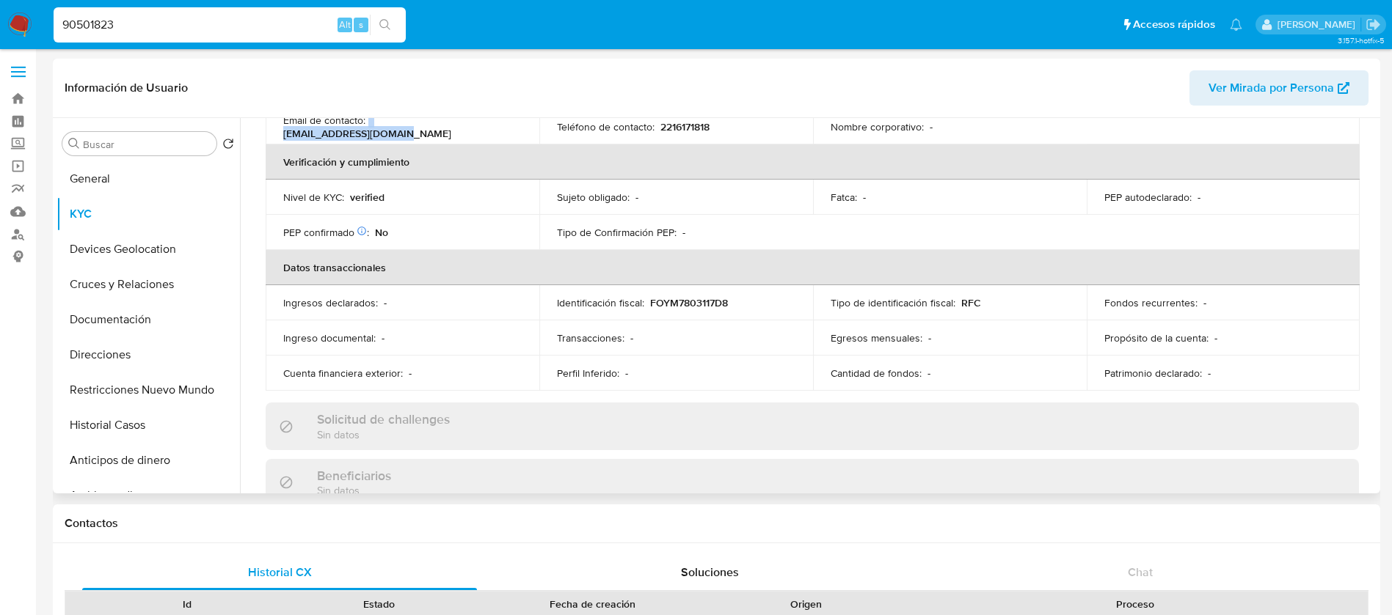
scroll to position [330, 0]
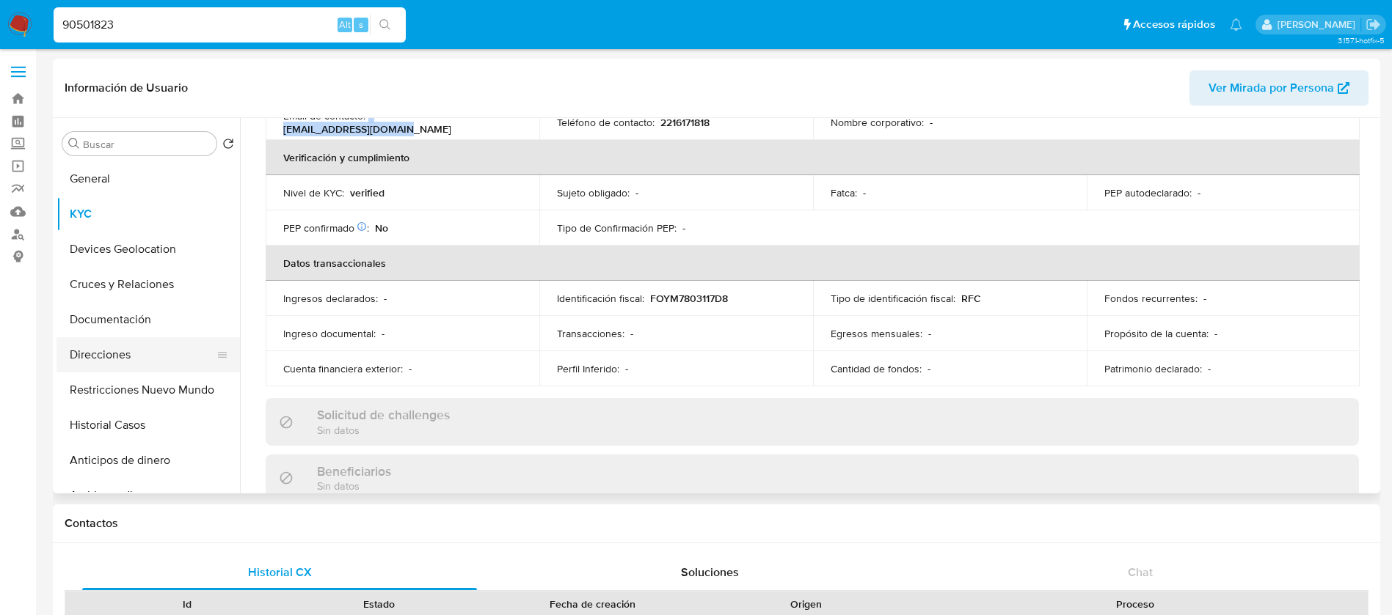
click at [82, 340] on button "Direcciones" at bounding box center [142, 354] width 172 height 35
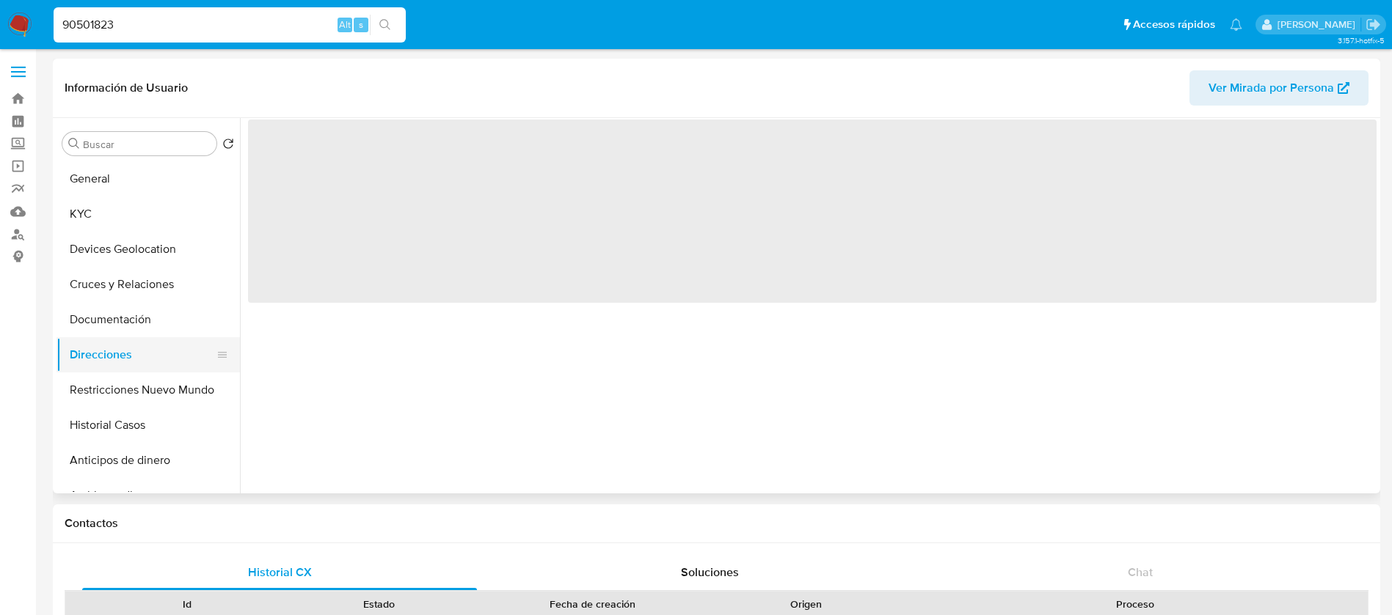
scroll to position [0, 0]
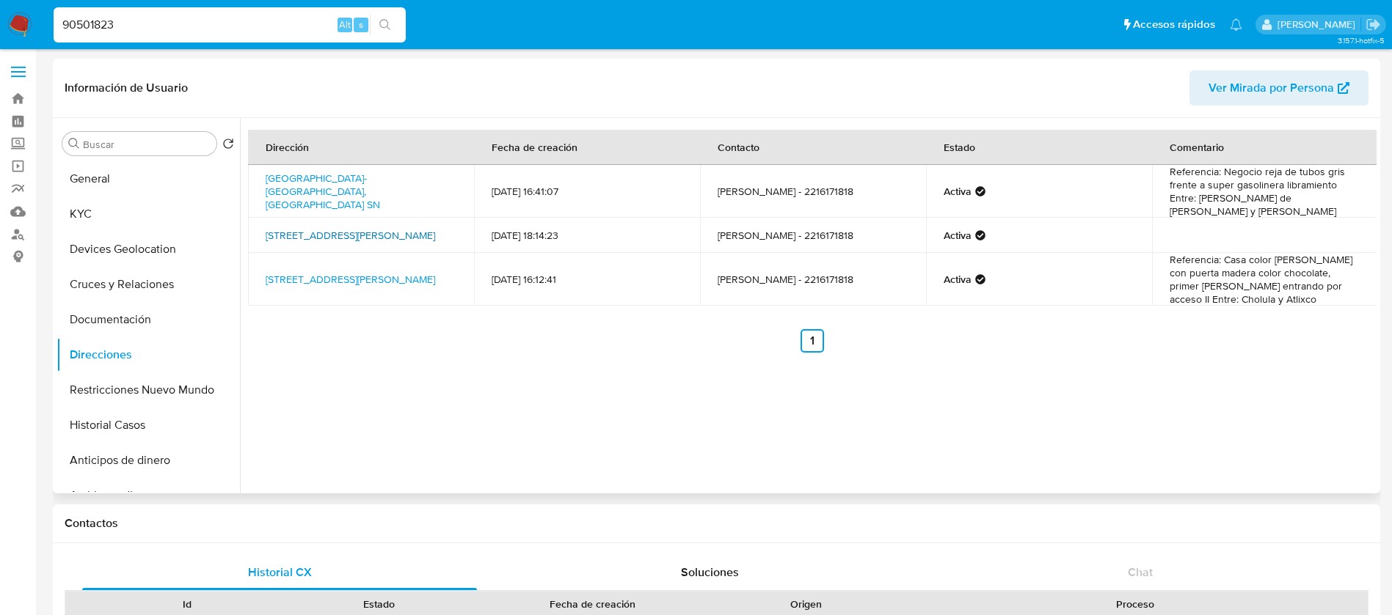
click at [333, 228] on link "Calle Paseo De Las Rosas 18, Cuernavaca, Morelos, 62498, Mexico 18" at bounding box center [350, 235] width 169 height 15
click at [331, 194] on link "Carretera México-oaxaca Sn, Cuautla, Morelos, 62754, Mexico SN" at bounding box center [323, 191] width 114 height 41
click at [132, 221] on button "KYC" at bounding box center [142, 214] width 172 height 35
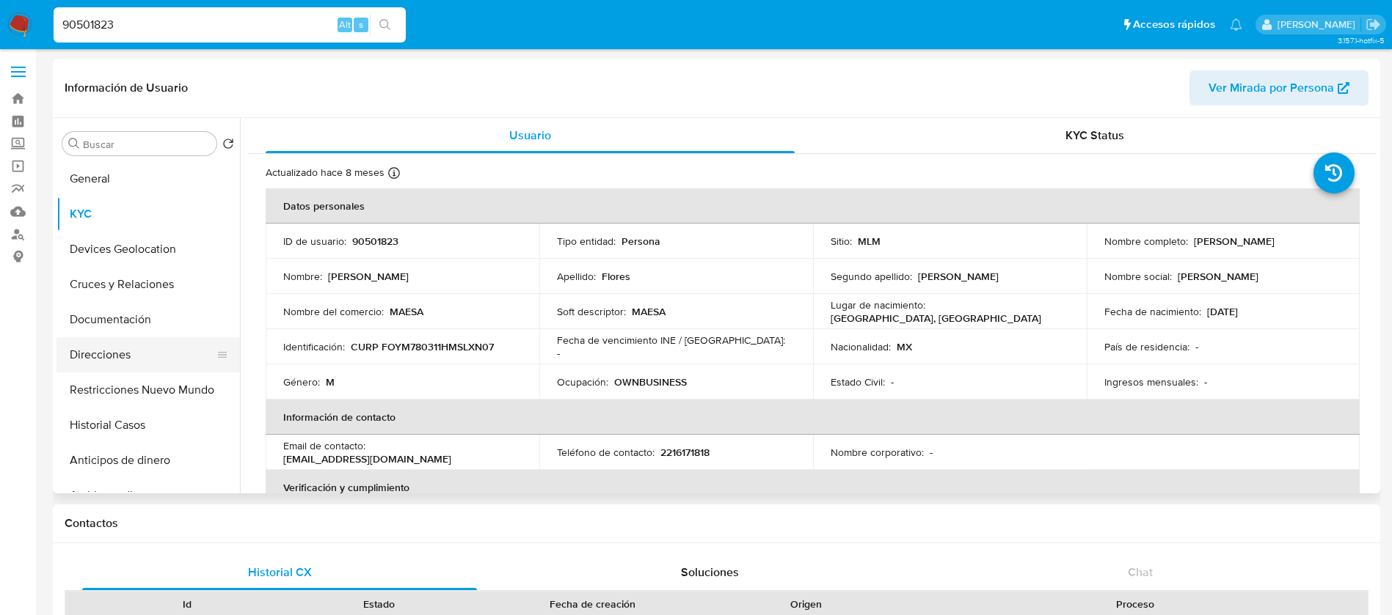
click at [111, 368] on button "Direcciones" at bounding box center [142, 354] width 172 height 35
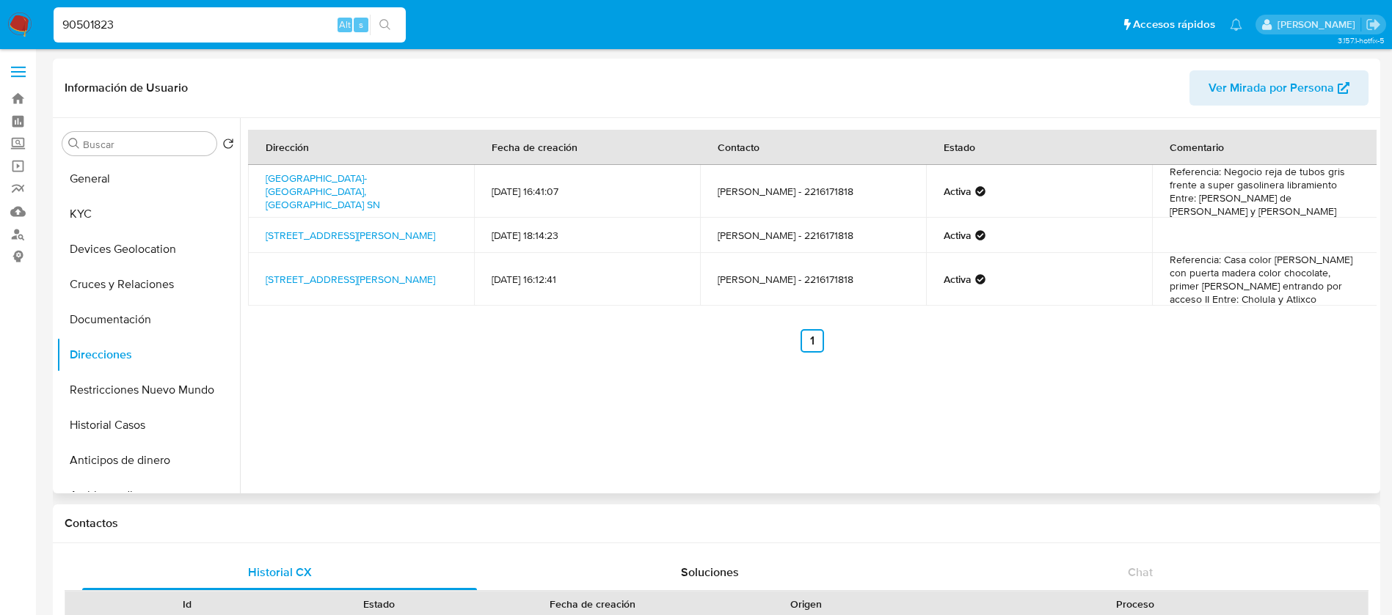
click at [998, 329] on ul "Anterior 1 Siguiente" at bounding box center [812, 340] width 1128 height 23
click at [93, 200] on button "KYC" at bounding box center [142, 214] width 172 height 35
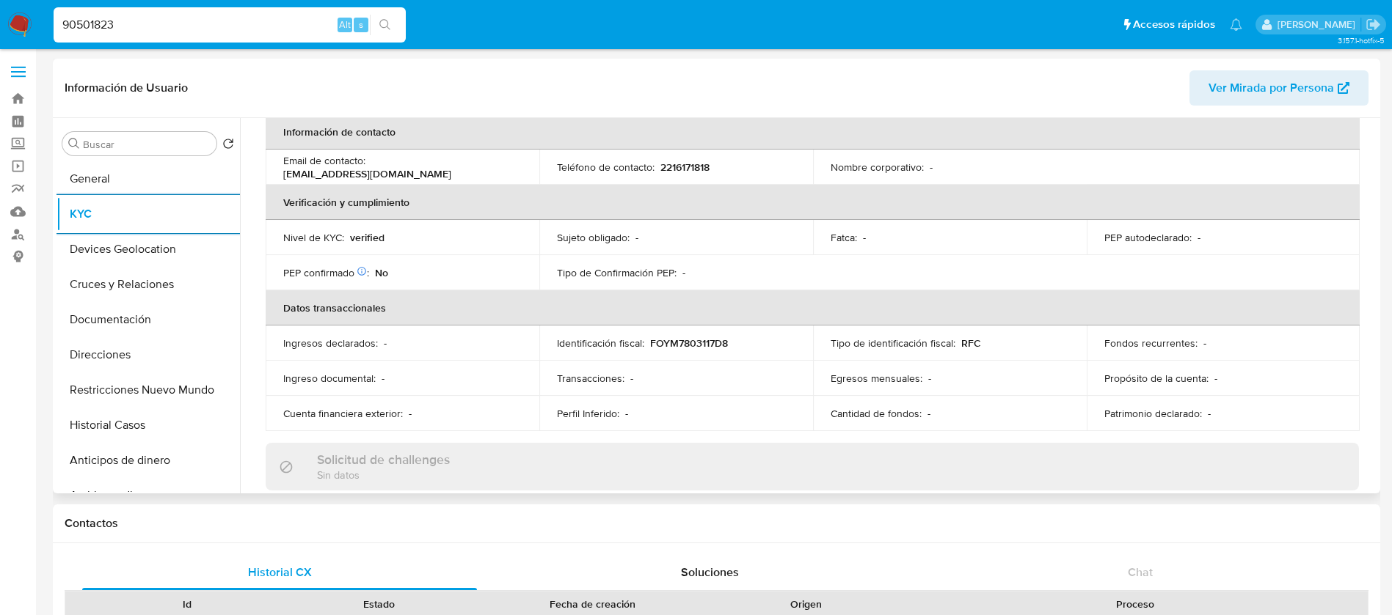
scroll to position [440, 0]
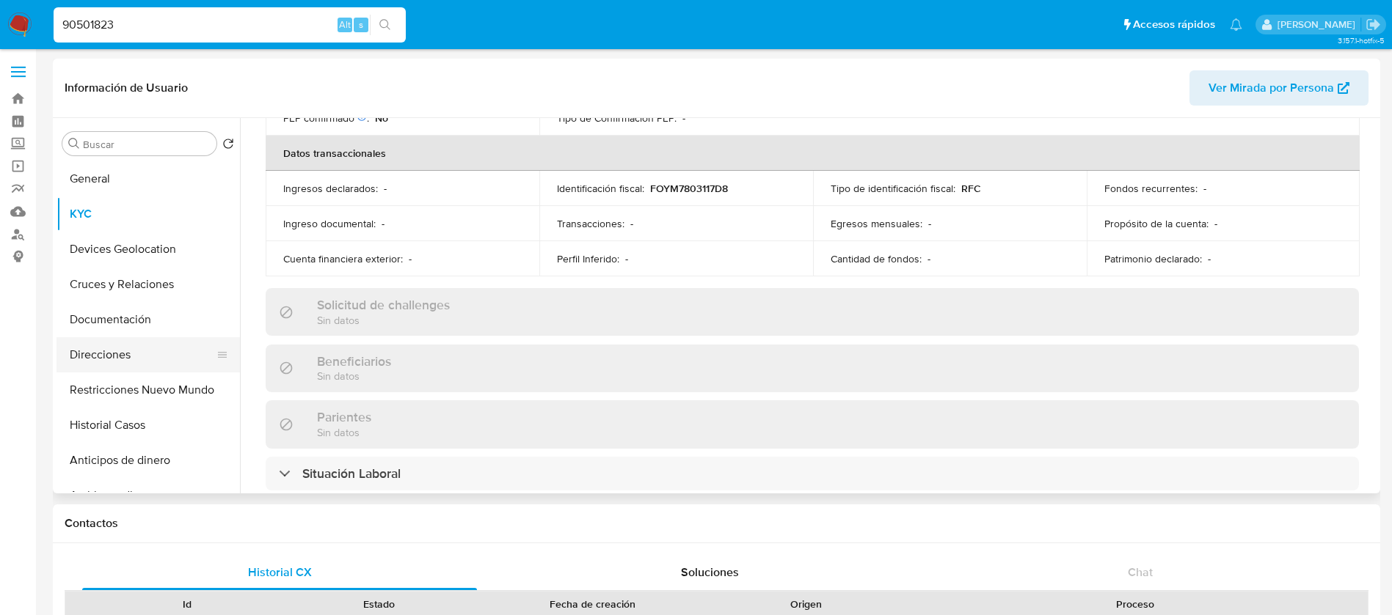
click at [109, 359] on button "Direcciones" at bounding box center [142, 354] width 172 height 35
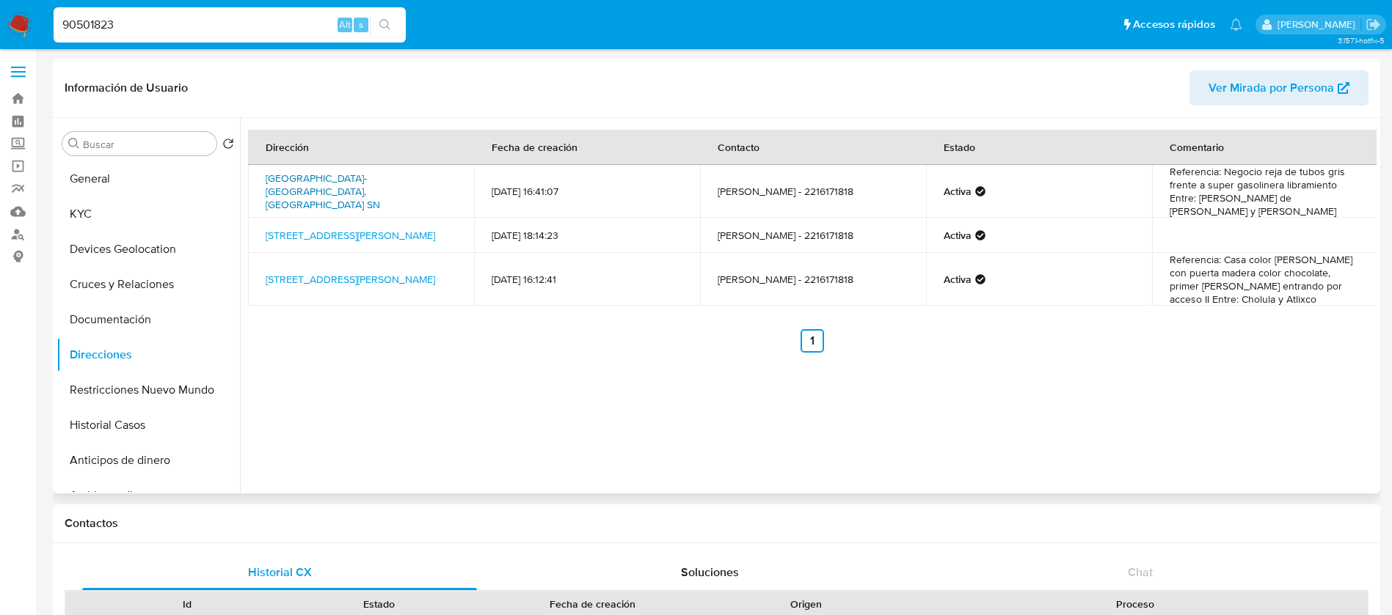
click at [349, 181] on link "Carretera México-oaxaca Sn, Cuautla, Morelos, 62754, Mexico SN" at bounding box center [323, 191] width 114 height 41
click at [124, 293] on button "Cruces y Relaciones" at bounding box center [142, 284] width 172 height 35
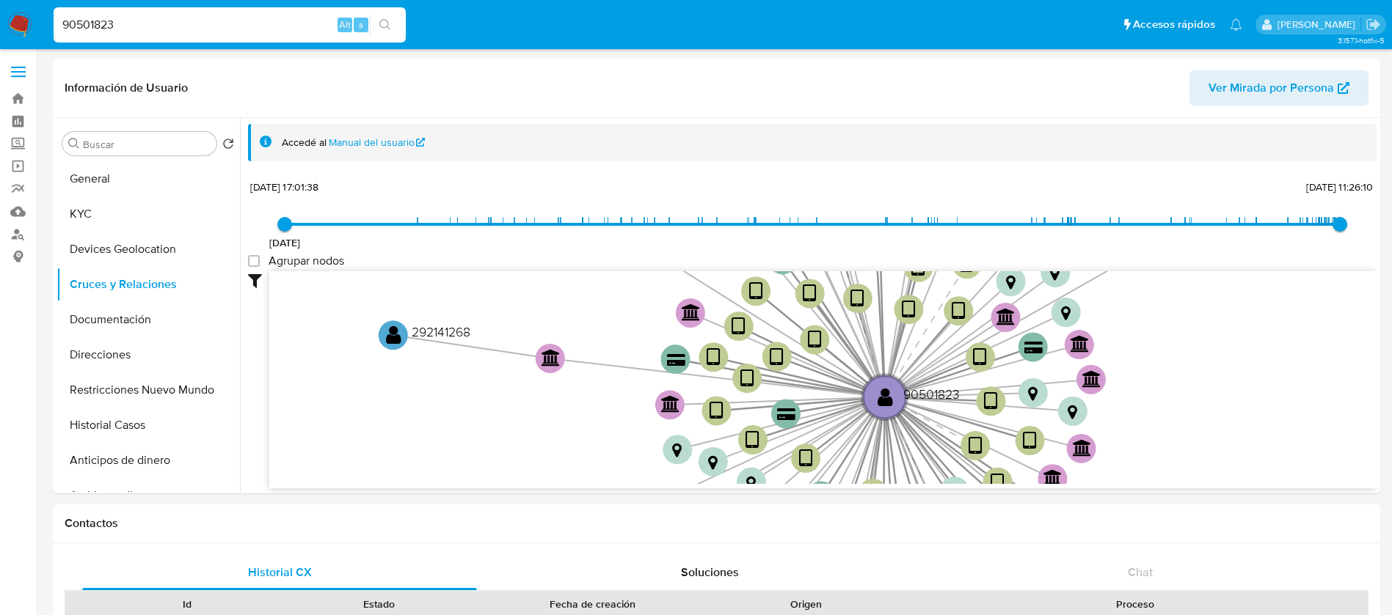
drag, startPoint x: 241, startPoint y: 28, endPoint x: 0, endPoint y: -29, distance: 247.3
paste input "102980301"
type input "102980301"
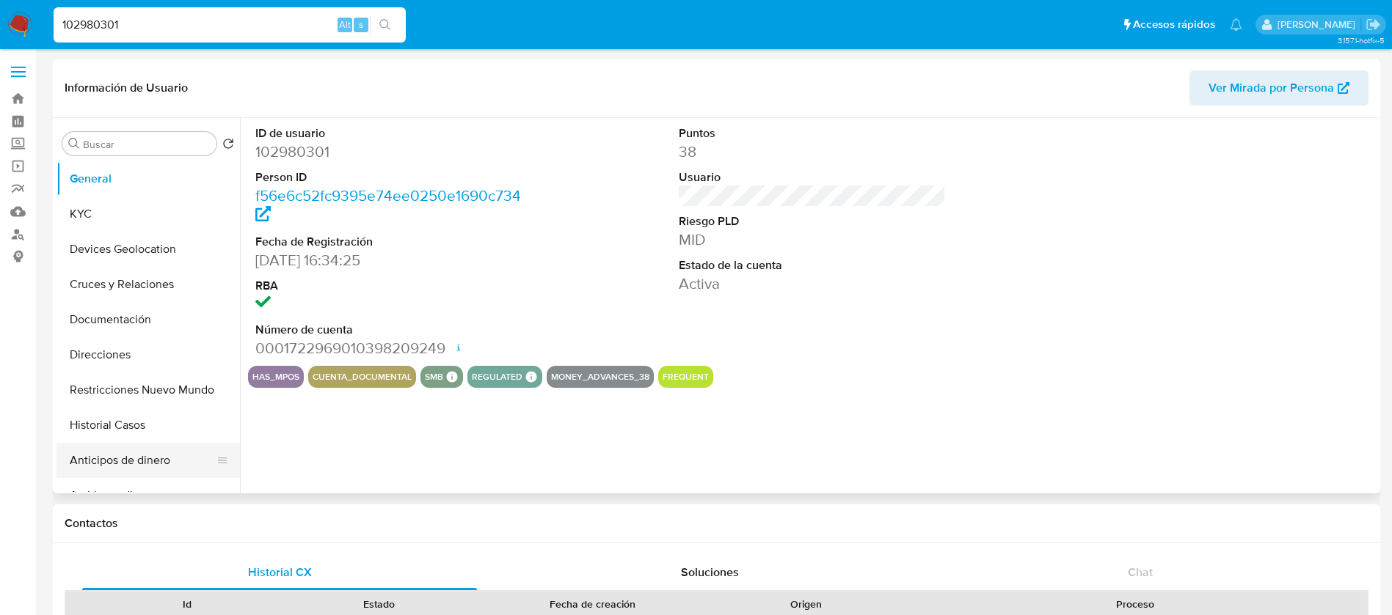
select select "10"
click at [129, 427] on button "Historial Casos" at bounding box center [142, 425] width 172 height 35
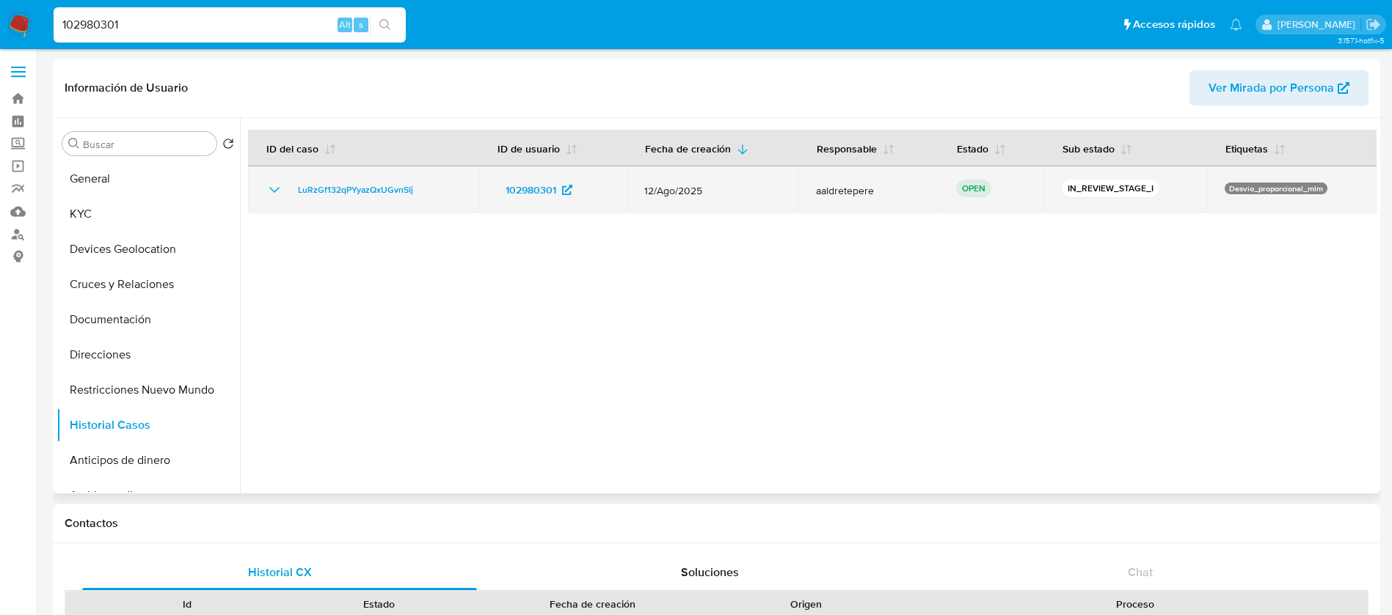
drag, startPoint x: 447, startPoint y: 197, endPoint x: 288, endPoint y: 192, distance: 158.5
click at [288, 192] on div "LuRzGf132qPYyazQxUGvnSlj" at bounding box center [364, 190] width 196 height 18
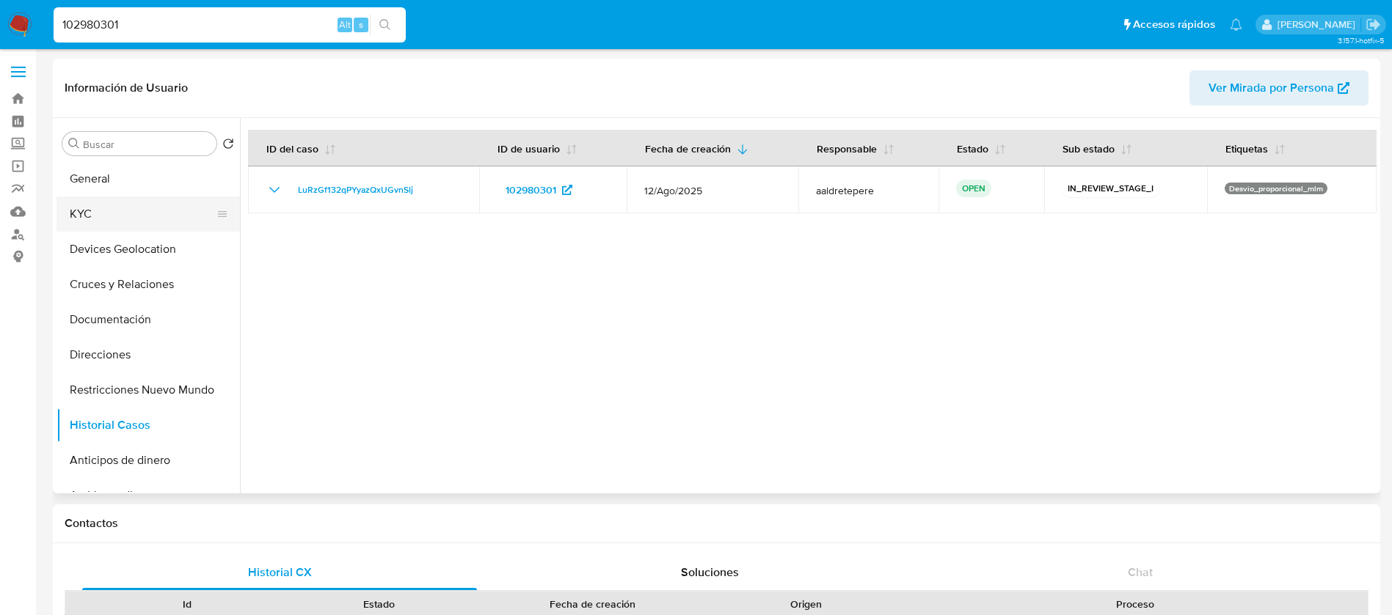
click at [72, 216] on button "KYC" at bounding box center [142, 214] width 172 height 35
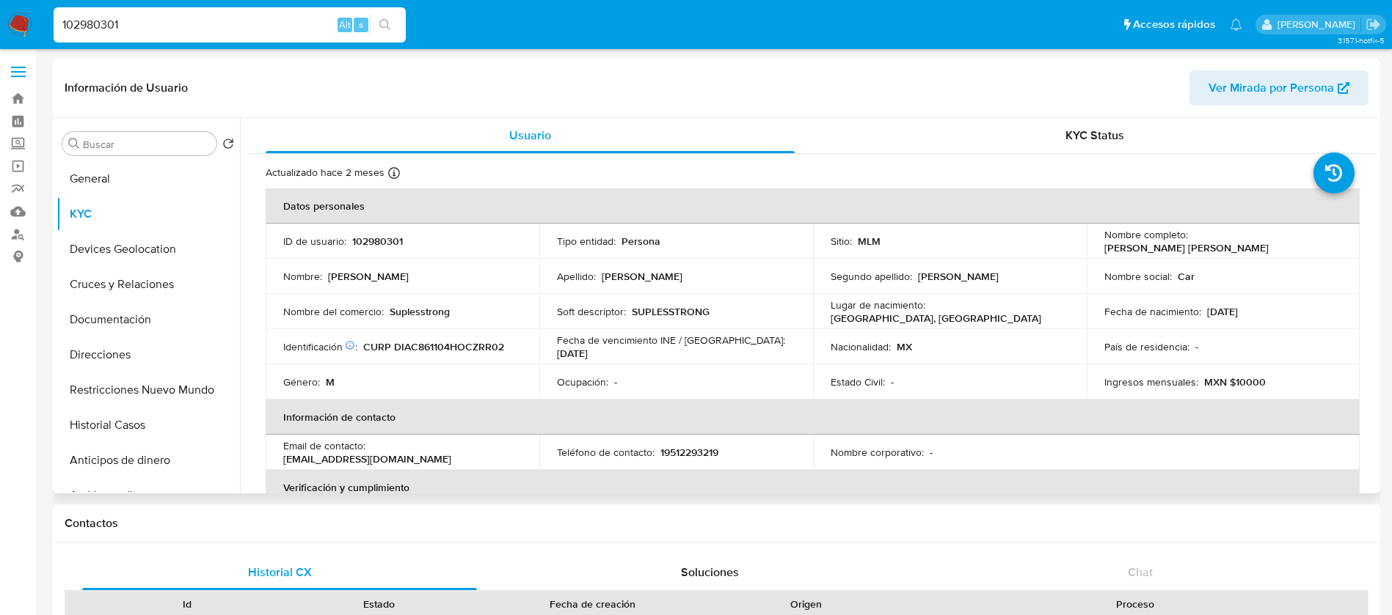
click at [395, 239] on p "102980301" at bounding box center [377, 241] width 51 height 13
copy p "102980301"
drag, startPoint x: 1335, startPoint y: 243, endPoint x: 1191, endPoint y: 242, distance: 144.5
click at [1191, 242] on td "Nombre completo : Carlos Francisco Diaz Arevalo" at bounding box center [1223, 241] width 274 height 35
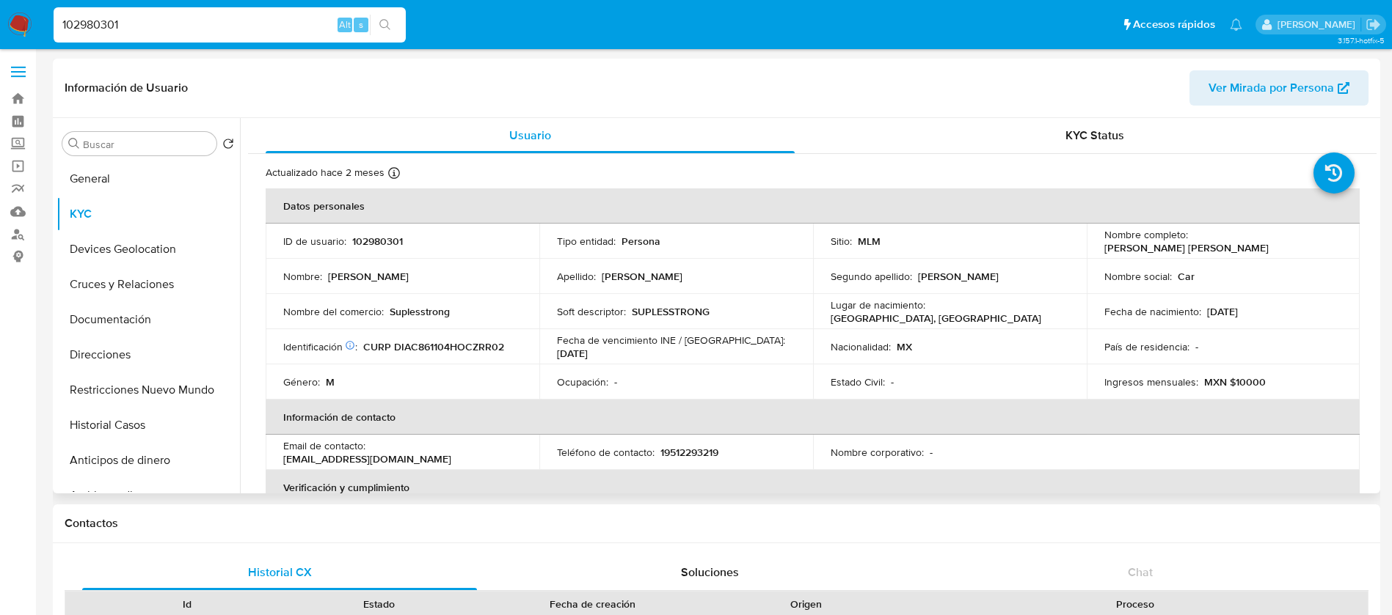
click at [389, 235] on p "102980301" at bounding box center [377, 241] width 51 height 13
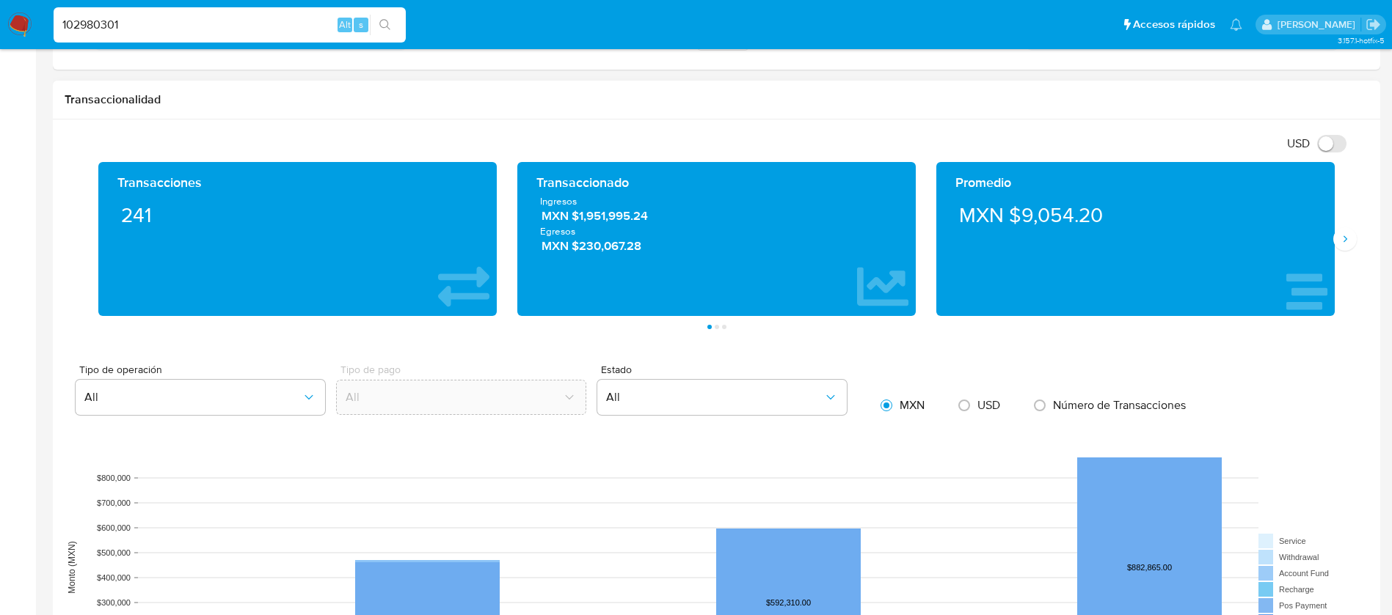
scroll to position [660, 0]
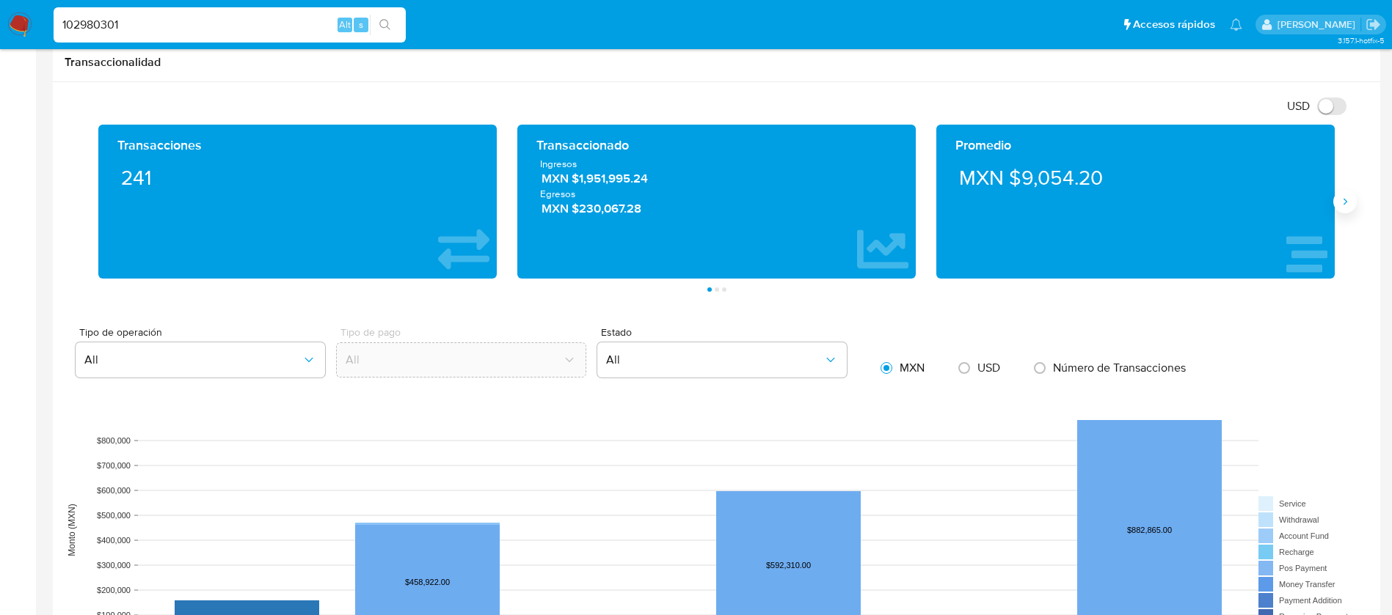
click at [1345, 196] on icon "Siguiente" at bounding box center [1345, 202] width 12 height 12
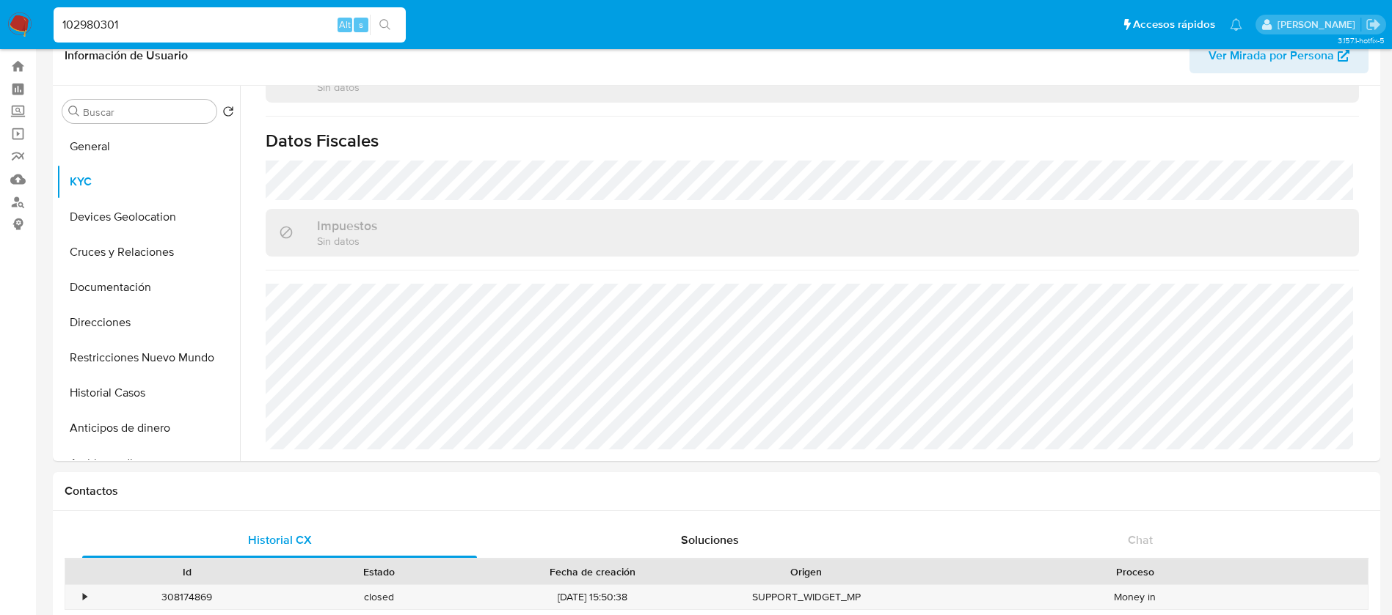
scroll to position [0, 0]
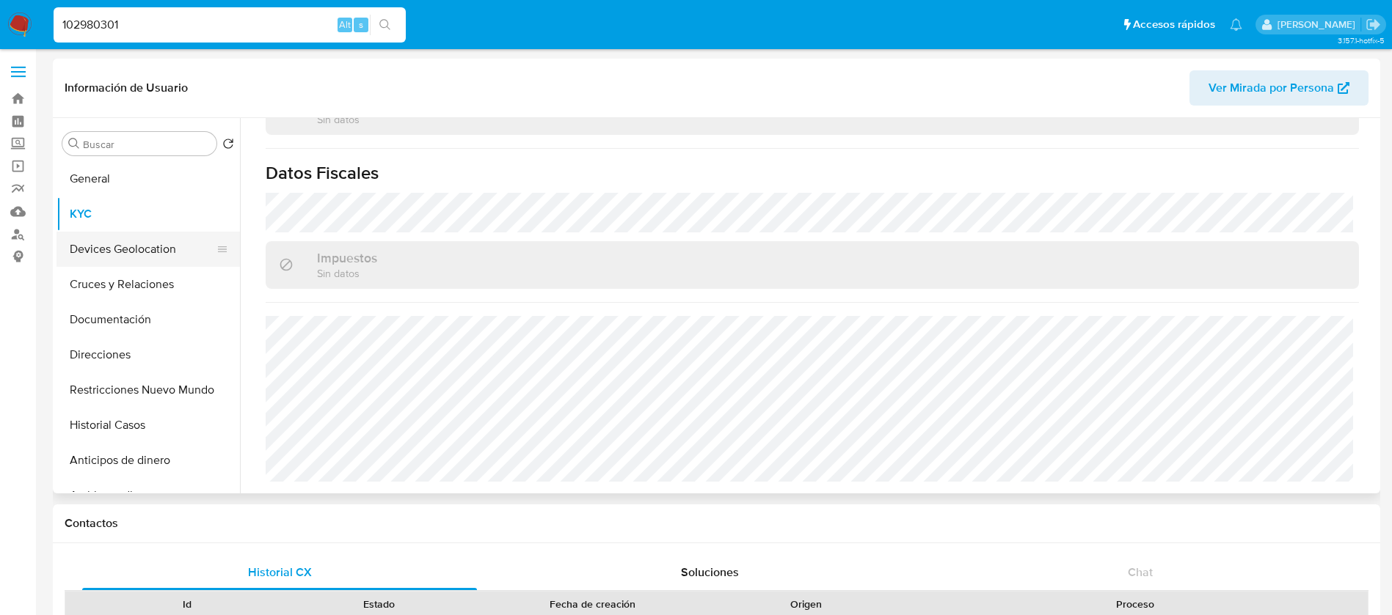
click at [139, 242] on button "Devices Geolocation" at bounding box center [142, 249] width 172 height 35
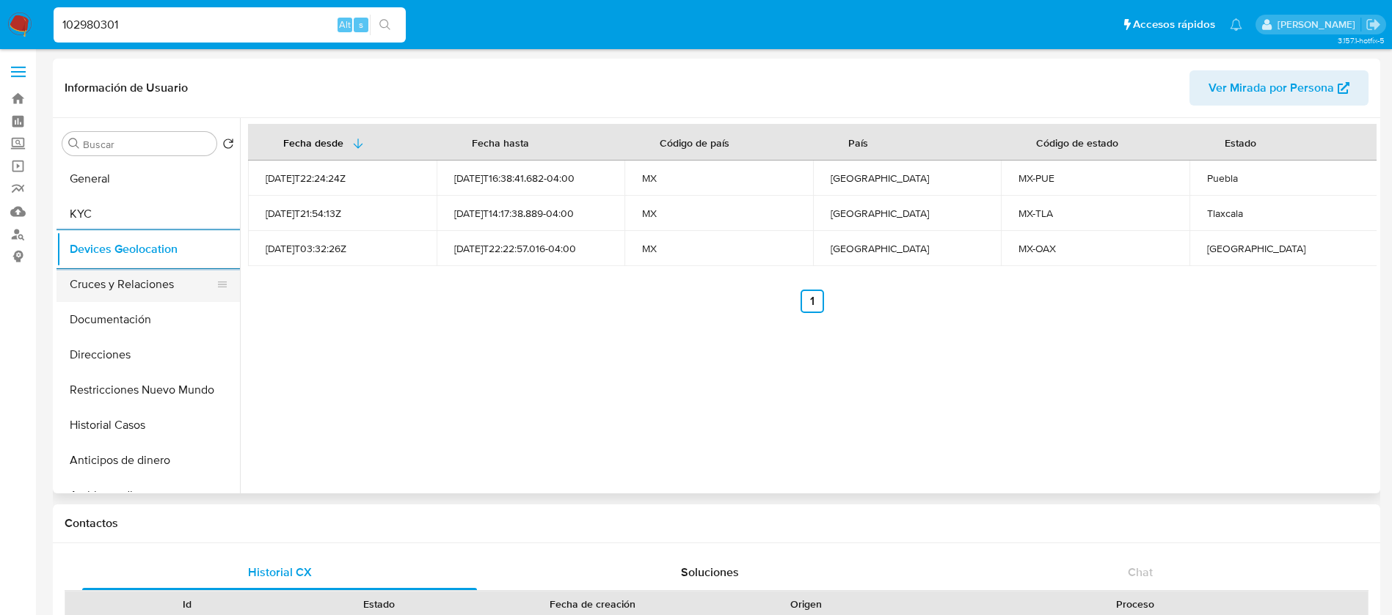
click at [134, 282] on button "Cruces y Relaciones" at bounding box center [142, 284] width 172 height 35
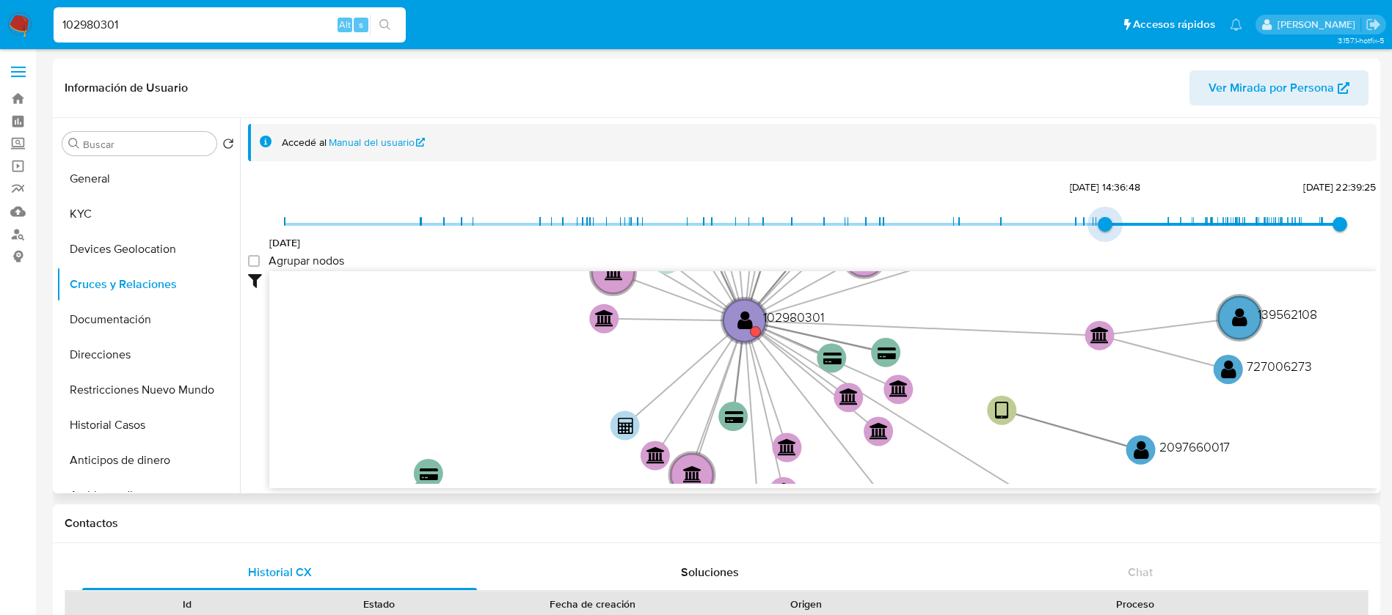
type input "1733440480000"
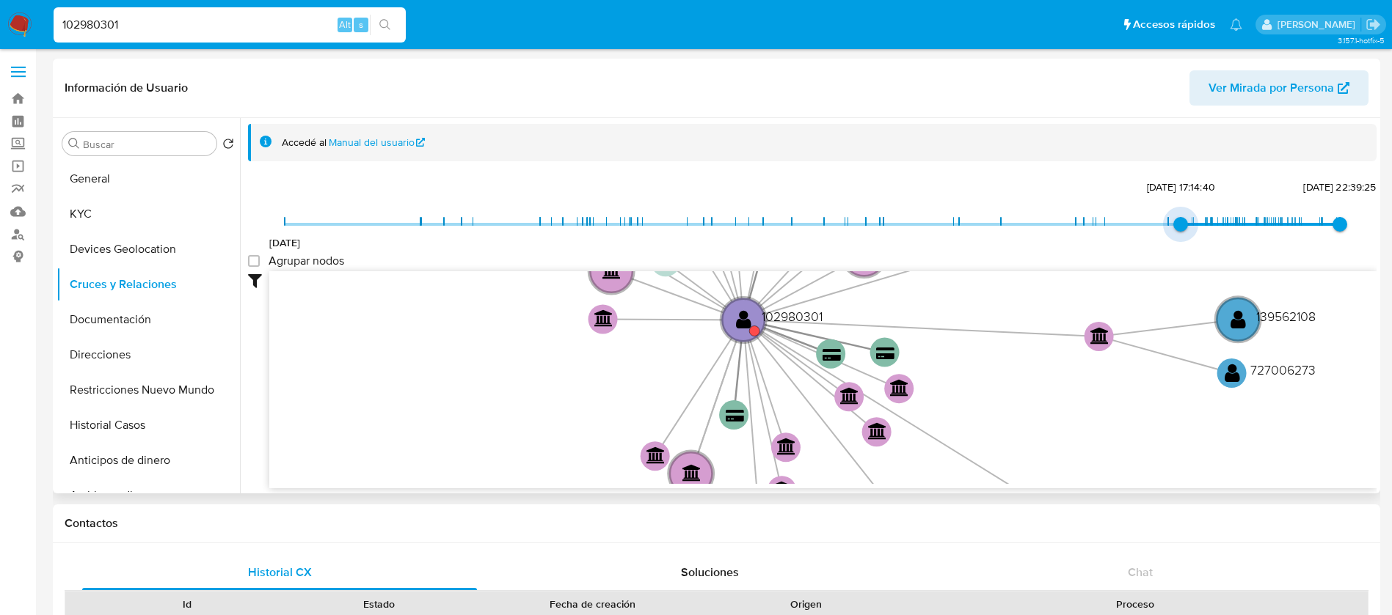
drag, startPoint x: 288, startPoint y: 228, endPoint x: 1171, endPoint y: 230, distance: 883.2
click at [1173, 230] on span "5/12/2024, 17:14:40" at bounding box center [1180, 224] width 15 height 15
click at [260, 257] on group_nodes "Agrupar nodos" at bounding box center [254, 261] width 12 height 12
checkbox group_nodes "true"
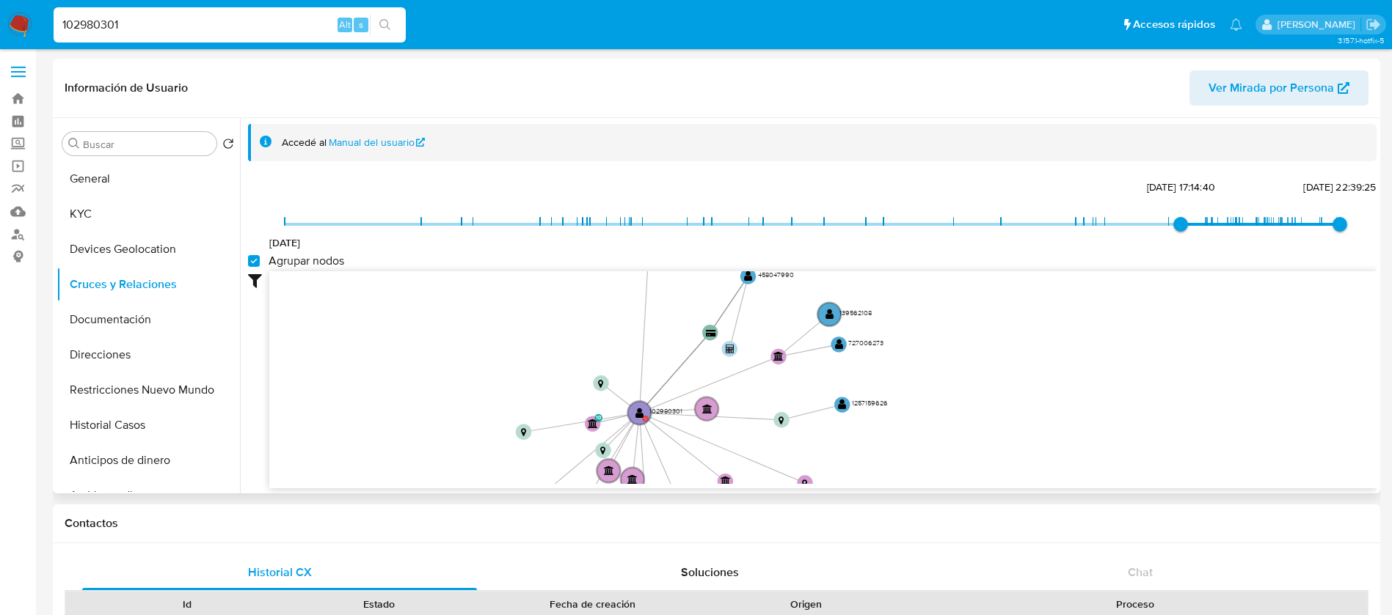
drag, startPoint x: 542, startPoint y: 362, endPoint x: 532, endPoint y: 456, distance: 94.5
click at [532, 456] on icon "device-63b32e3108813b00195432b1  device-5fb858c408813b0017663d49  user-102980…" at bounding box center [822, 377] width 1107 height 213
click at [149, 368] on button "Direcciones" at bounding box center [142, 354] width 172 height 35
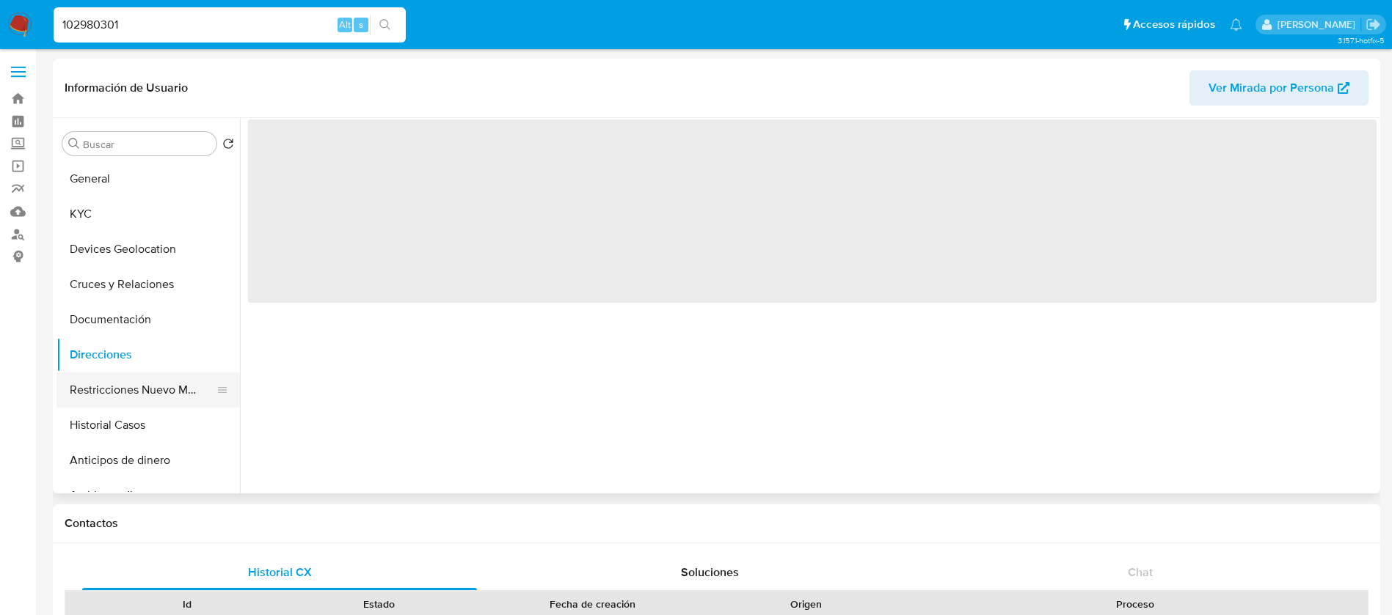
click at [151, 388] on button "Restricciones Nuevo Mundo" at bounding box center [142, 390] width 172 height 35
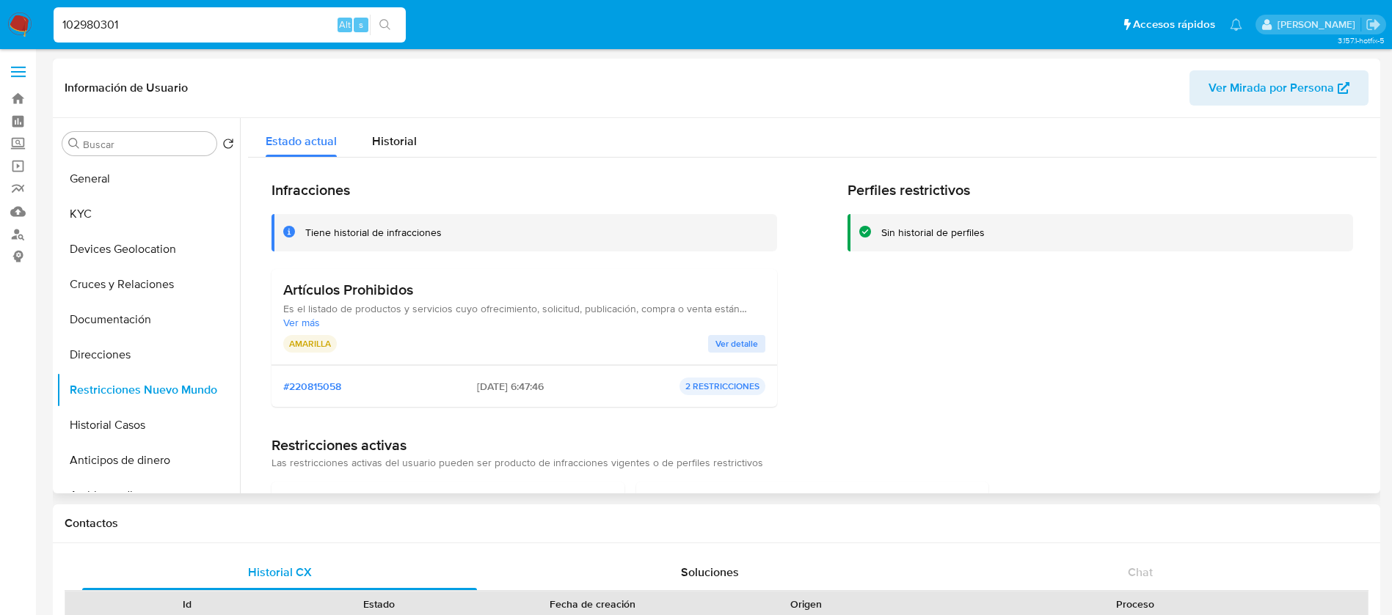
click at [715, 338] on span "Ver detalle" at bounding box center [736, 344] width 43 height 15
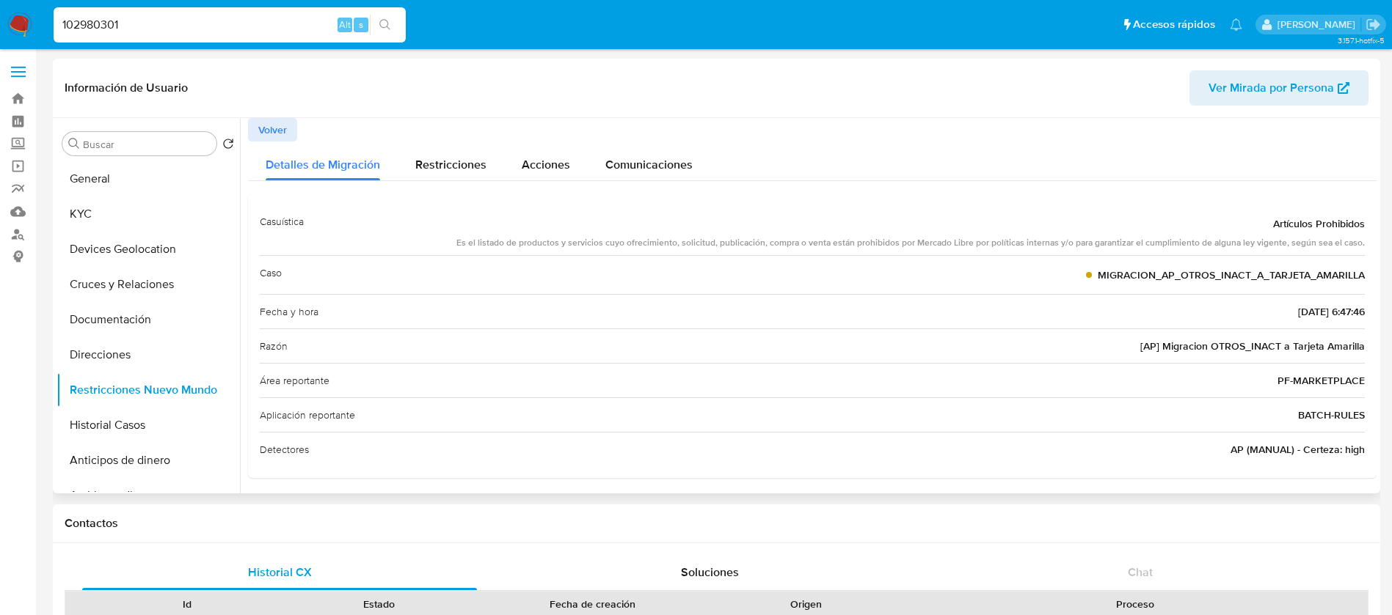
click at [497, 233] on div "Artículos Prohibidos" at bounding box center [910, 224] width 908 height 26
drag, startPoint x: 456, startPoint y: 240, endPoint x: 1359, endPoint y: 244, distance: 903.0
click at [1359, 244] on div "Casuística Artículos Prohibidos Es el listado de productos y servicios cuyo ofr…" at bounding box center [812, 335] width 1128 height 285
click at [104, 222] on button "KYC" at bounding box center [142, 214] width 172 height 35
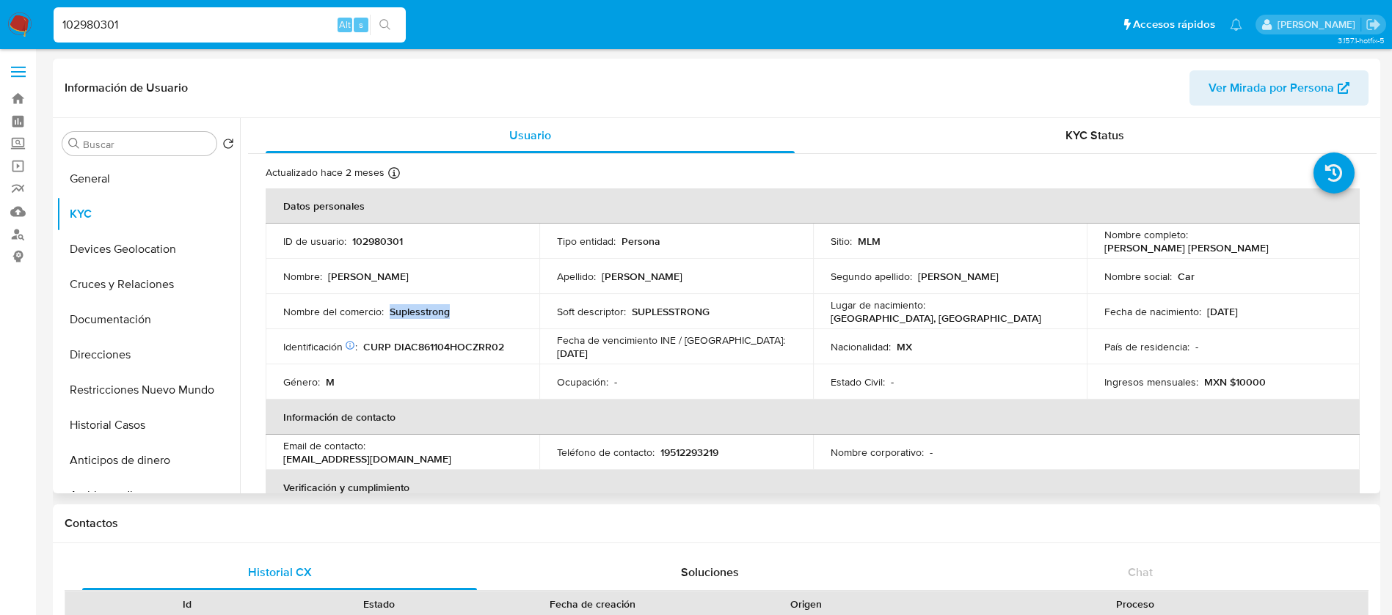
drag, startPoint x: 493, startPoint y: 312, endPoint x: 390, endPoint y: 312, distance: 103.4
click at [390, 312] on div "Nombre del comercio : Suplesstrong" at bounding box center [402, 311] width 238 height 13
click at [442, 346] on p "CURP DIAC861104HOCZRR02" at bounding box center [433, 346] width 141 height 13
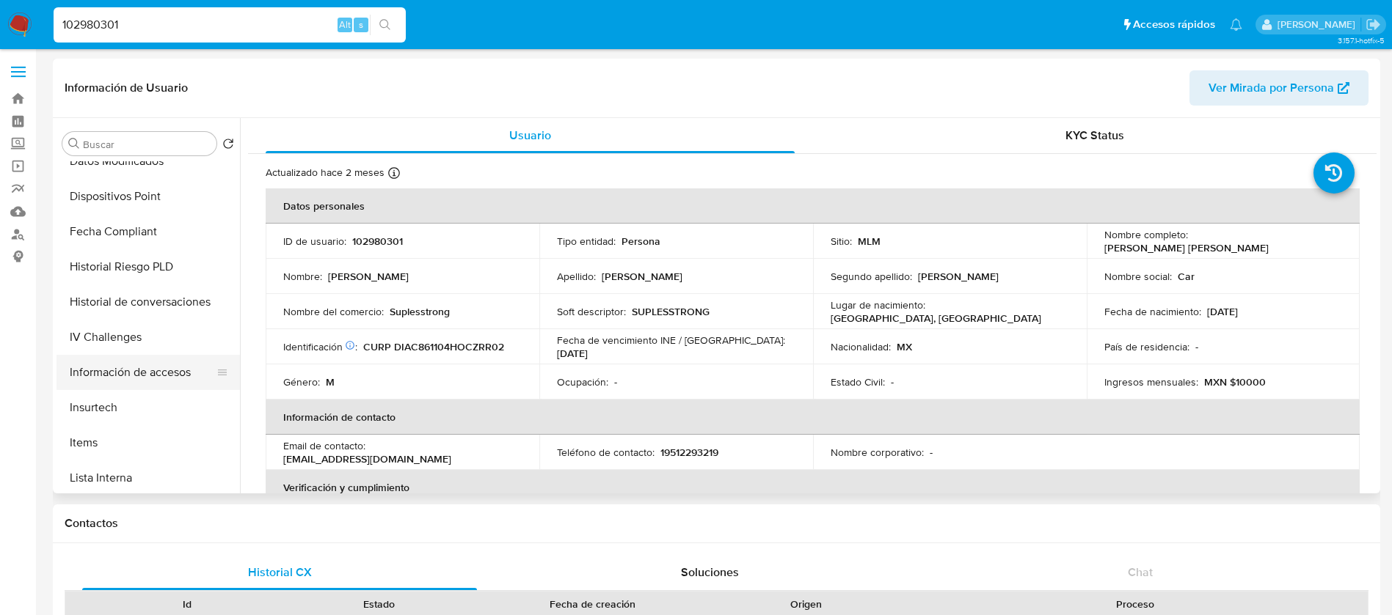
scroll to position [550, 0]
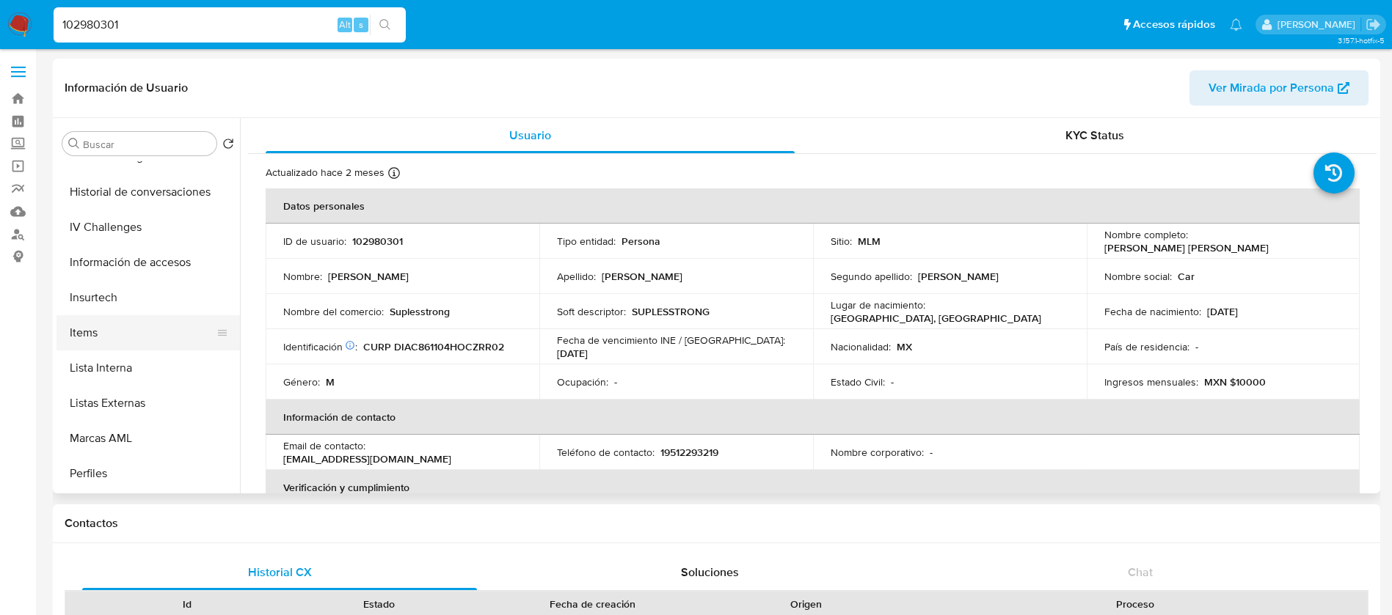
click at [137, 344] on button "Items" at bounding box center [142, 332] width 172 height 35
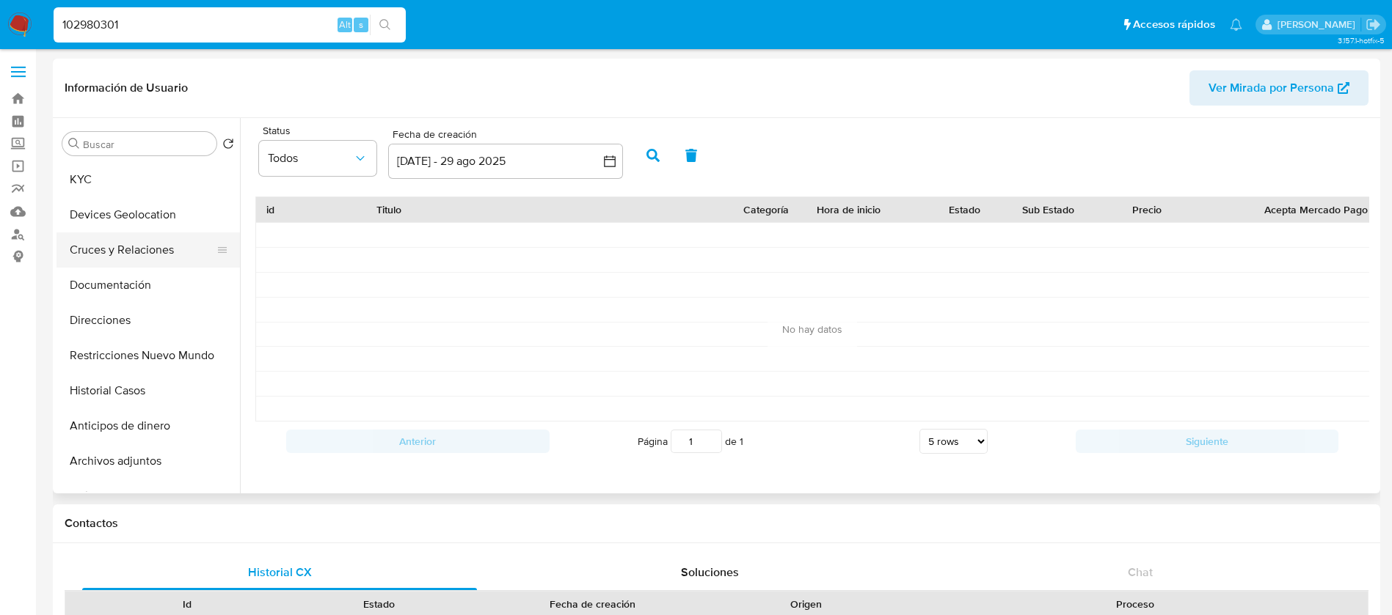
scroll to position [0, 0]
click at [115, 208] on button "KYC" at bounding box center [142, 214] width 172 height 35
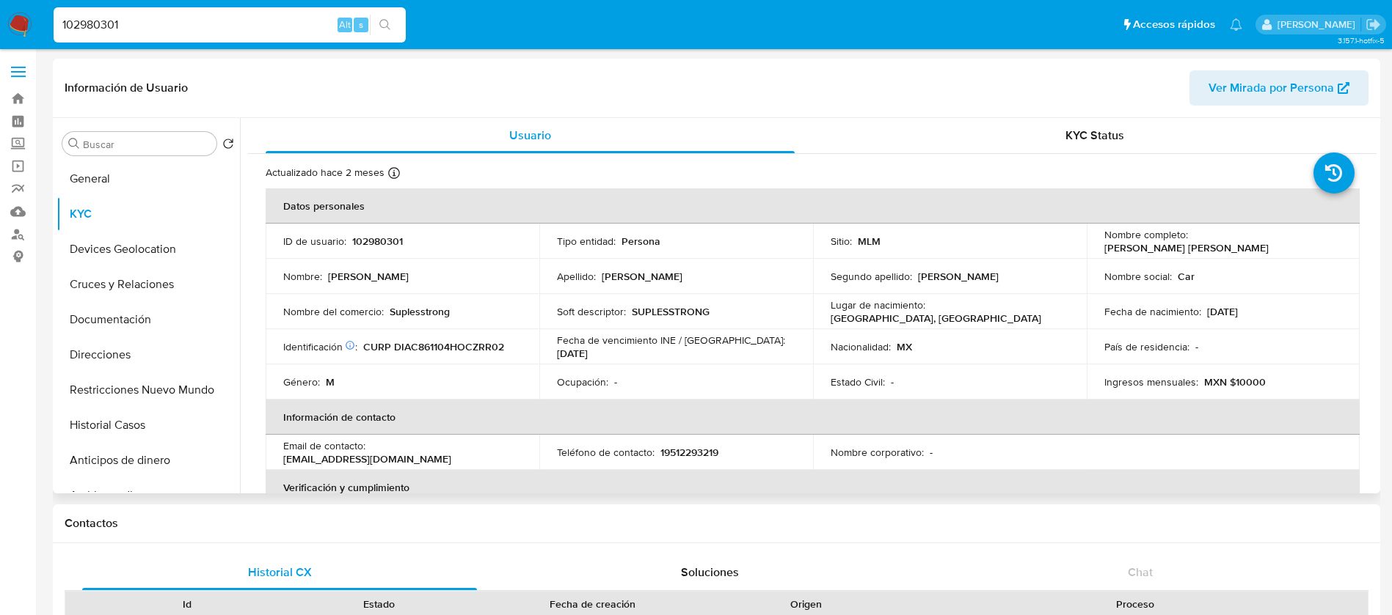
drag, startPoint x: 437, startPoint y: 465, endPoint x: 407, endPoint y: 452, distance: 32.8
click at [407, 452] on div "Email de contacto : strongworld_fisico@hotmail.com" at bounding box center [402, 452] width 238 height 26
drag, startPoint x: 873, startPoint y: 343, endPoint x: 784, endPoint y: 336, distance: 89.1
click at [786, 337] on tr "Identificación CIC: 146188563 : CURP DIAC861104HOCZRR02 Fecha de vencimiento IN…" at bounding box center [813, 346] width 1094 height 35
click at [139, 213] on button "KYC" at bounding box center [142, 214] width 172 height 35
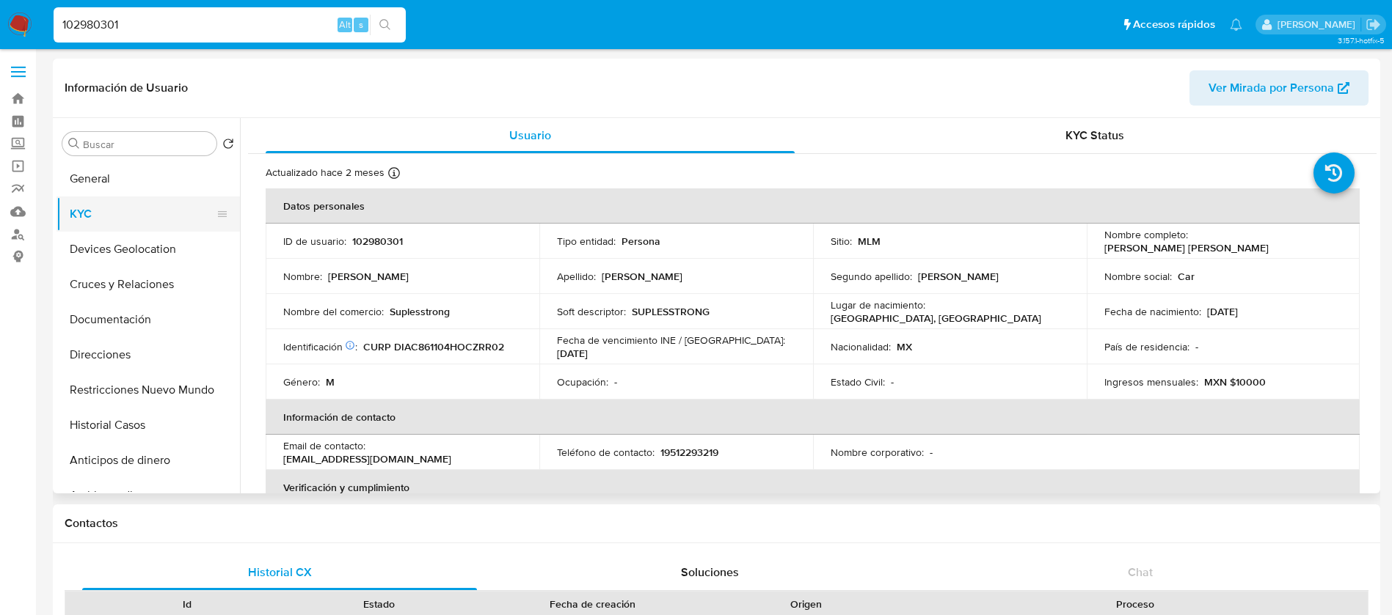
click at [197, 214] on button "KYC" at bounding box center [142, 214] width 172 height 35
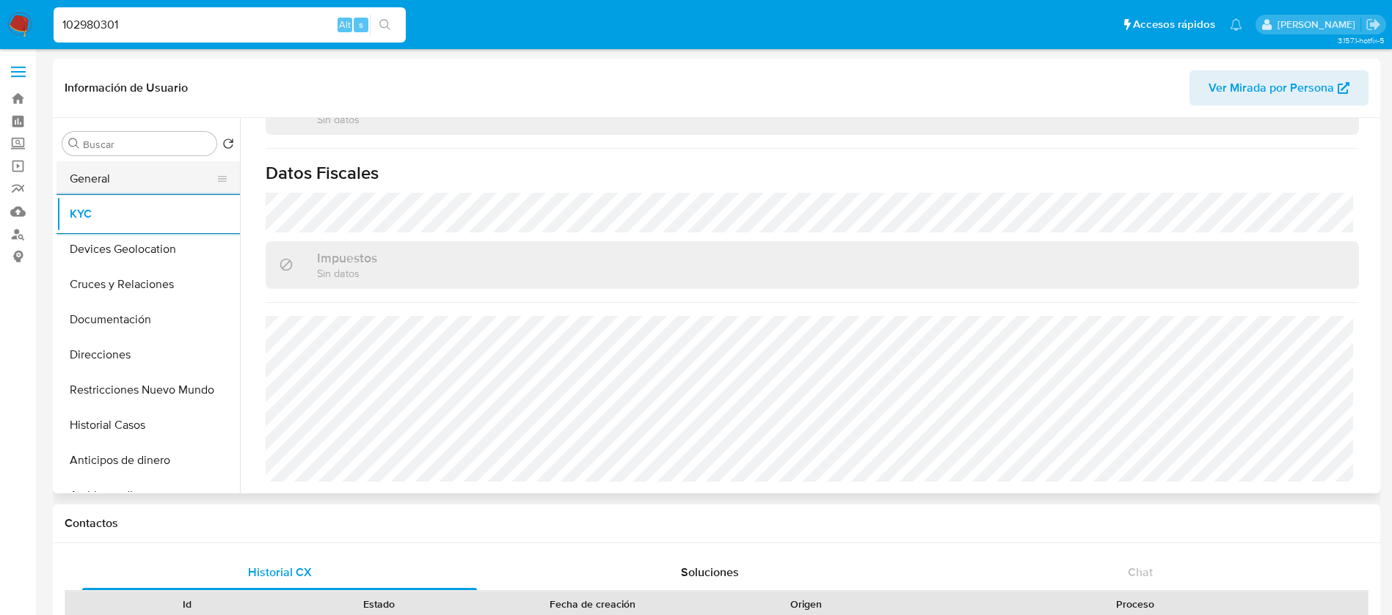
click at [167, 180] on button "General" at bounding box center [142, 178] width 172 height 35
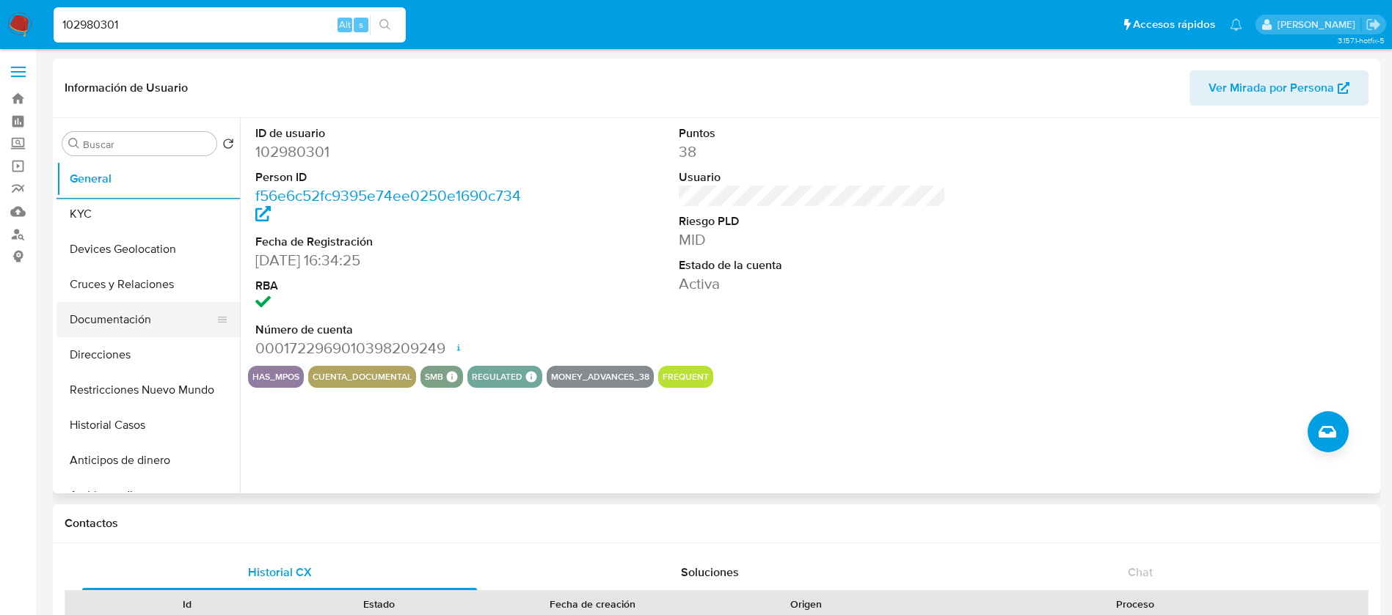
click at [117, 333] on button "Documentación" at bounding box center [142, 319] width 172 height 35
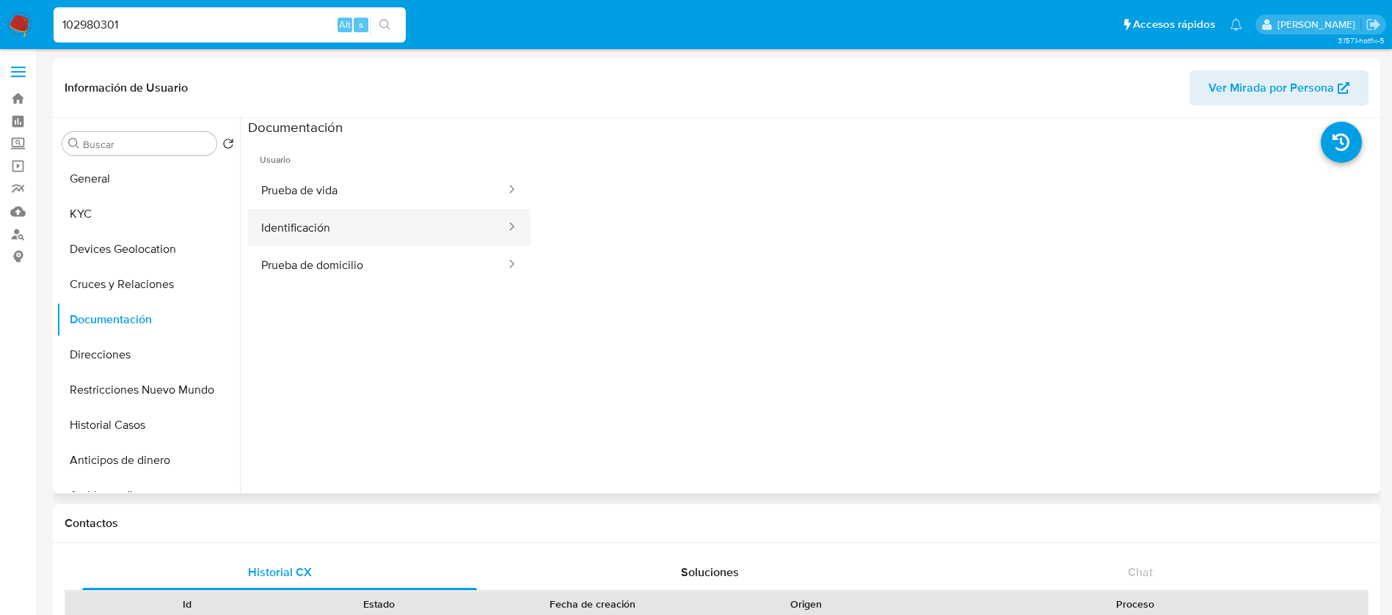
click at [323, 222] on button "Identificación" at bounding box center [377, 227] width 259 height 37
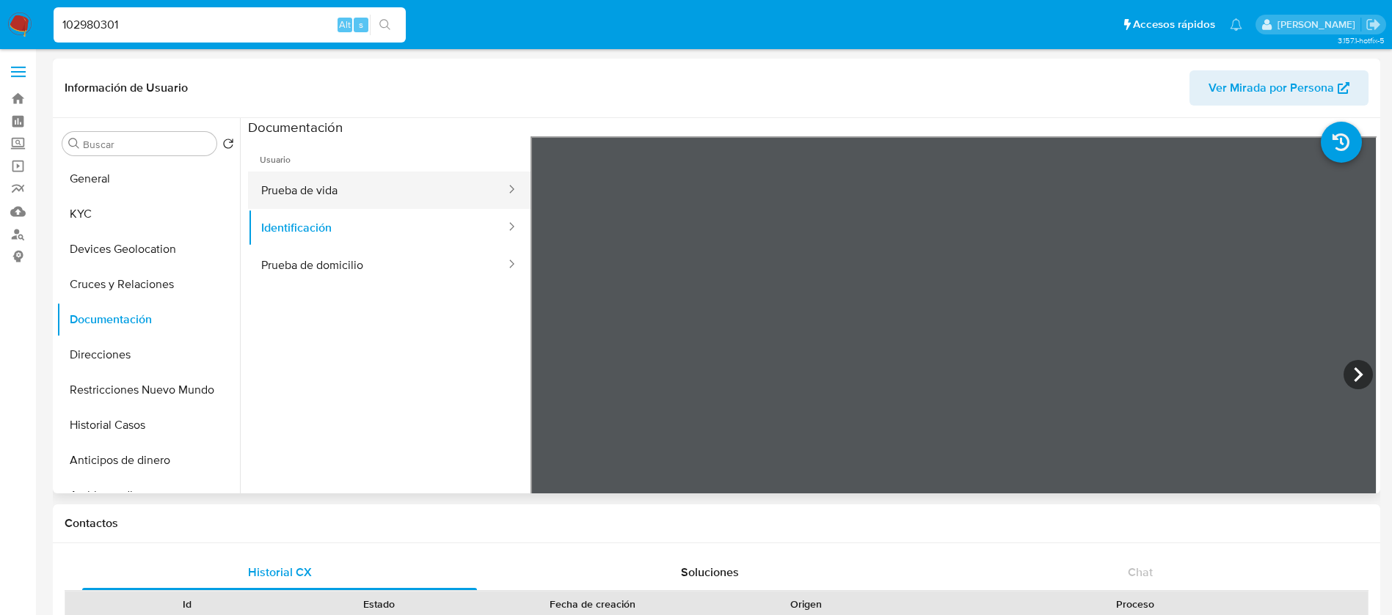
click at [413, 191] on button "Prueba de vida" at bounding box center [377, 190] width 259 height 37
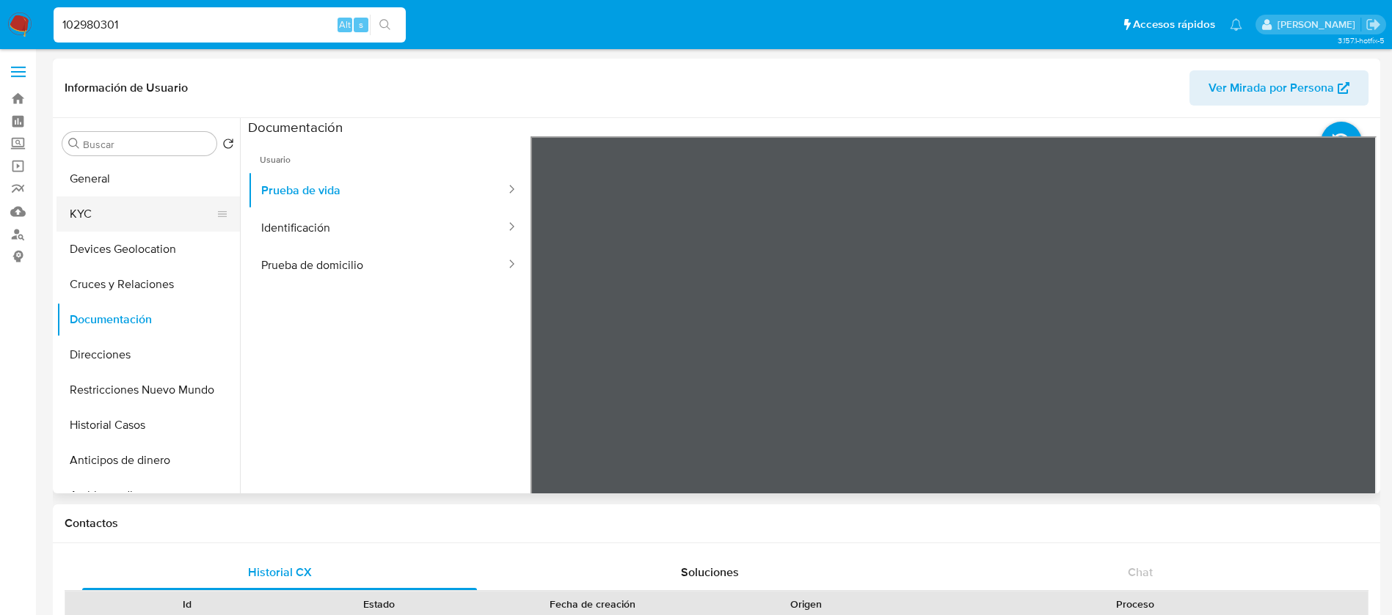
click at [141, 219] on button "KYC" at bounding box center [142, 214] width 172 height 35
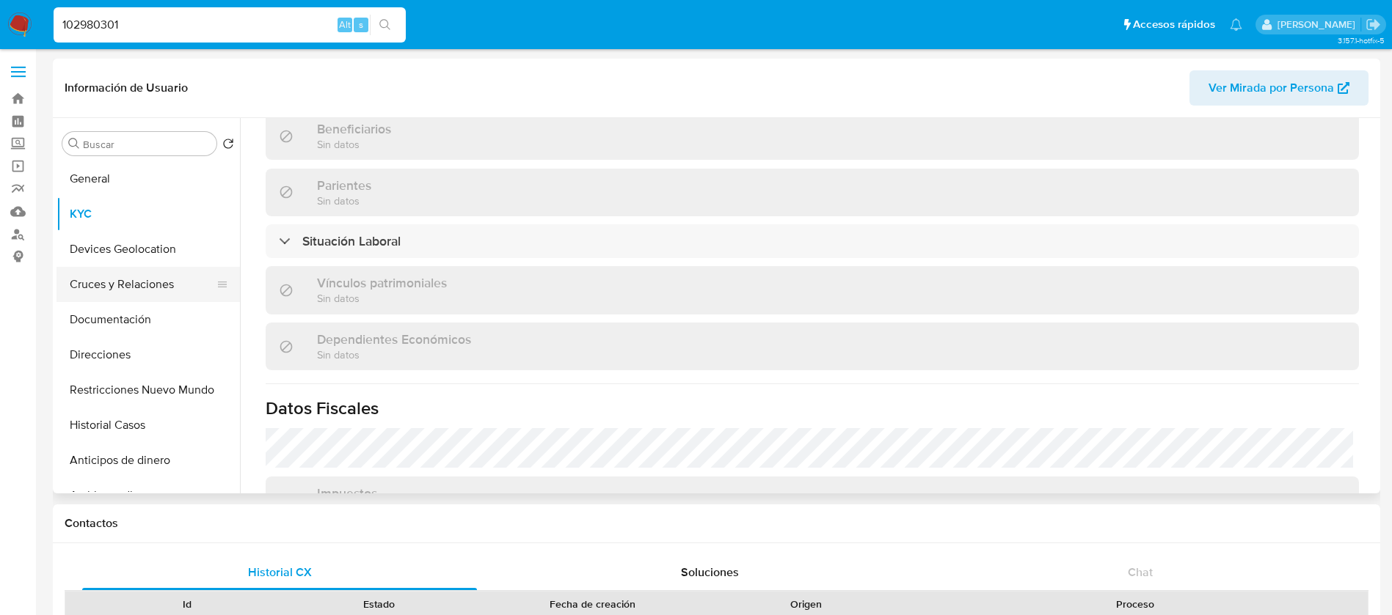
scroll to position [563, 0]
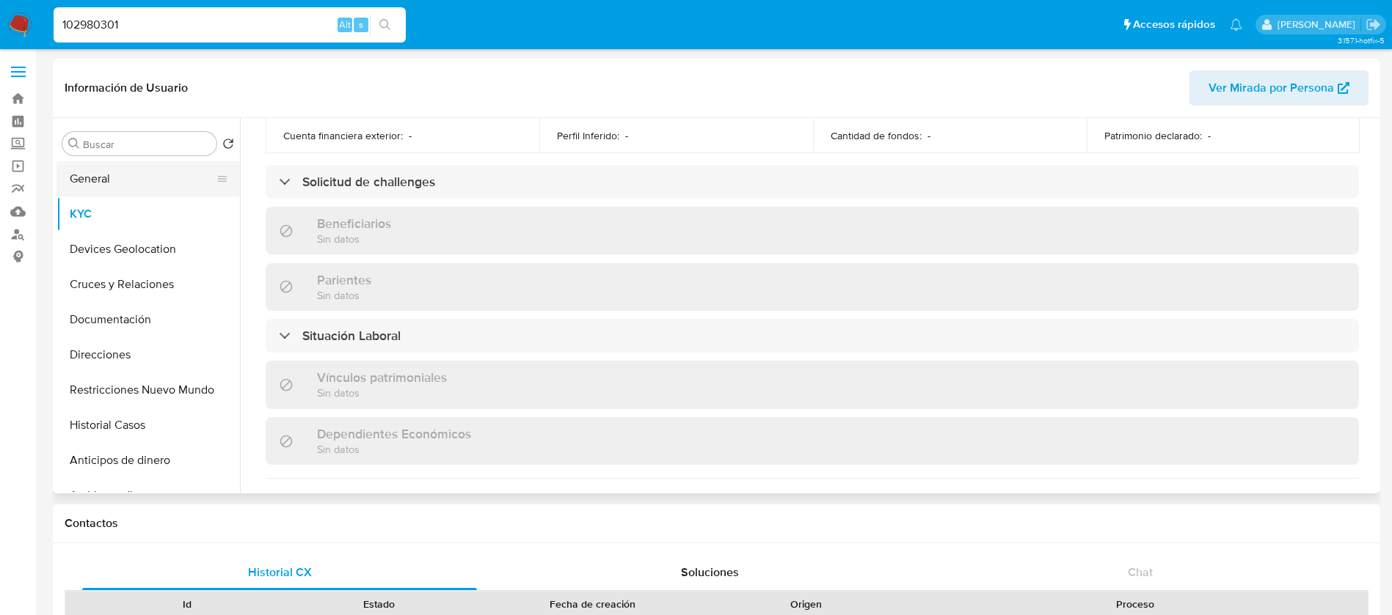
click at [97, 164] on button "General" at bounding box center [142, 178] width 172 height 35
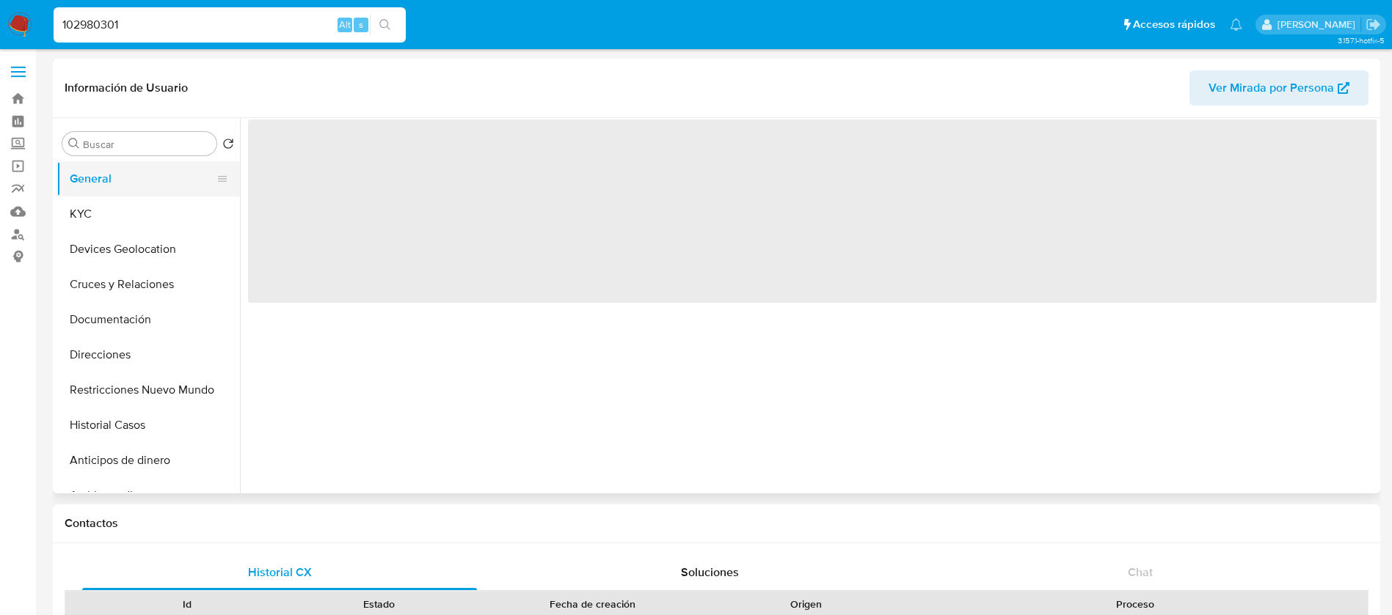
scroll to position [0, 0]
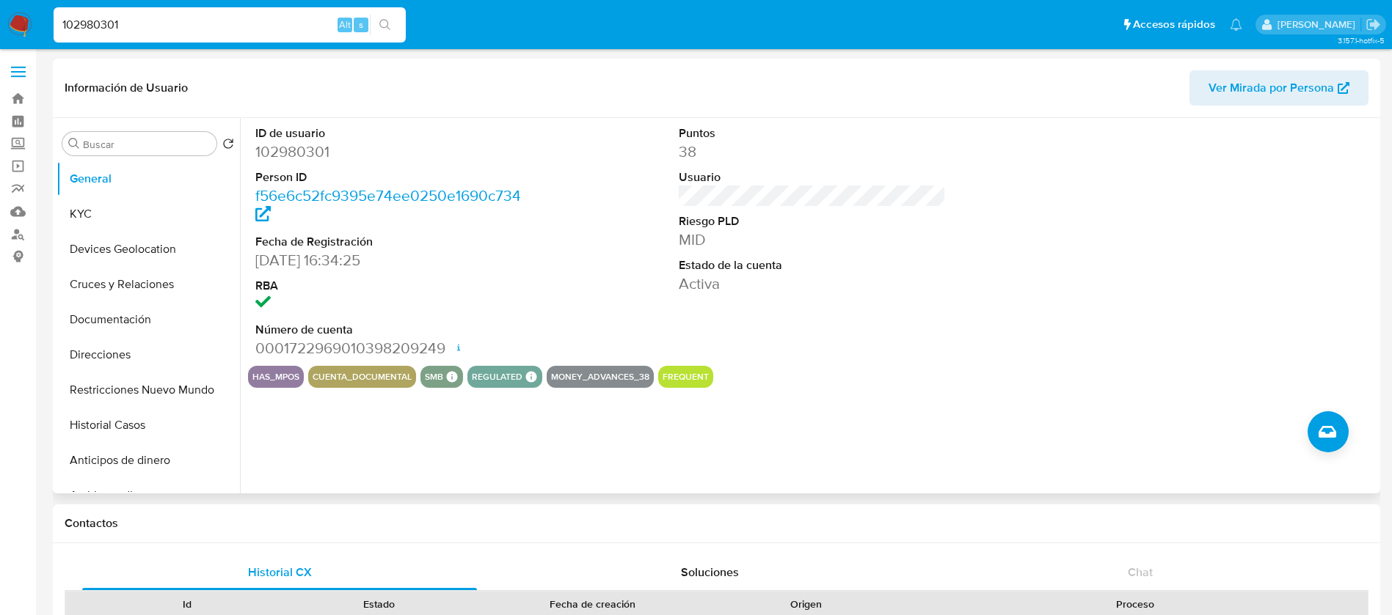
click at [624, 445] on div "ID de usuario 102980301 Person ID f56e6c52fc9395e74ee0250e1690c734 Fecha de Reg…" at bounding box center [808, 306] width 1136 height 376
select select "10"
click at [15, 142] on label "Screening" at bounding box center [87, 144] width 175 height 23
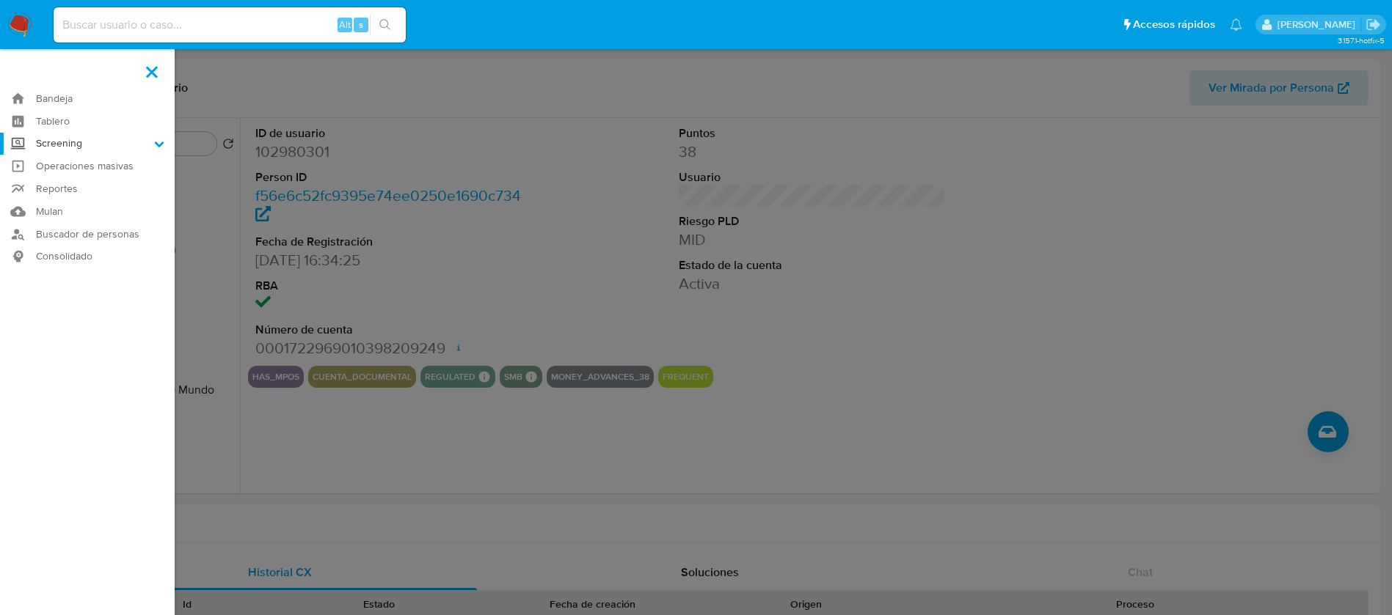
click at [0, 0] on input "Screening" at bounding box center [0, 0] width 0 height 0
click at [86, 203] on link "Herramientas" at bounding box center [87, 201] width 175 height 18
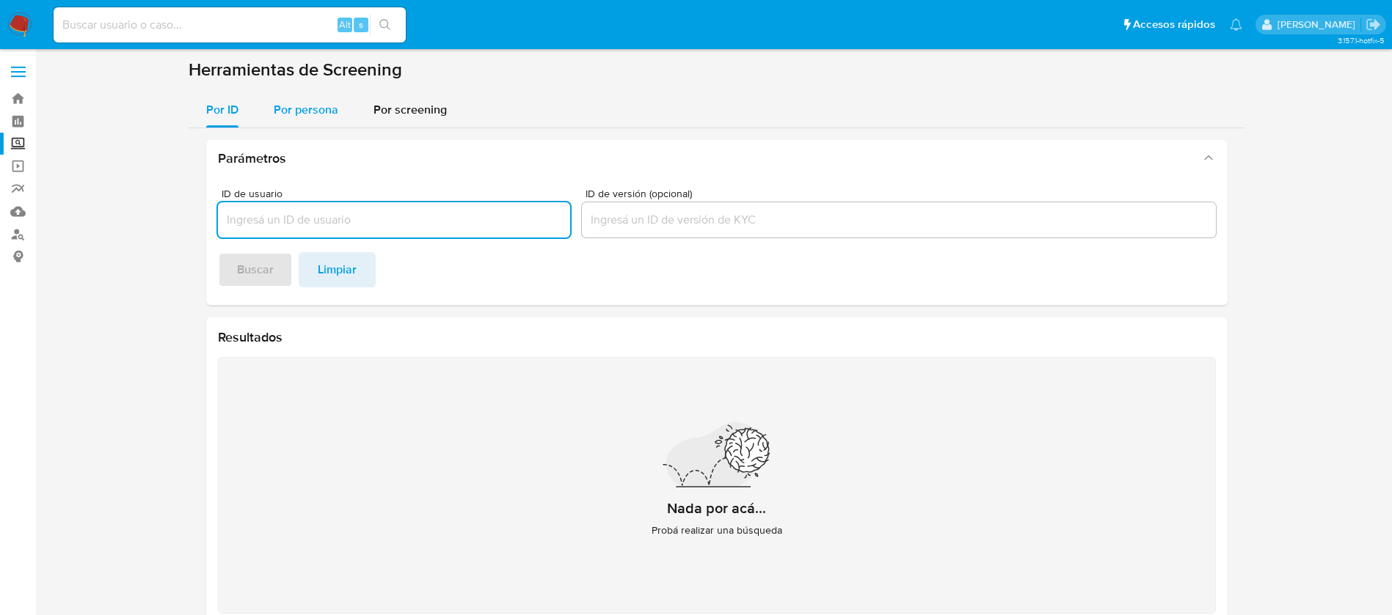
click at [317, 112] on span "Por persona" at bounding box center [306, 109] width 65 height 17
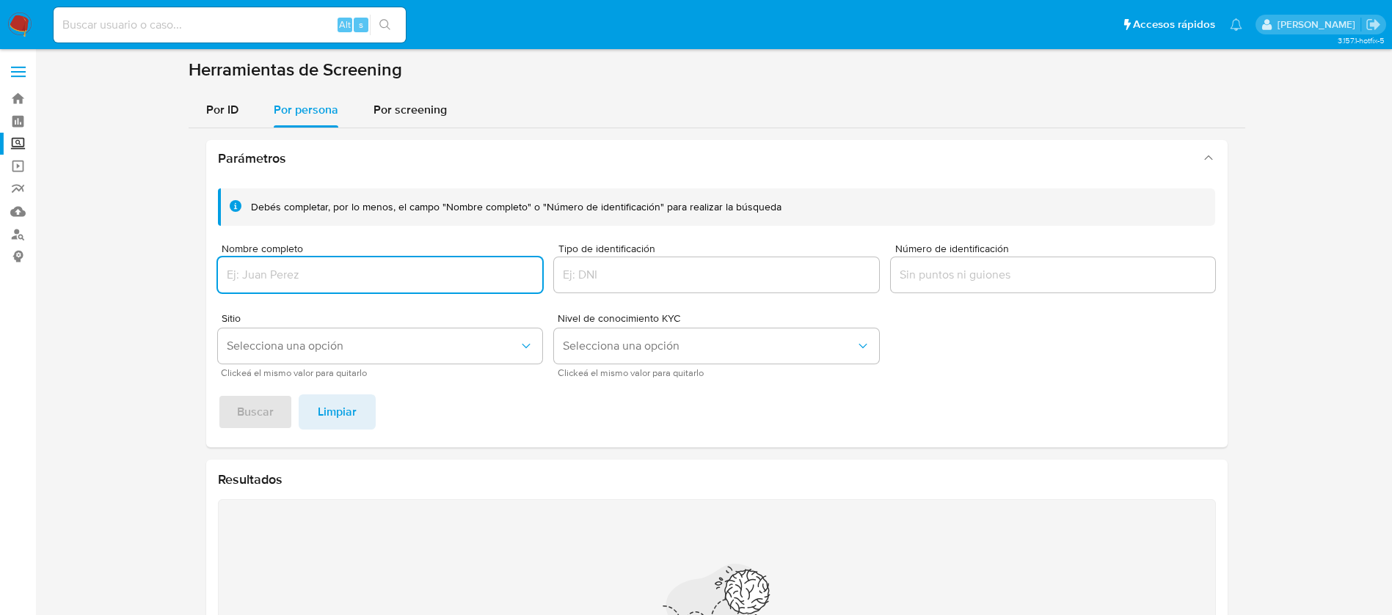
click at [336, 268] on input "Nombre completo" at bounding box center [380, 275] width 325 height 19
type input "ROSA LORENZANA ESPINOSA"
click at [259, 423] on span "Buscar" at bounding box center [255, 412] width 37 height 32
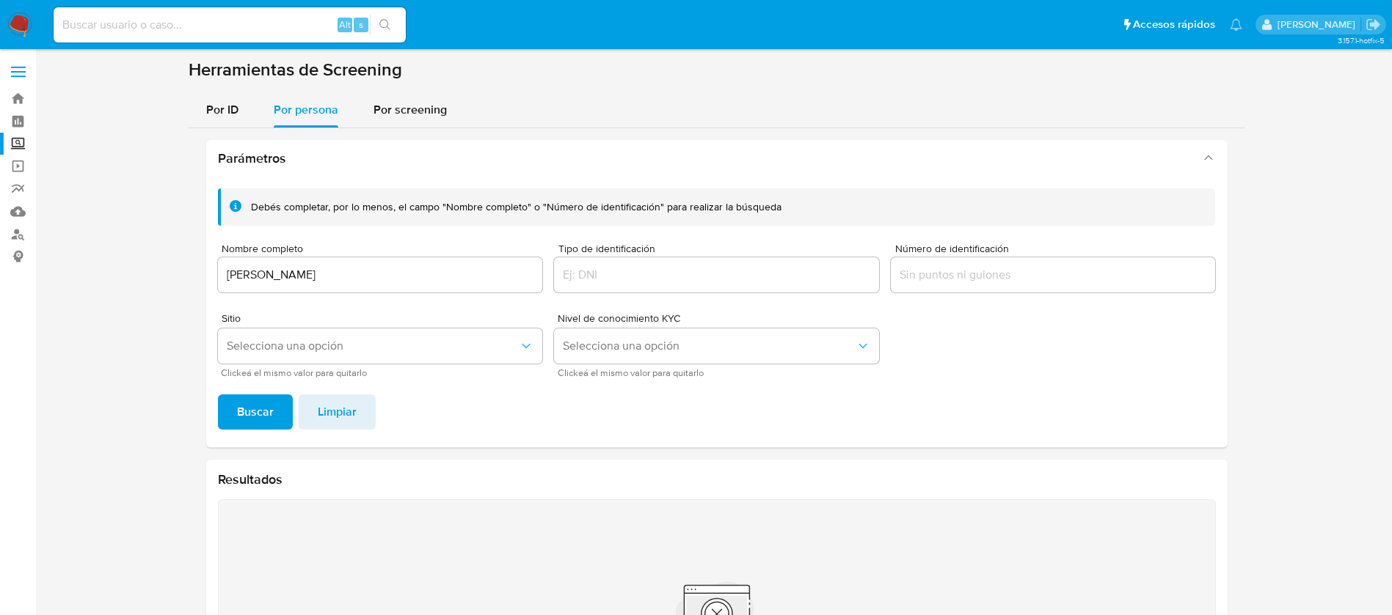
click at [24, 25] on img at bounding box center [19, 24] width 25 height 25
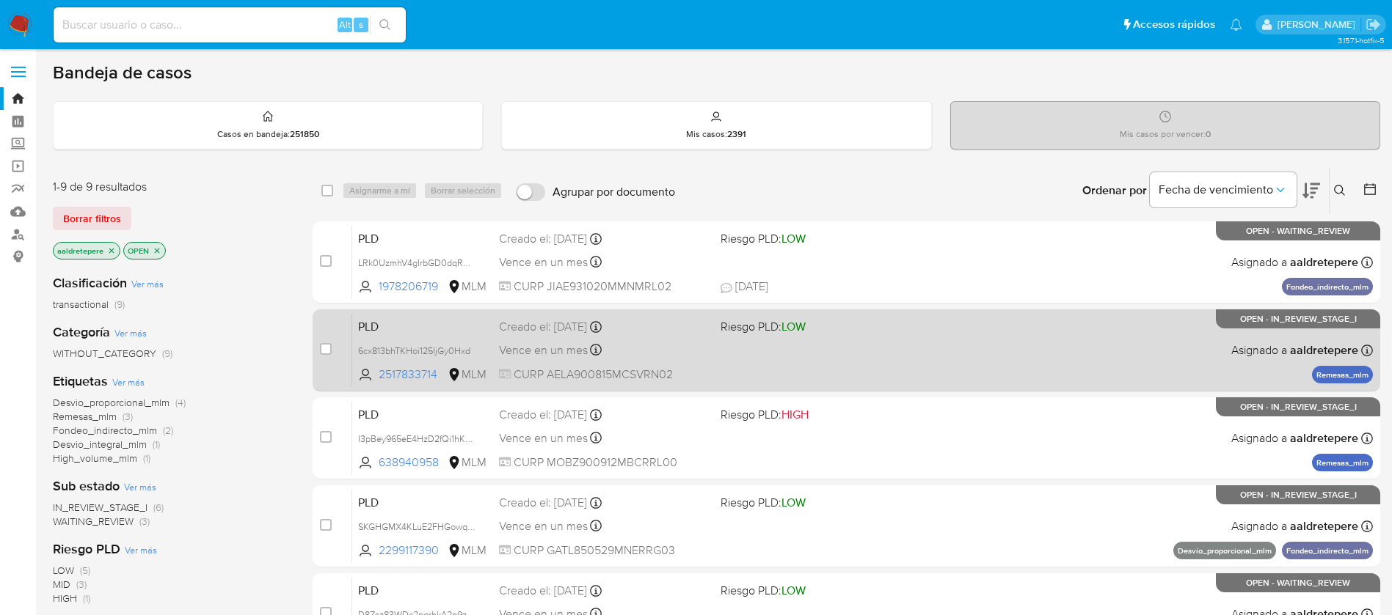
click at [646, 377] on span "CURP AELA900815MCSVRN02" at bounding box center [604, 375] width 210 height 16
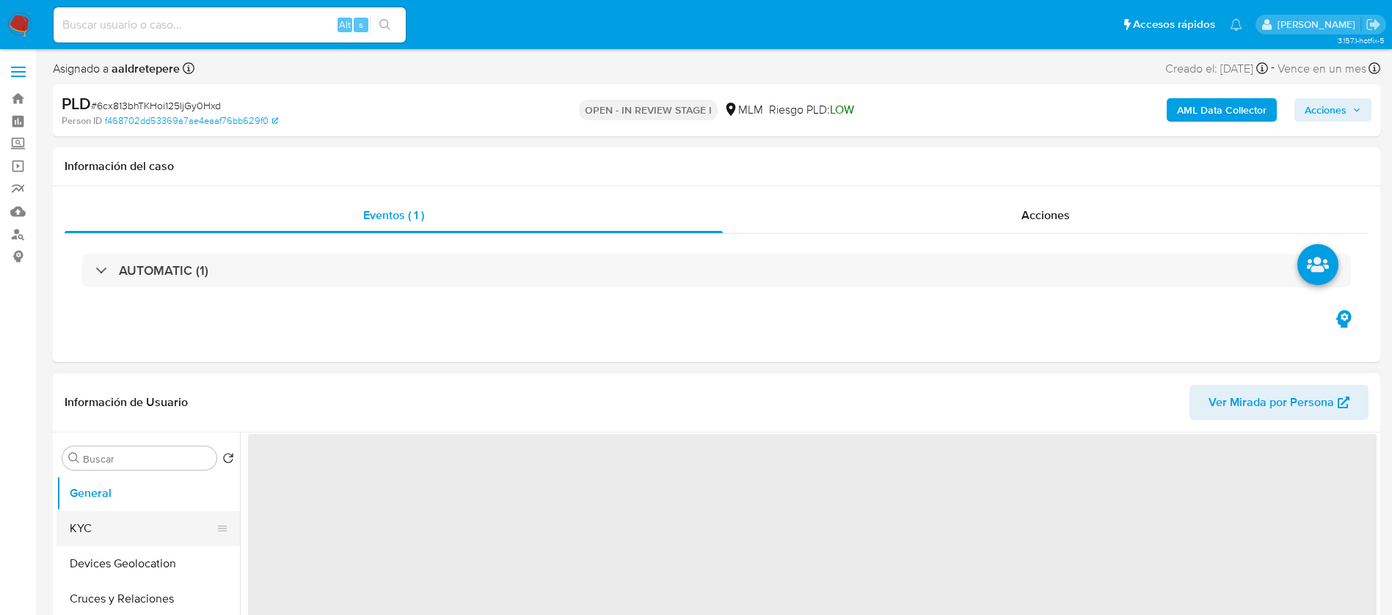
click at [122, 515] on button "KYC" at bounding box center [142, 528] width 172 height 35
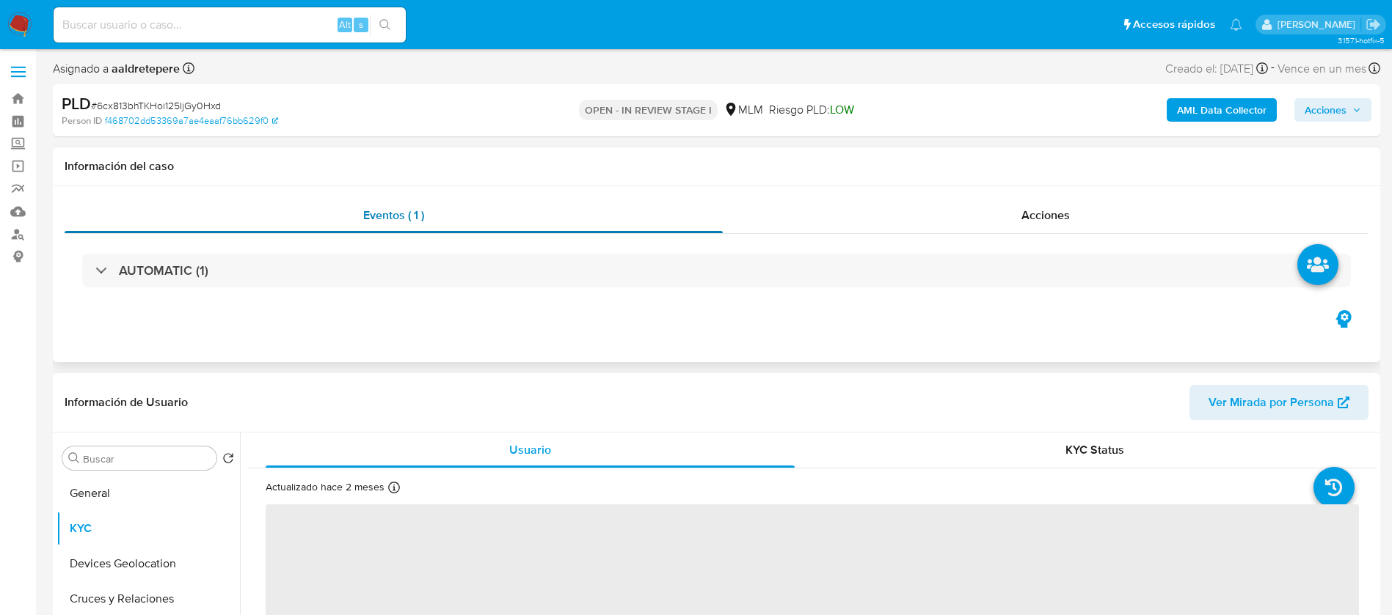
scroll to position [110, 0]
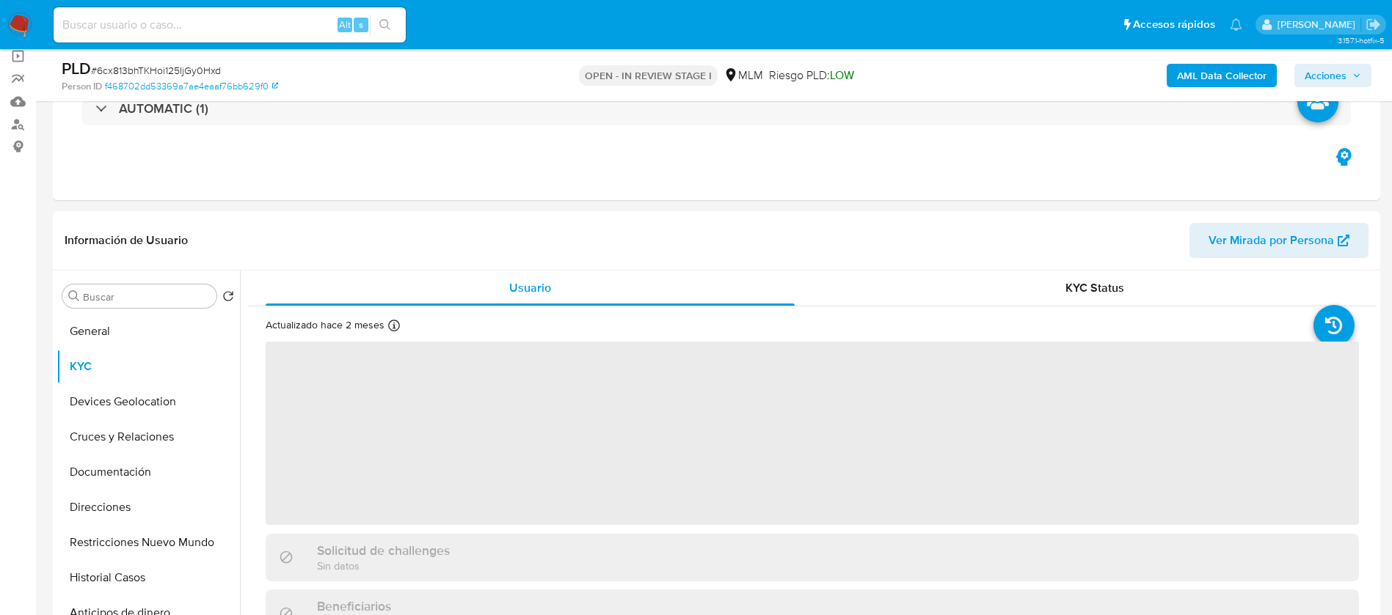
select select "10"
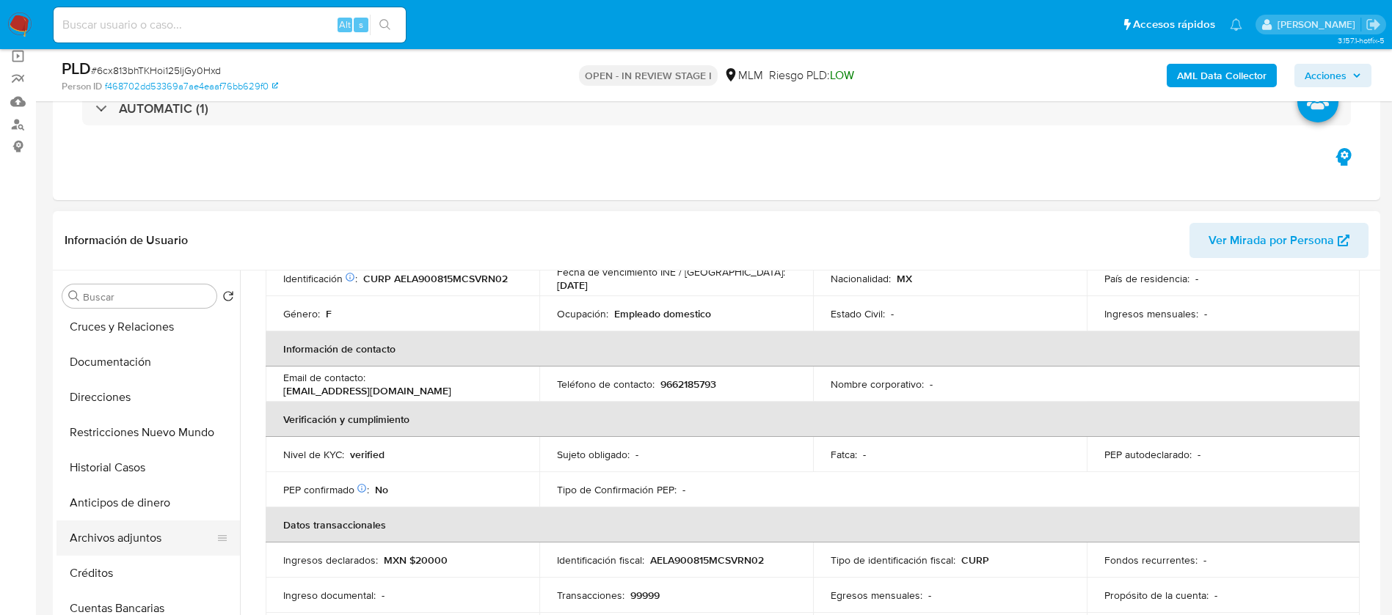
click at [144, 543] on button "Archivos adjuntos" at bounding box center [142, 538] width 172 height 35
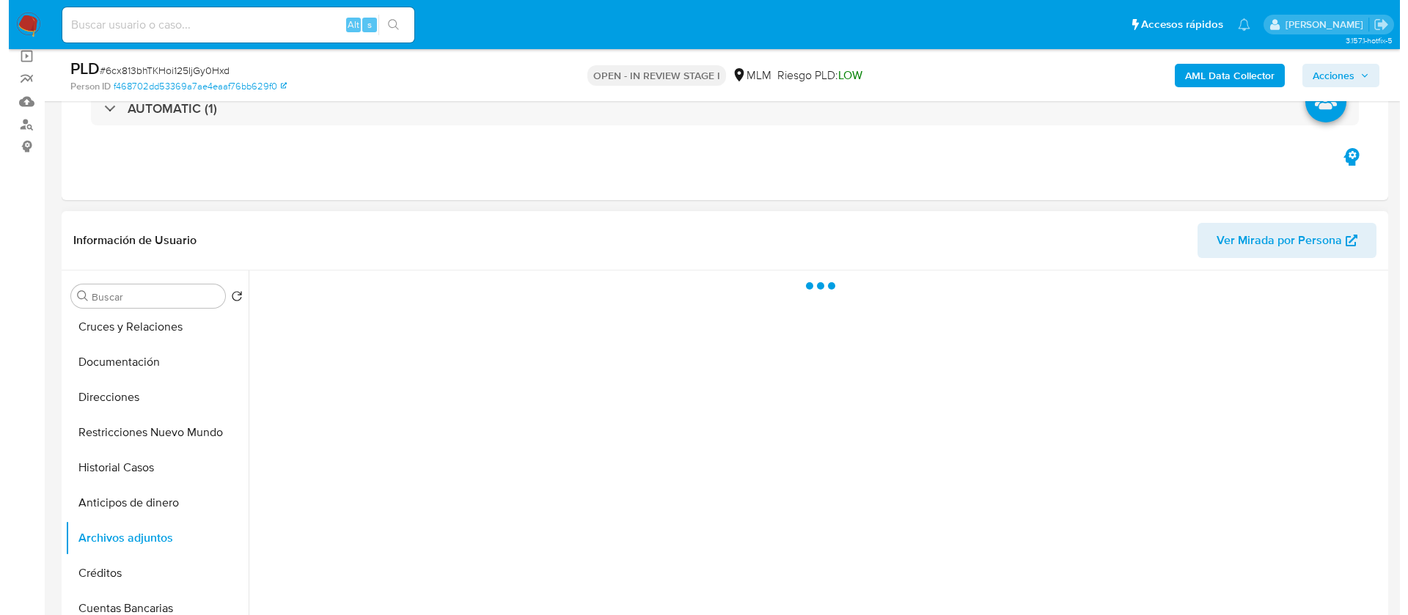
scroll to position [0, 0]
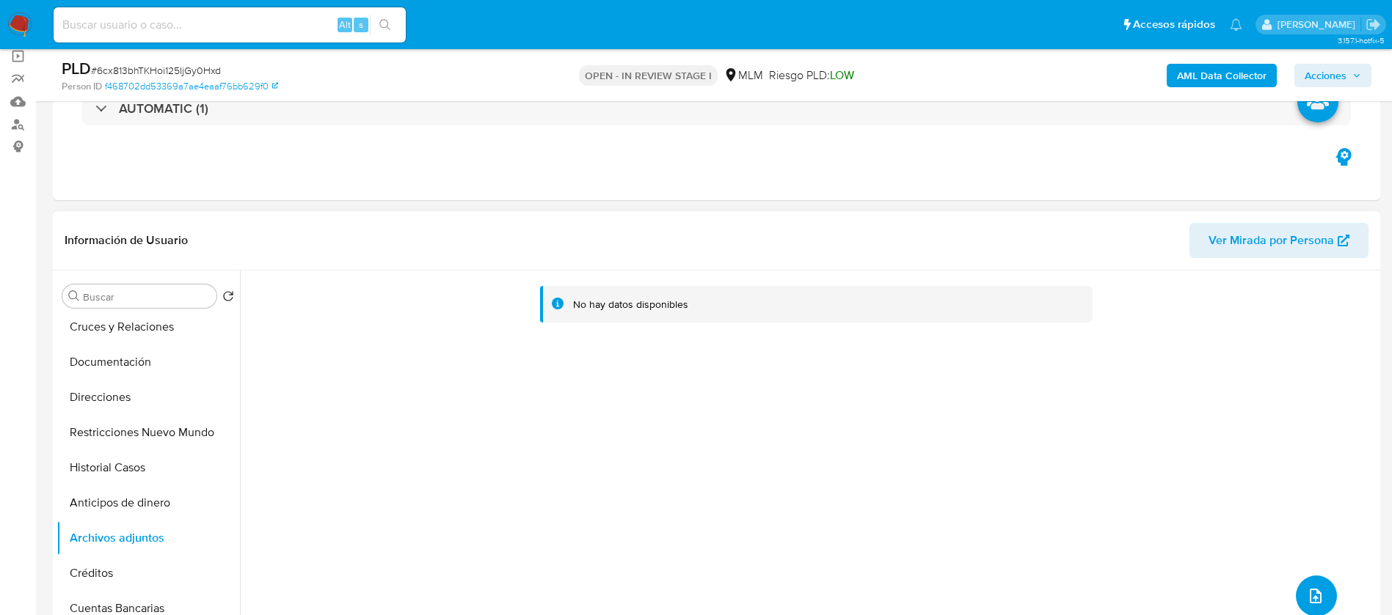
click at [1295, 587] on button "upload-file" at bounding box center [1315, 596] width 41 height 41
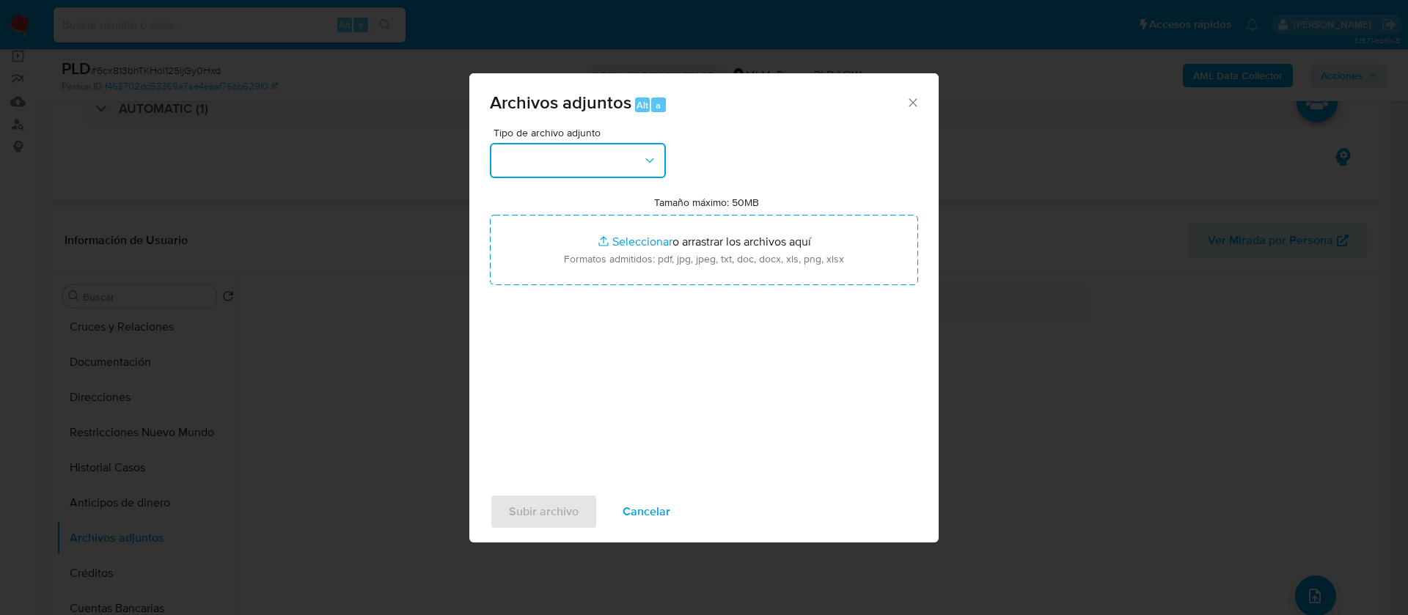
click at [602, 174] on button "button" at bounding box center [578, 160] width 176 height 35
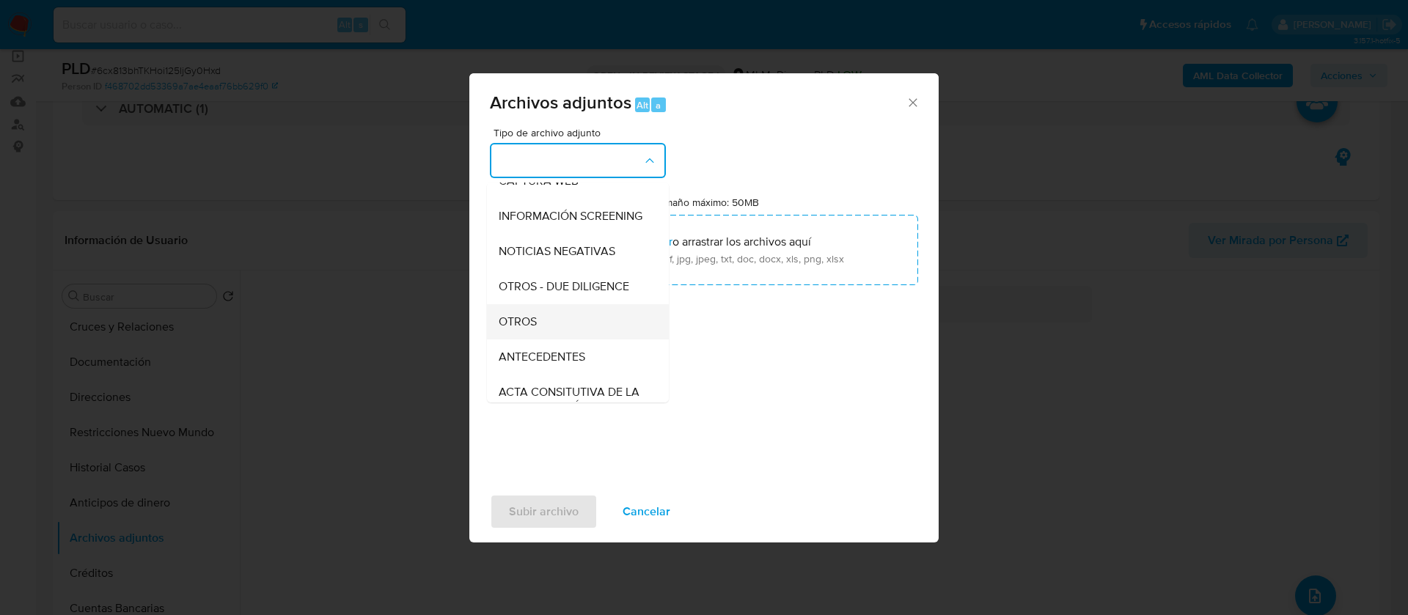
scroll to position [151, 0]
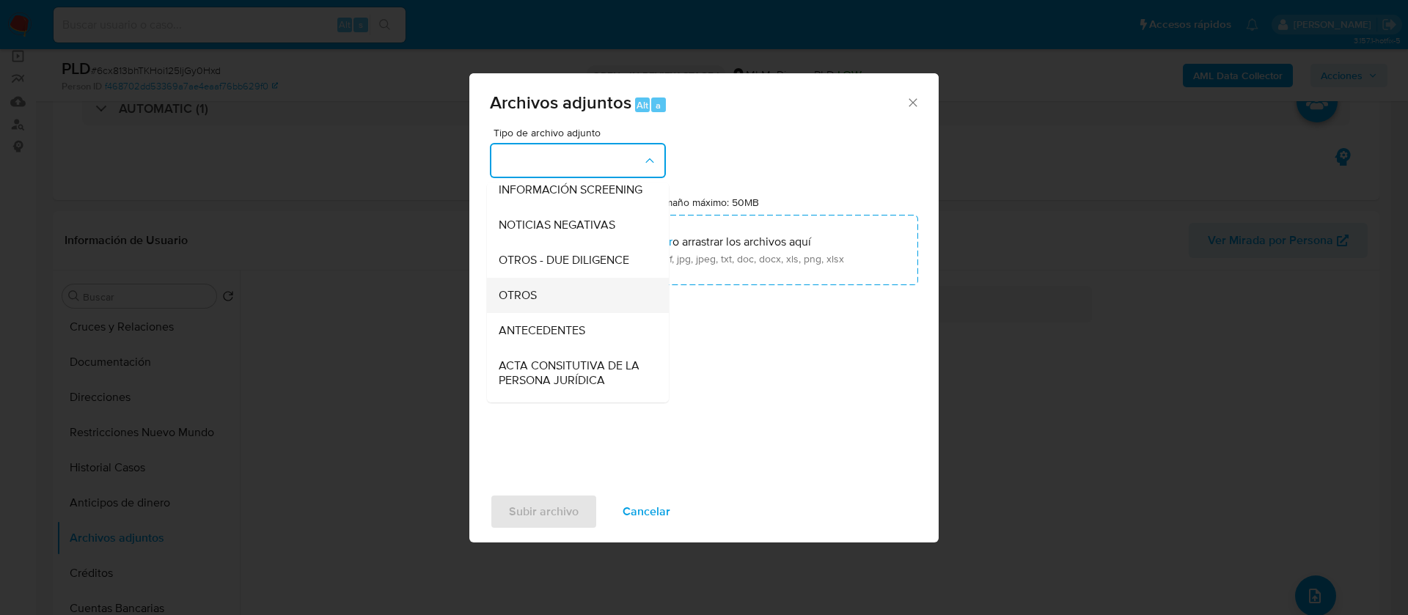
click at [549, 293] on div "OTROS" at bounding box center [574, 295] width 150 height 35
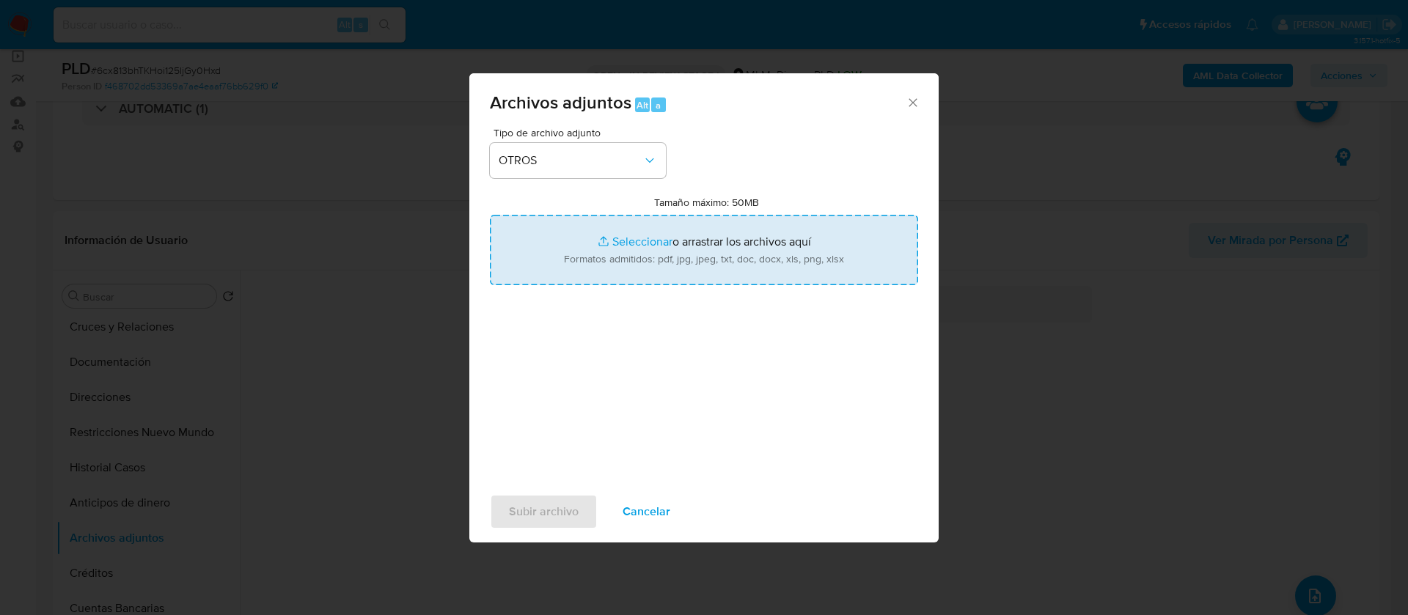
click at [596, 259] on input "Tamaño máximo: 50MB Seleccionar archivos" at bounding box center [704, 250] width 428 height 70
type input "C:\fakepath\2517833714_ANA ELVIS AVENDAÑO LORENZANA_AGOSTO 2025.xlsx"
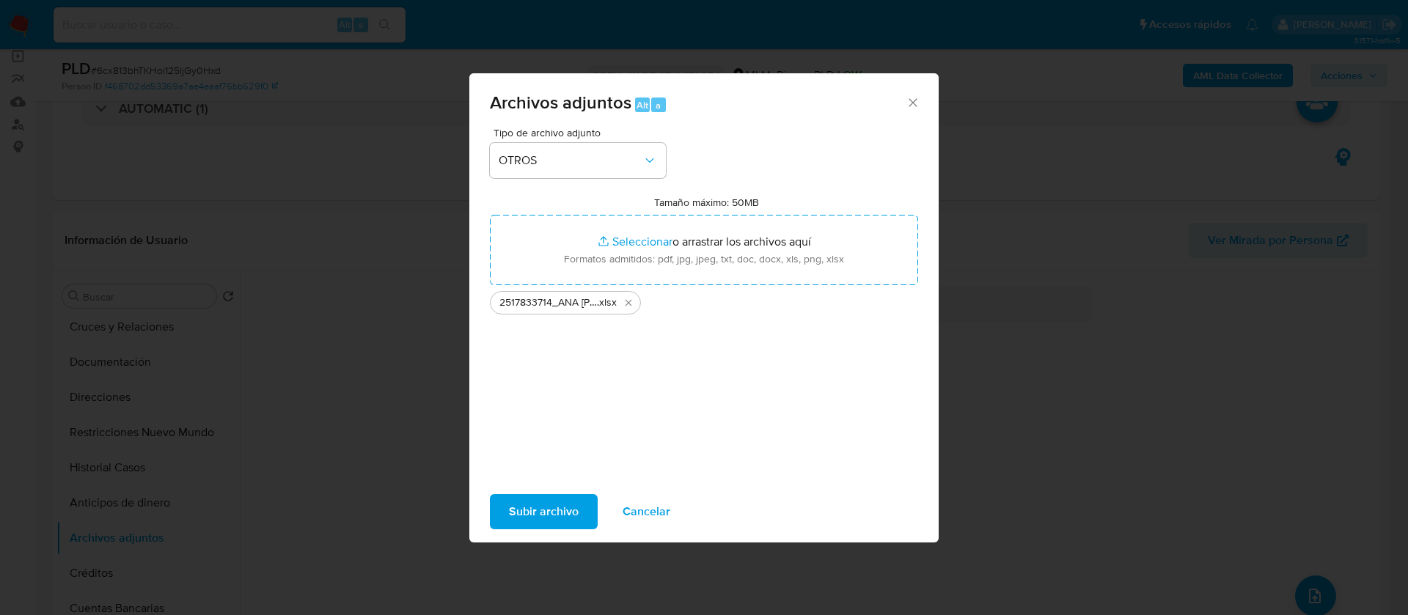
drag, startPoint x: 596, startPoint y: 259, endPoint x: 533, endPoint y: 507, distance: 255.8
click at [533, 507] on span "Subir archivo" at bounding box center [544, 512] width 70 height 32
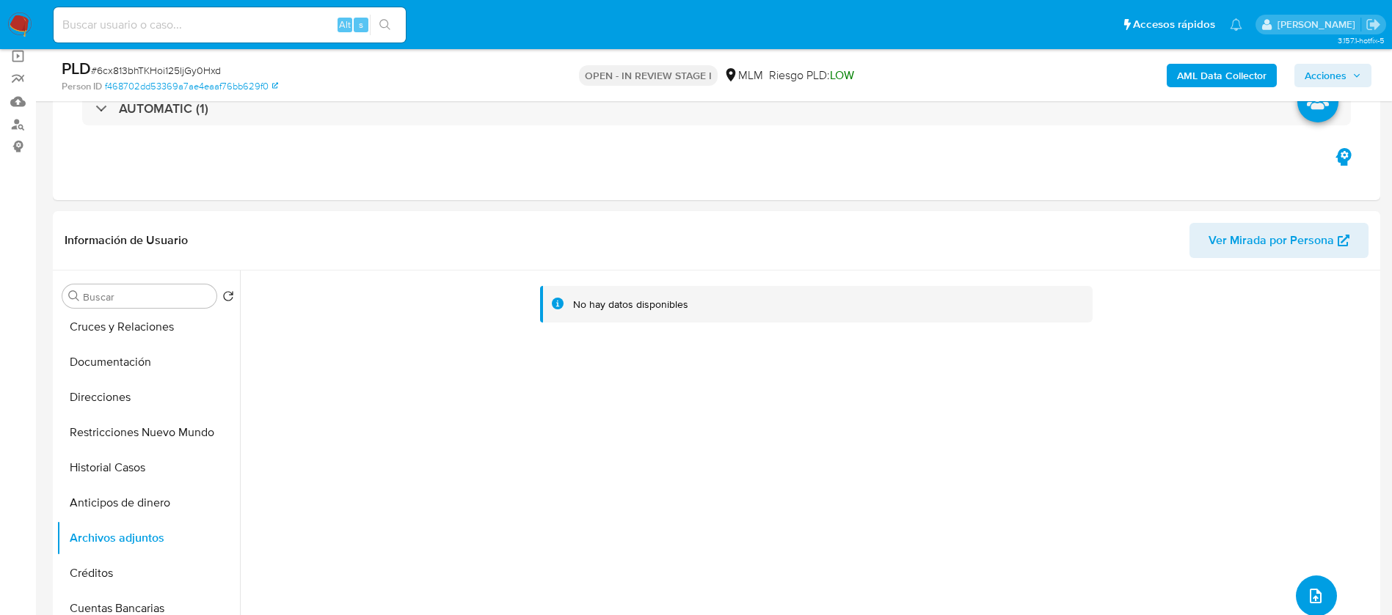
click at [1316, 591] on icon "upload-file" at bounding box center [1315, 597] width 18 height 18
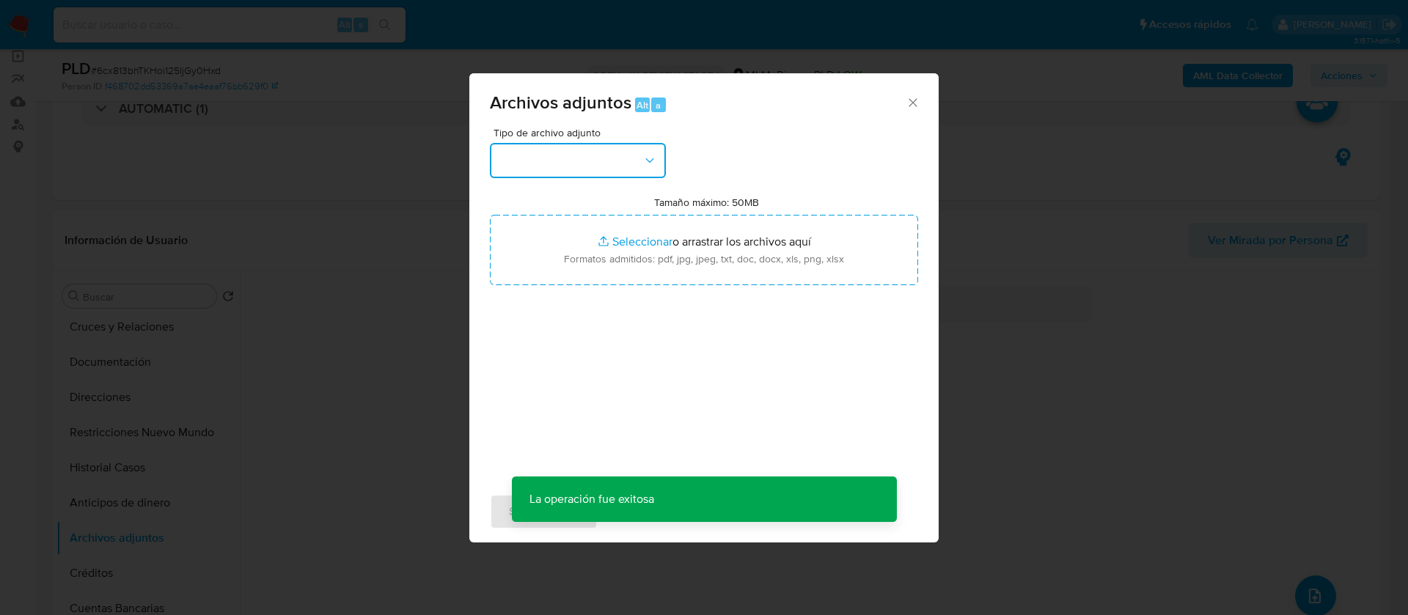
click at [579, 167] on button "button" at bounding box center [578, 160] width 176 height 35
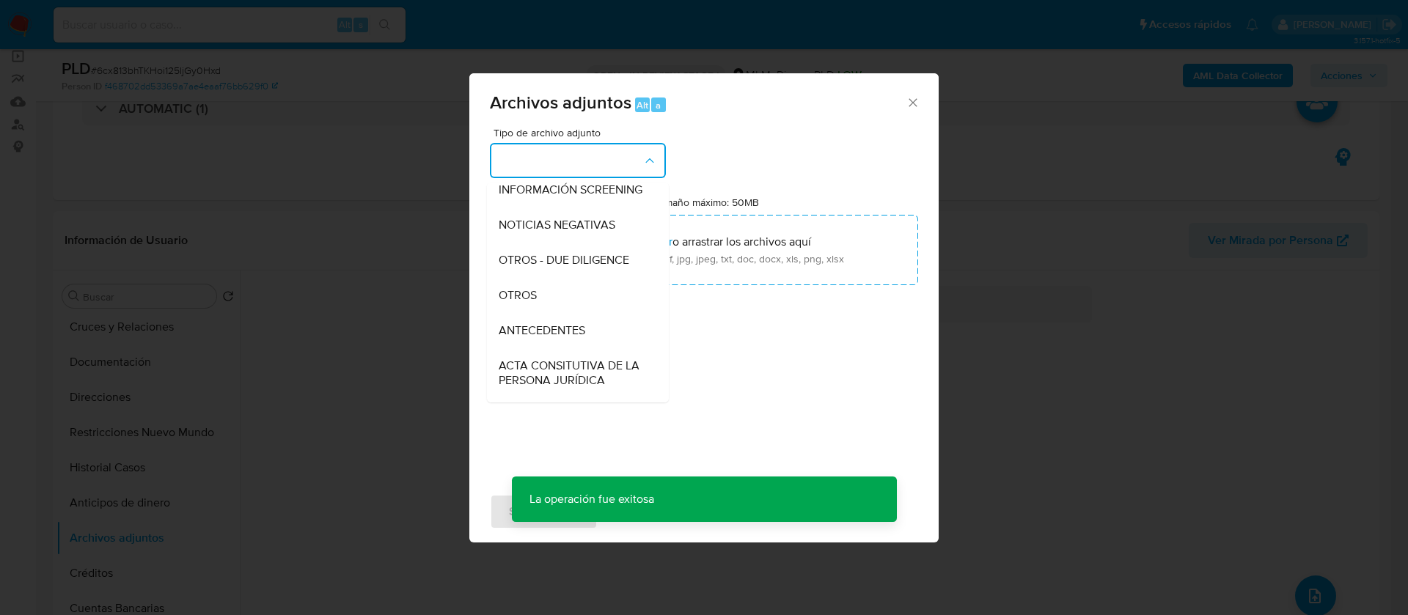
drag, startPoint x: 563, startPoint y: 313, endPoint x: 576, endPoint y: 315, distance: 12.6
click at [566, 313] on div "OTROS" at bounding box center [574, 295] width 150 height 35
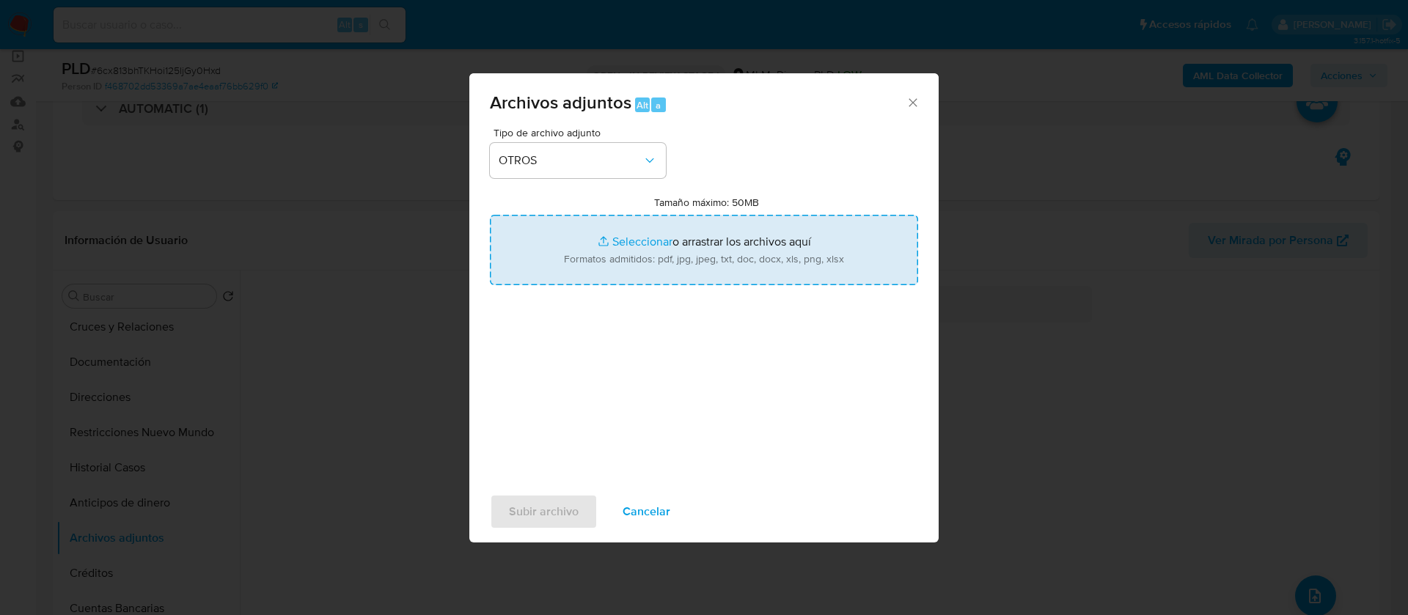
click at [642, 255] on input "Tamaño máximo: 50MB Seleccionar archivos" at bounding box center [704, 250] width 428 height 70
type input "C:\fakepath\2517833714_Ana Elvis Avendaño Lorenzana_AGOSTO 2025.pdf"
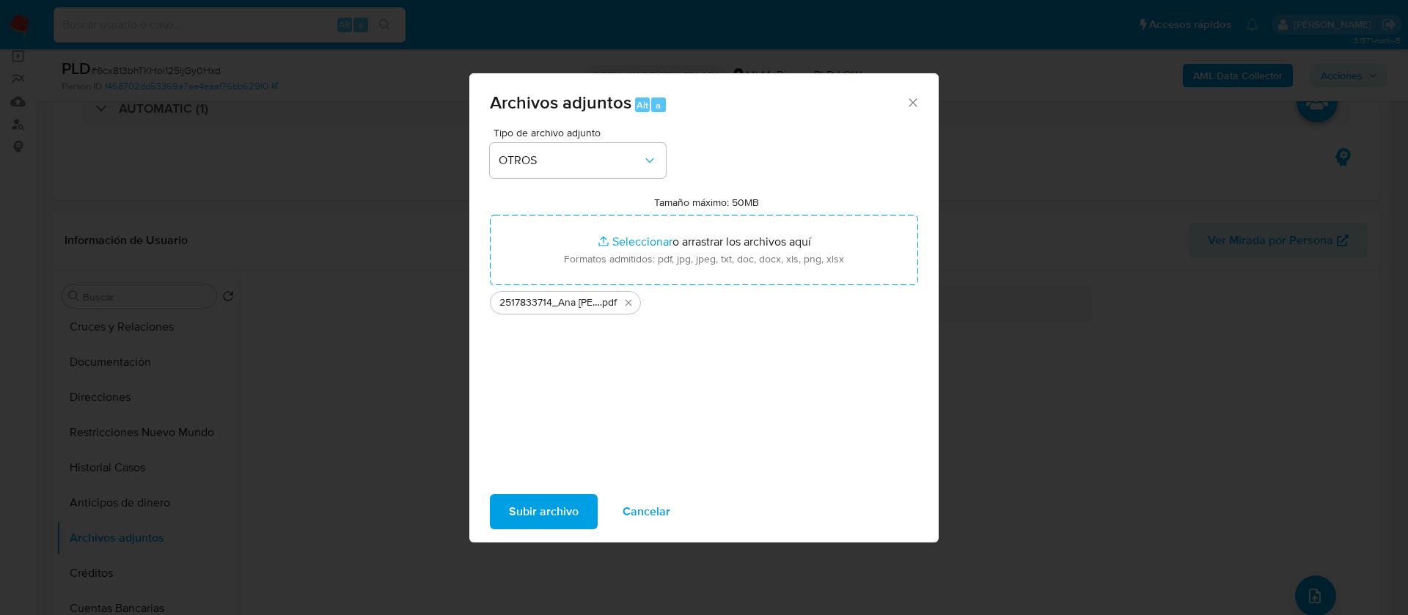
drag, startPoint x: 642, startPoint y: 255, endPoint x: 522, endPoint y: 503, distance: 275.9
click at [522, 503] on span "Subir archivo" at bounding box center [544, 512] width 70 height 32
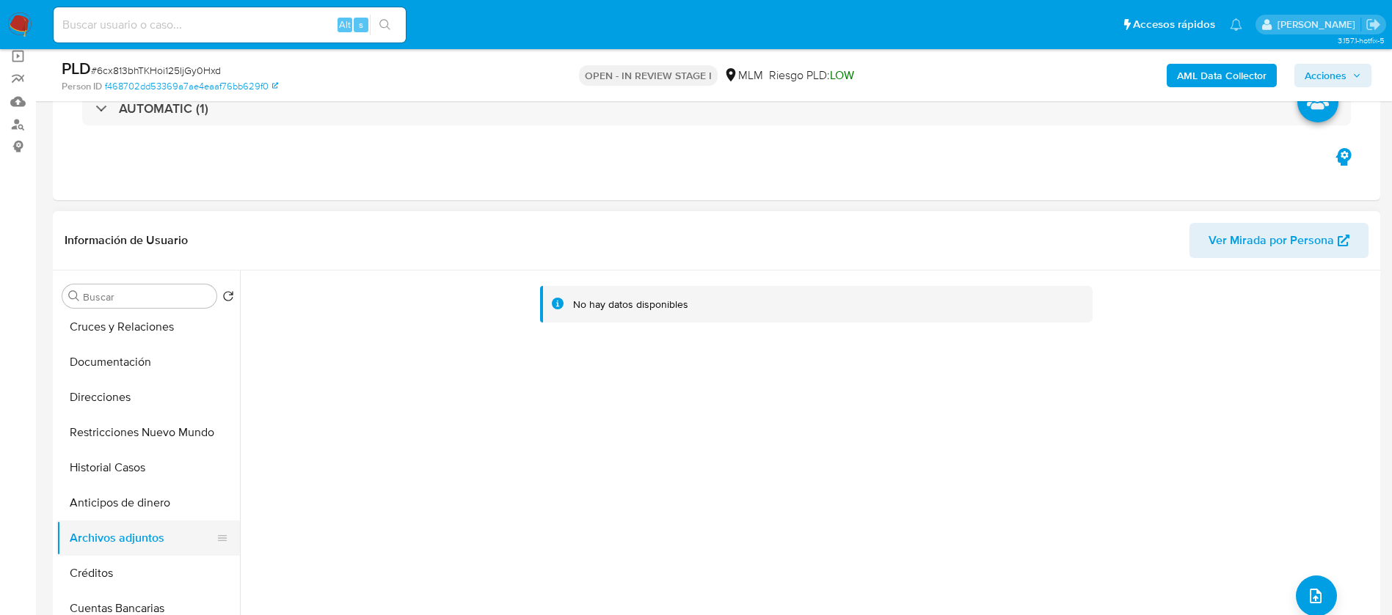
drag, startPoint x: 120, startPoint y: 564, endPoint x: 124, endPoint y: 545, distance: 19.6
click at [119, 565] on button "Créditos" at bounding box center [147, 573] width 183 height 35
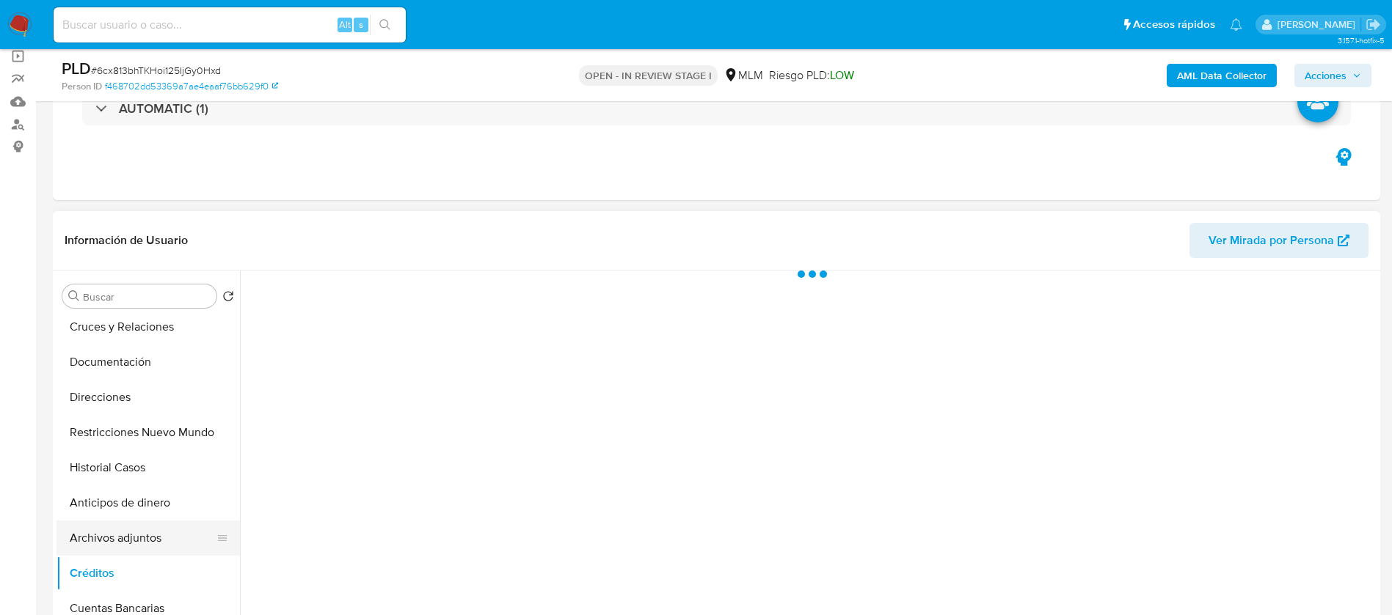
click at [125, 540] on button "Archivos adjuntos" at bounding box center [142, 538] width 172 height 35
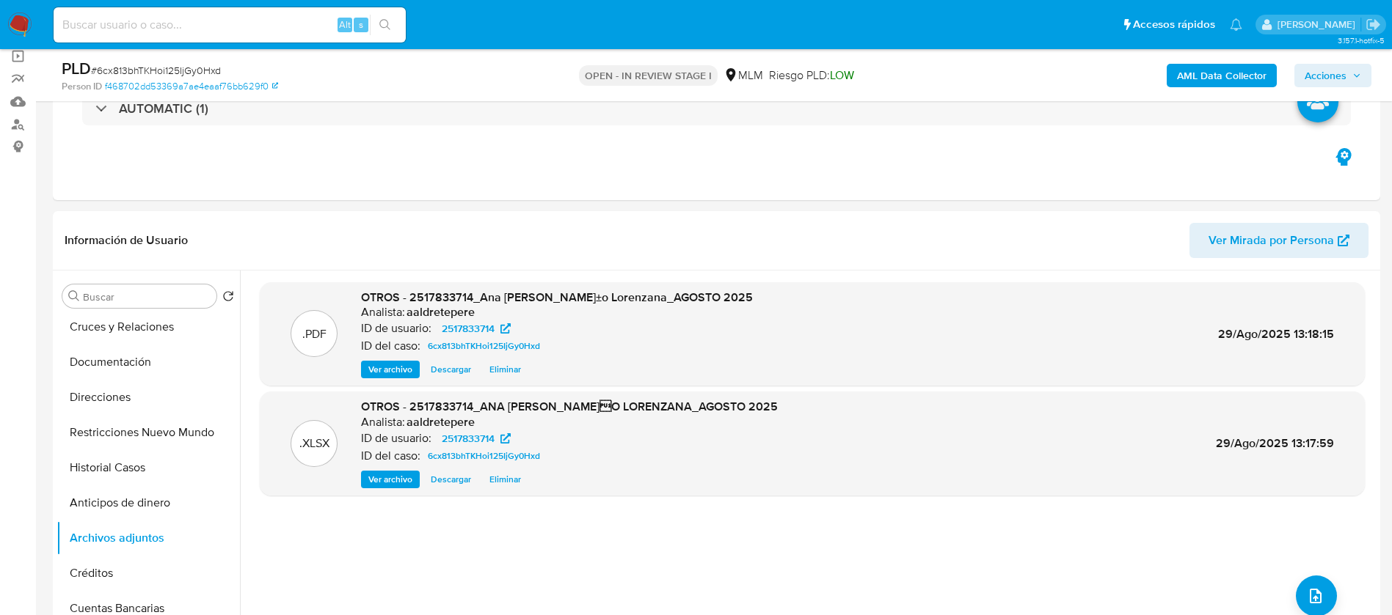
click at [1320, 78] on span "Acciones" at bounding box center [1325, 75] width 42 height 23
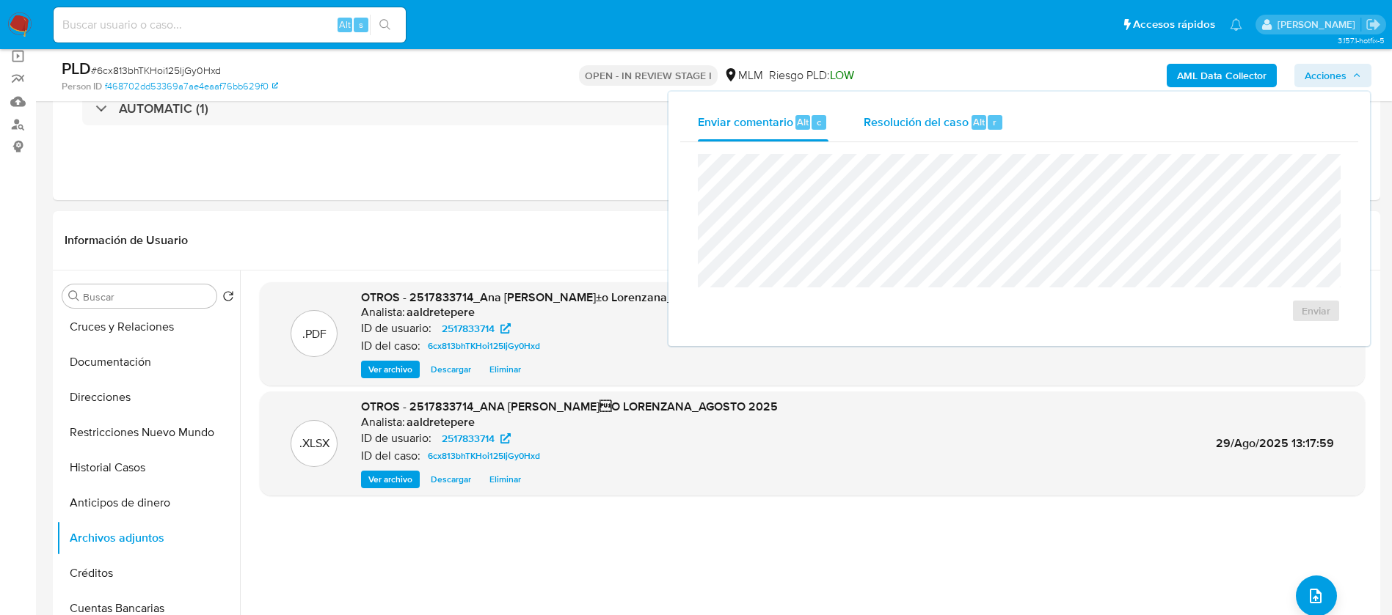
click at [951, 135] on div "Resolución del caso Alt r" at bounding box center [933, 122] width 140 height 38
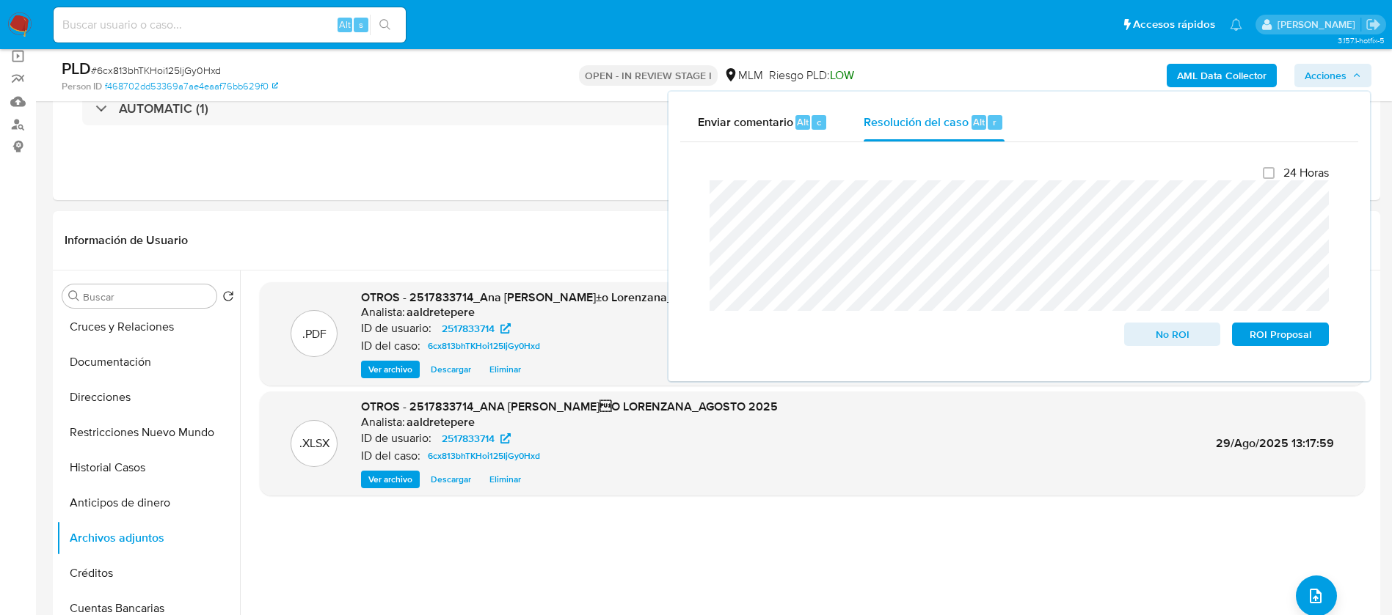
scroll to position [0, 0]
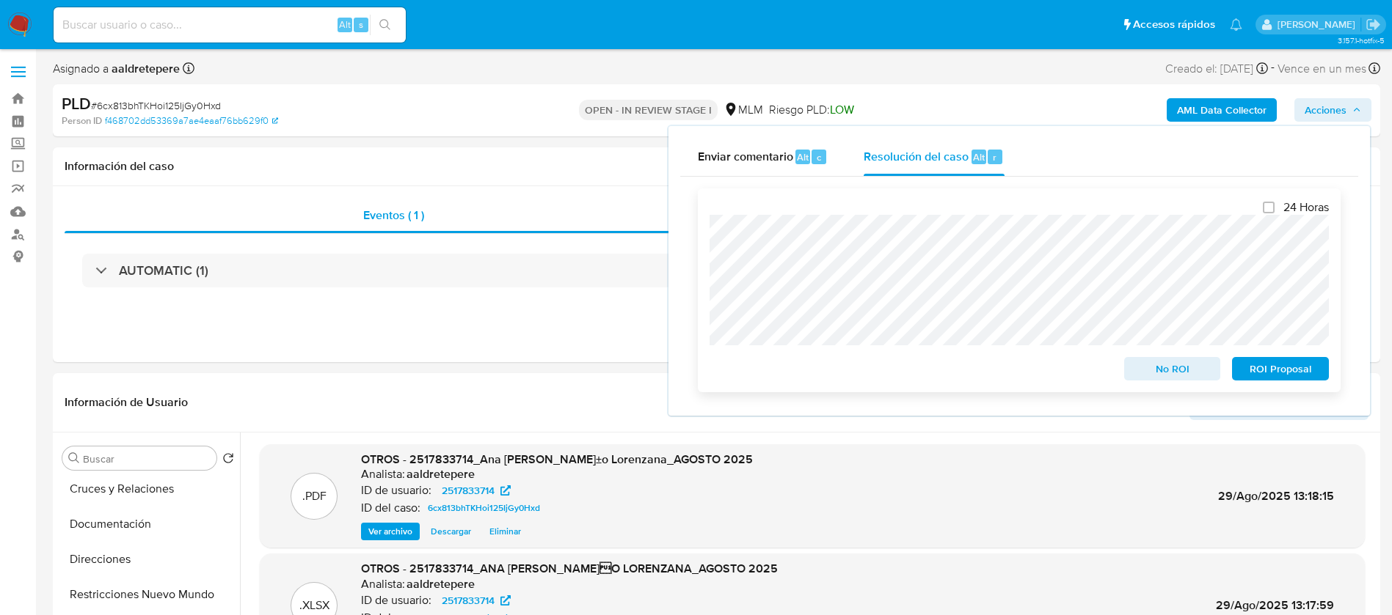
click at [1169, 370] on span "No ROI" at bounding box center [1172, 369] width 76 height 21
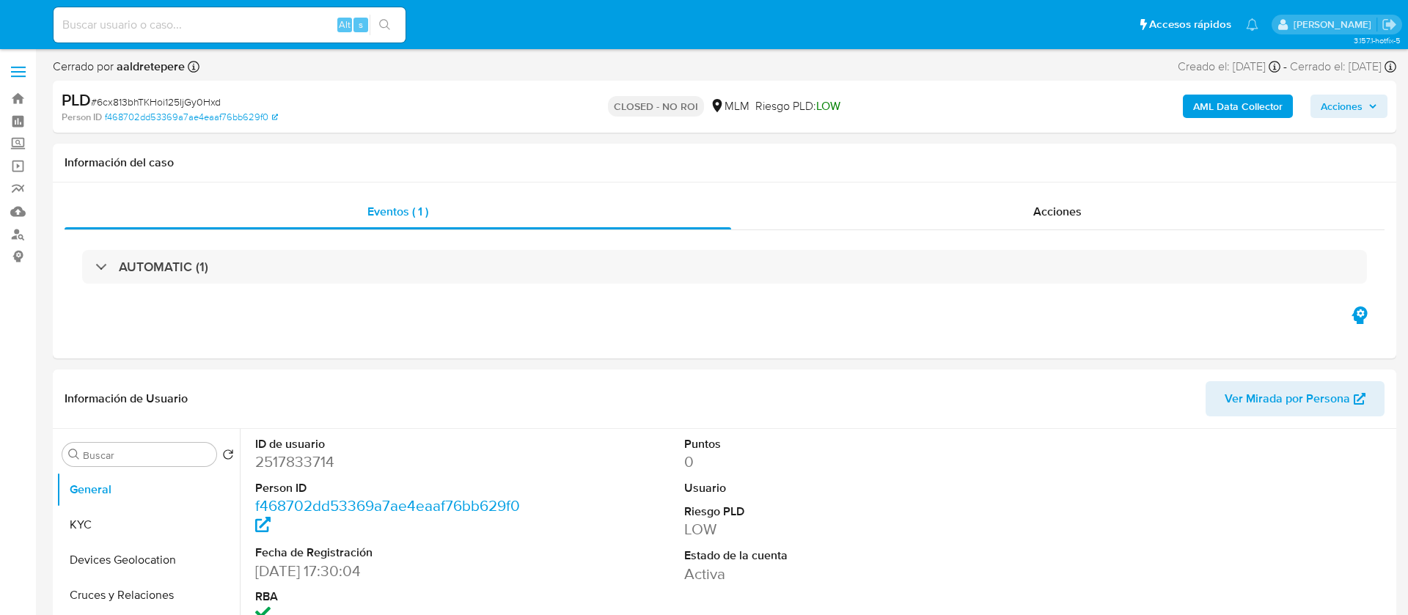
select select "10"
